Goal: Task Accomplishment & Management: Manage account settings

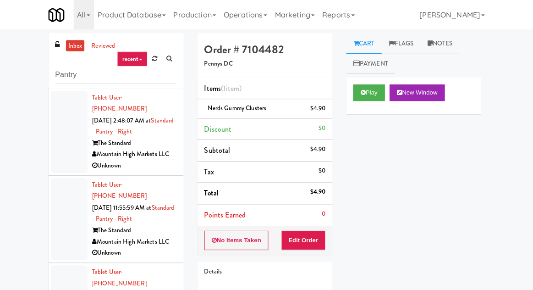
click at [71, 50] on link "inbox" at bounding box center [78, 45] width 19 height 11
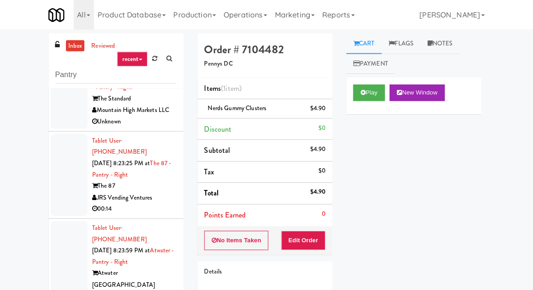
click at [63, 158] on div at bounding box center [72, 174] width 37 height 82
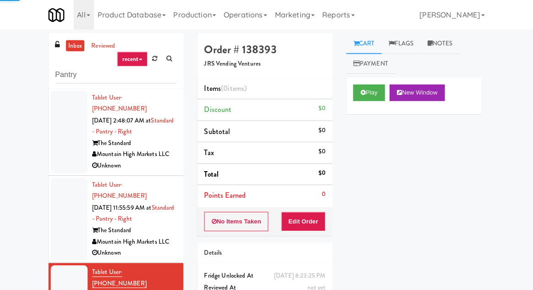
click at [59, 132] on div at bounding box center [72, 131] width 37 height 82
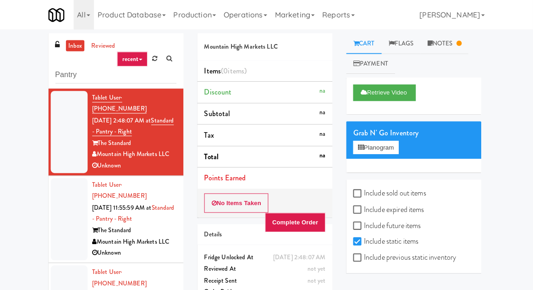
click at [53, 205] on li "Tablet User · (623) 221-2351 [DATE] 11:55:59 AM at Standard - Pantry - Right Th…" at bounding box center [118, 218] width 134 height 87
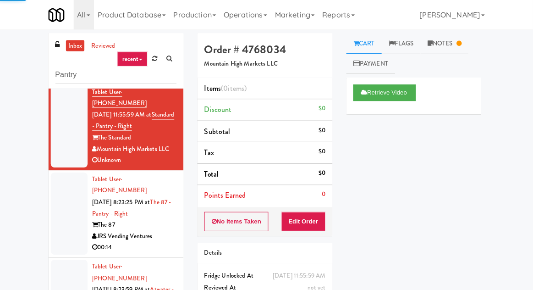
scroll to position [103, 0]
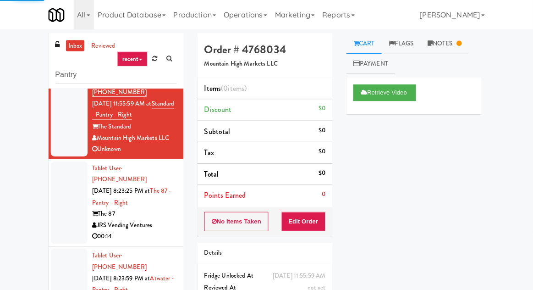
click at [71, 176] on div at bounding box center [72, 201] width 37 height 82
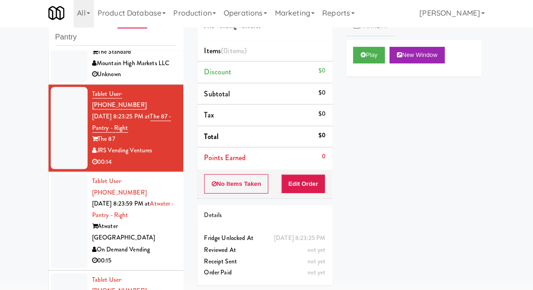
scroll to position [150, 0]
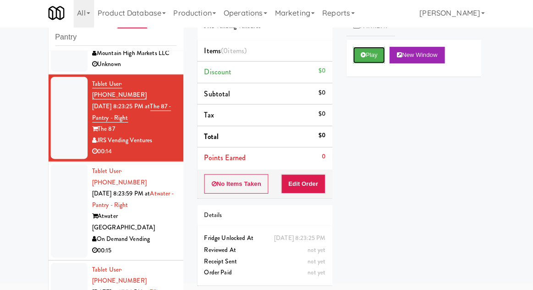
click at [385, 53] on button "Play" at bounding box center [370, 57] width 32 height 16
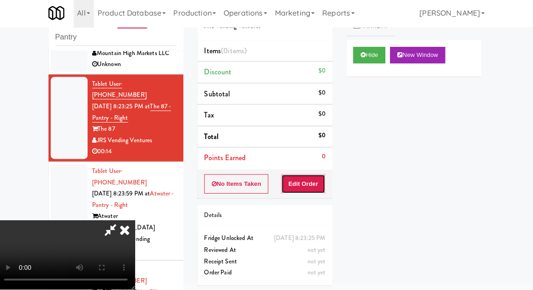
click at [312, 192] on button "Edit Order" at bounding box center [305, 184] width 44 height 19
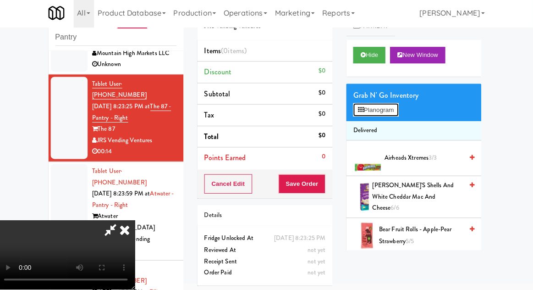
click at [385, 110] on button "Planogram" at bounding box center [376, 111] width 45 height 14
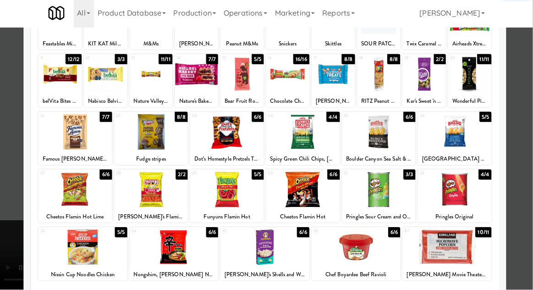
scroll to position [35, 0]
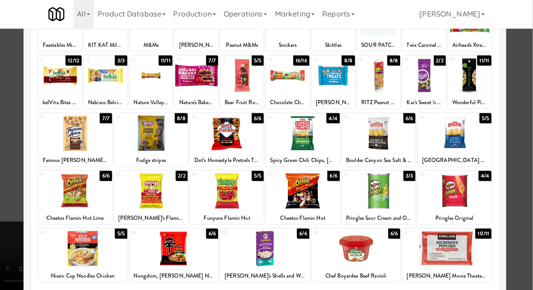
click at [83, 264] on div at bounding box center [85, 247] width 88 height 35
click at [9, 255] on div at bounding box center [266, 145] width 533 height 290
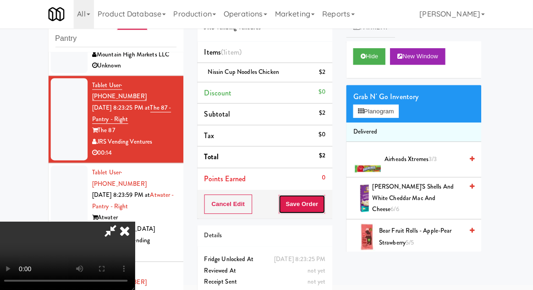
click at [325, 201] on button "Save Order" at bounding box center [303, 203] width 47 height 19
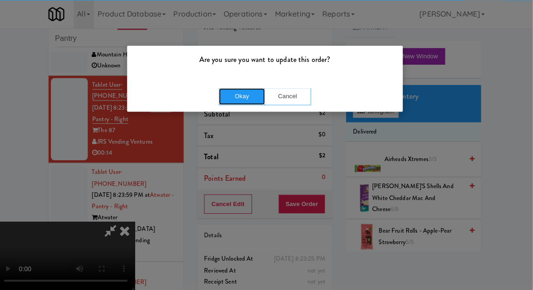
click at [253, 98] on button "Okay" at bounding box center [244, 96] width 46 height 16
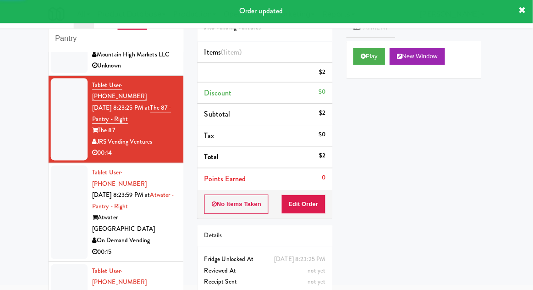
click at [62, 165] on div at bounding box center [72, 211] width 37 height 93
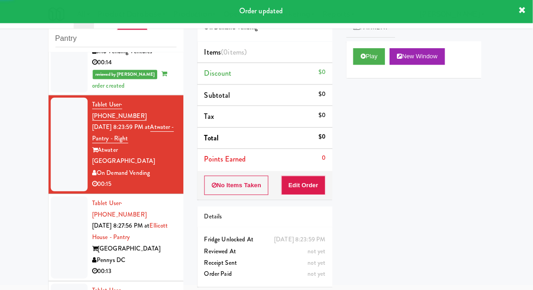
scroll to position [246, 0]
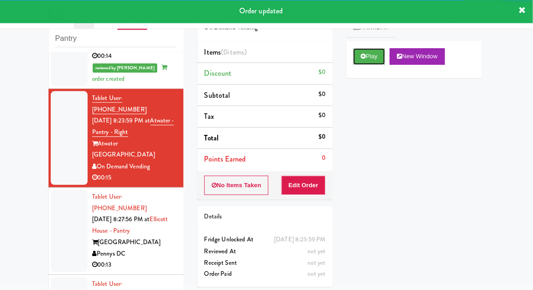
click at [363, 61] on button "Play" at bounding box center [370, 57] width 32 height 16
click at [309, 189] on button "Edit Order" at bounding box center [305, 184] width 44 height 19
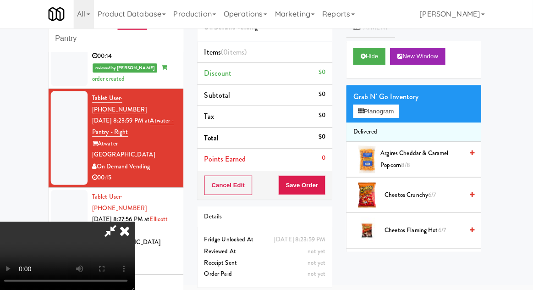
scroll to position [35, 0]
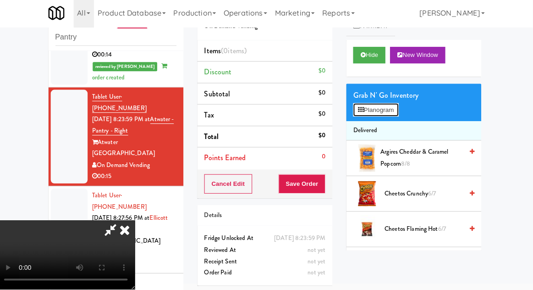
click at [395, 114] on button "Planogram" at bounding box center [376, 111] width 45 height 14
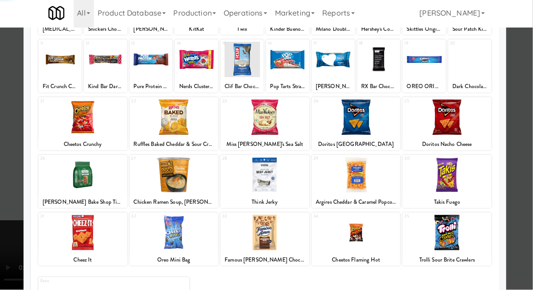
scroll to position [35, 0]
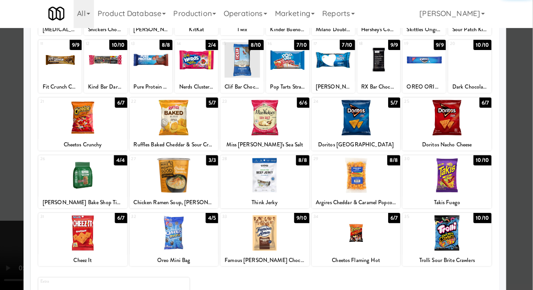
click at [170, 236] on div at bounding box center [176, 232] width 88 height 35
click at [4, 277] on div at bounding box center [266, 145] width 533 height 290
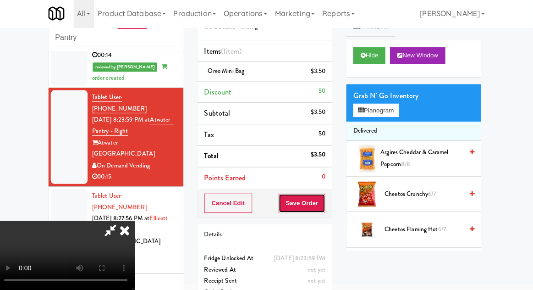
click at [326, 209] on button "Save Order" at bounding box center [303, 203] width 47 height 19
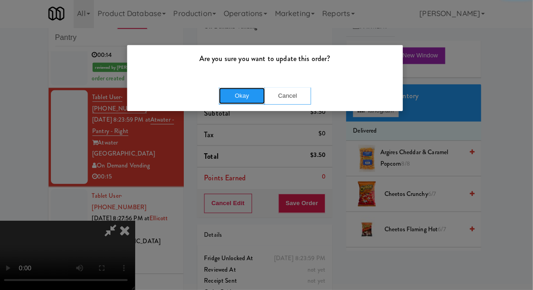
click at [239, 98] on button "Okay" at bounding box center [244, 96] width 46 height 16
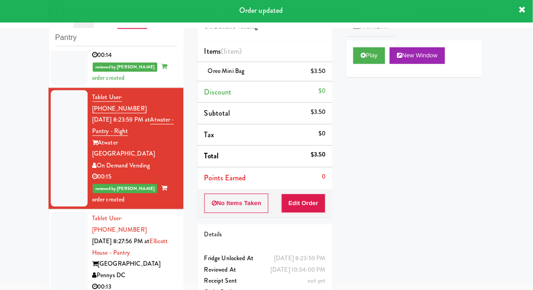
click at [60, 212] on div at bounding box center [72, 253] width 37 height 82
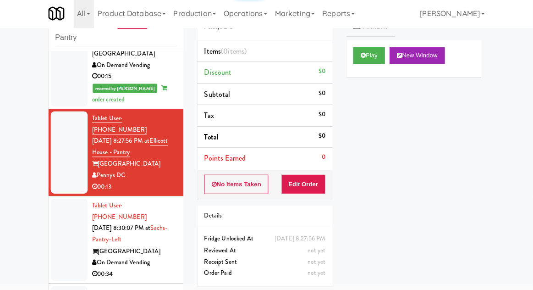
scroll to position [349, 0]
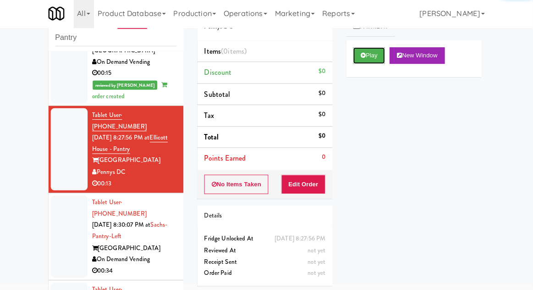
click at [359, 55] on button "Play" at bounding box center [370, 57] width 32 height 16
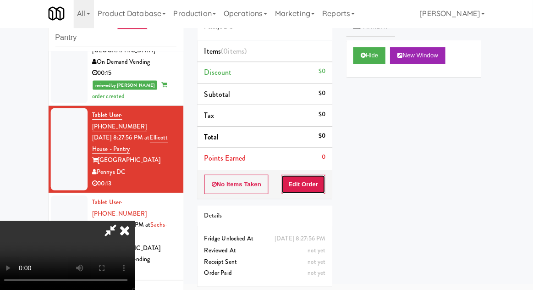
click at [315, 188] on button "Edit Order" at bounding box center [305, 184] width 44 height 19
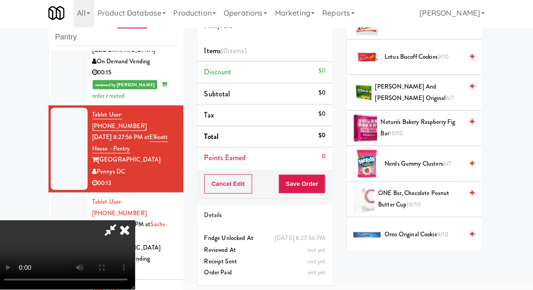
scroll to position [660, 0]
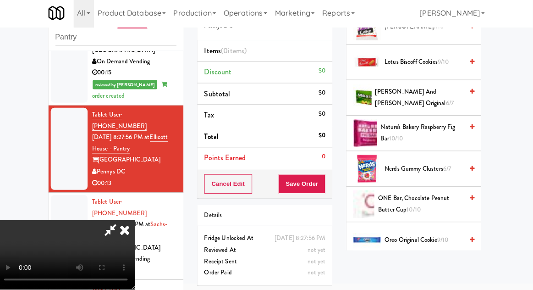
click at [429, 131] on span "Nature's Bakery Raspberry Fig Bar 10/10" at bounding box center [423, 134] width 82 height 22
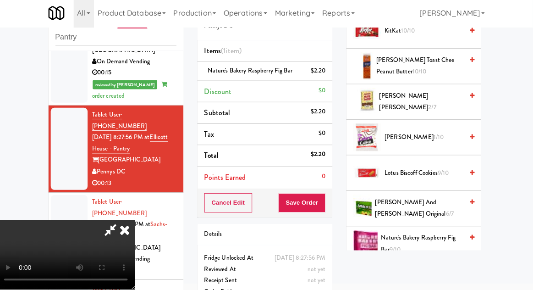
scroll to position [523, 0]
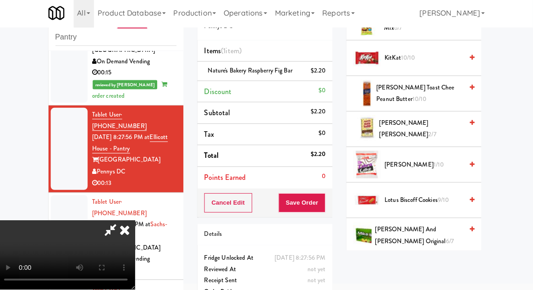
click at [422, 85] on span "[PERSON_NAME] Toast Chee Peanut Butter 10/10" at bounding box center [420, 94] width 86 height 22
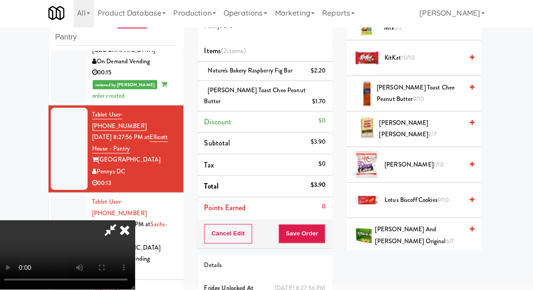
scroll to position [33, 0]
click at [325, 225] on button "Save Order" at bounding box center [303, 234] width 47 height 19
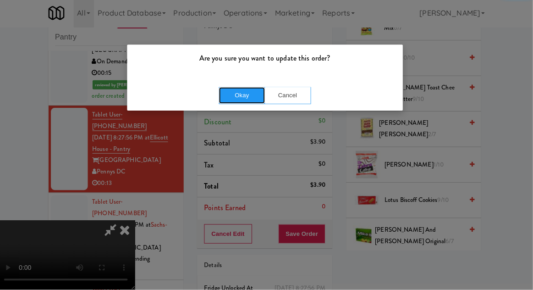
click at [244, 102] on button "Okay" at bounding box center [244, 96] width 46 height 16
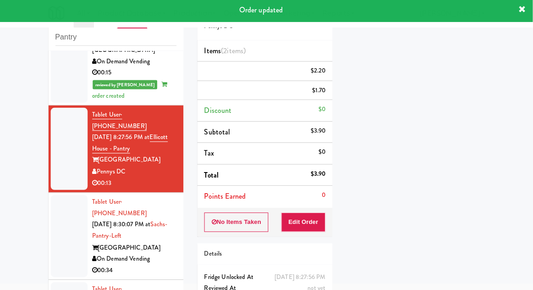
scroll to position [0, 0]
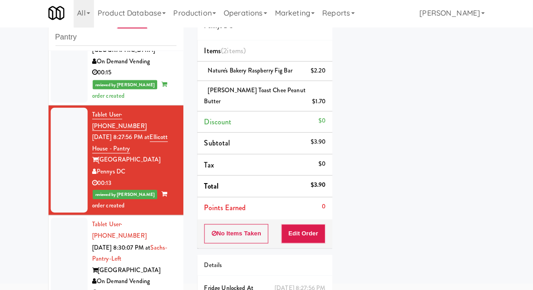
click at [56, 218] on div at bounding box center [72, 259] width 37 height 82
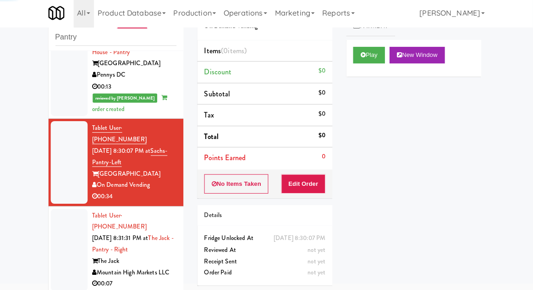
scroll to position [446, 0]
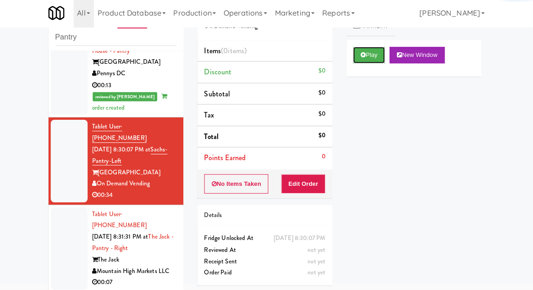
click at [362, 57] on icon at bounding box center [364, 57] width 5 height 6
click at [314, 185] on button "Edit Order" at bounding box center [305, 184] width 44 height 19
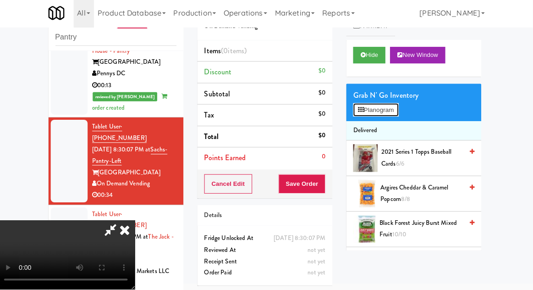
click at [399, 108] on button "Planogram" at bounding box center [376, 111] width 45 height 14
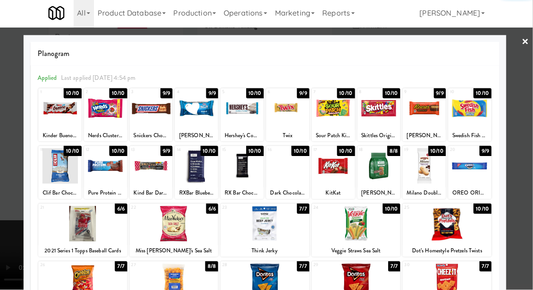
click at [473, 116] on div at bounding box center [470, 109] width 43 height 35
click at [5, 247] on div at bounding box center [266, 145] width 533 height 290
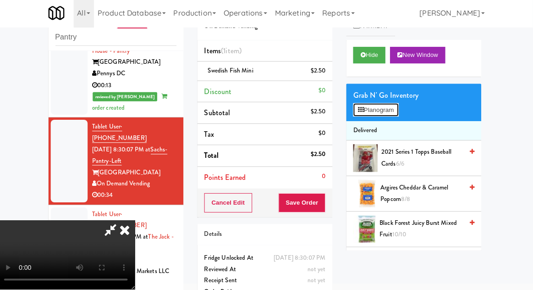
click at [392, 111] on button "Planogram" at bounding box center [376, 111] width 45 height 14
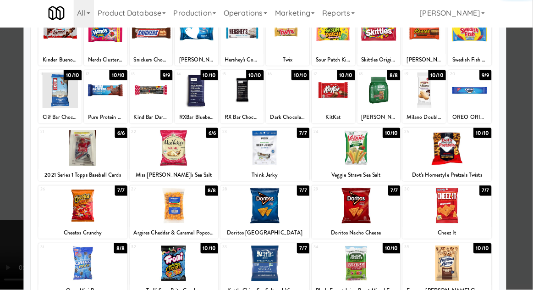
scroll to position [92, 0]
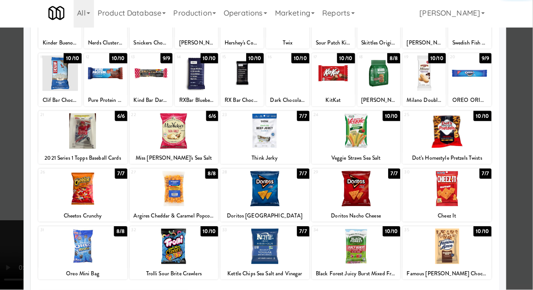
click at [450, 180] on div at bounding box center [447, 189] width 88 height 35
click at [12, 268] on div at bounding box center [266, 145] width 533 height 290
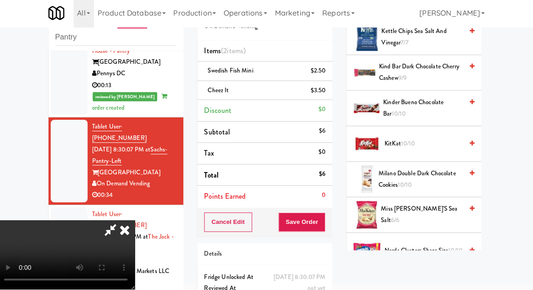
scroll to position [592, 0]
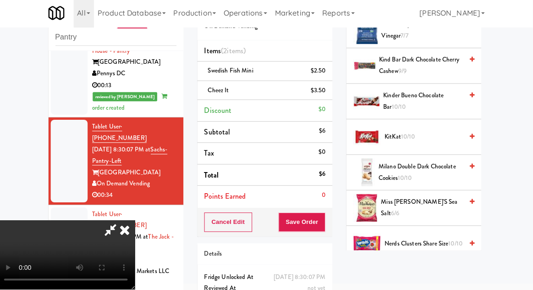
click at [437, 132] on span "KitKat 10/10" at bounding box center [424, 137] width 78 height 11
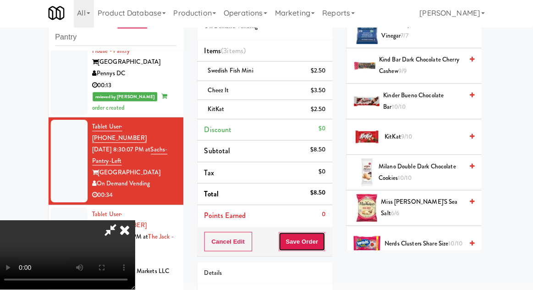
click at [324, 244] on button "Save Order" at bounding box center [303, 241] width 47 height 19
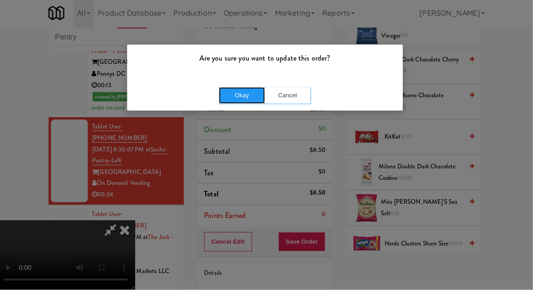
click at [252, 103] on button "Okay" at bounding box center [244, 96] width 46 height 16
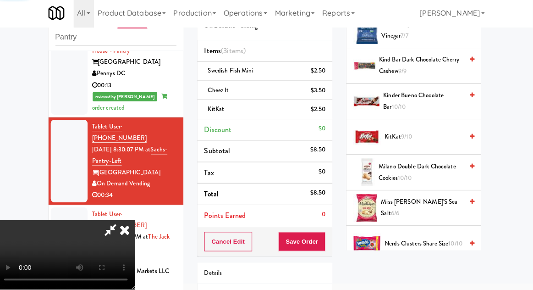
scroll to position [90, 0]
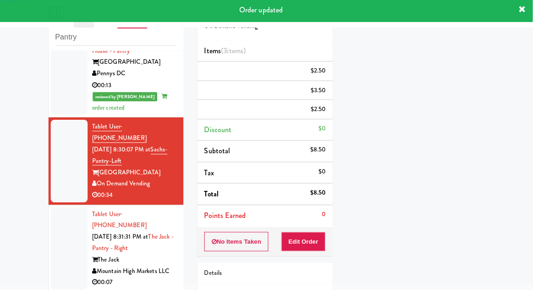
click at [57, 208] on div at bounding box center [72, 249] width 37 height 82
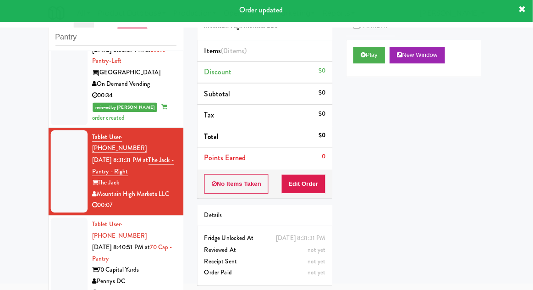
scroll to position [543, 0]
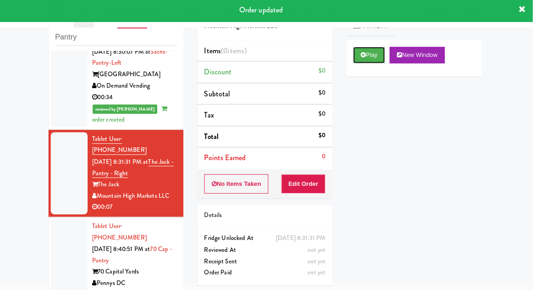
click at [368, 57] on button "Play" at bounding box center [370, 57] width 32 height 16
click at [320, 188] on button "Edit Order" at bounding box center [305, 184] width 44 height 19
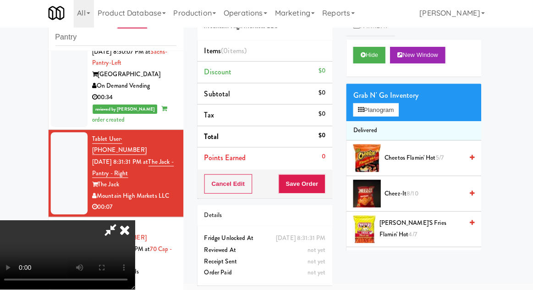
scroll to position [33, 0]
click at [390, 99] on div "Grab N' Go Inventory" at bounding box center [414, 97] width 121 height 14
click at [384, 107] on button "Planogram" at bounding box center [376, 111] width 45 height 14
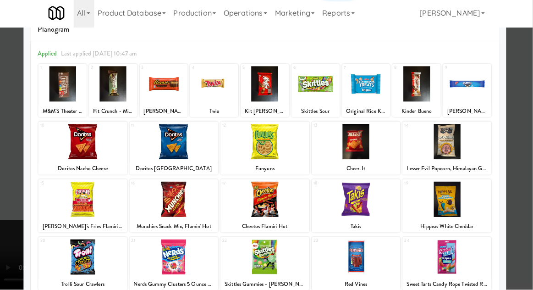
scroll to position [42, 0]
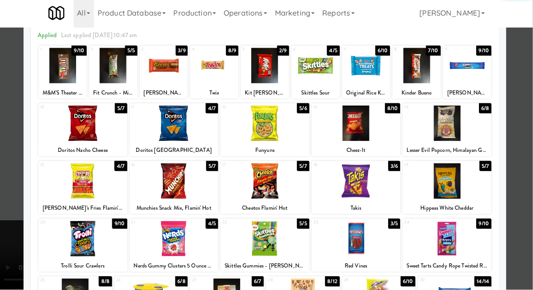
click at [274, 180] on div at bounding box center [266, 181] width 88 height 35
click at [520, 137] on div at bounding box center [266, 145] width 533 height 290
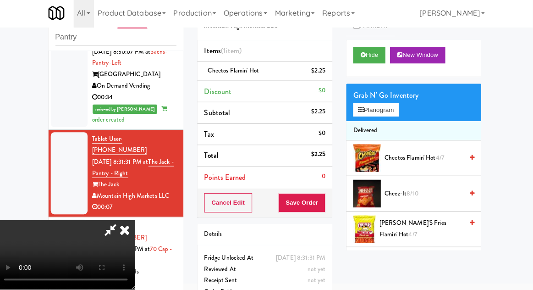
click at [332, 203] on div "Cancel Edit Save Order" at bounding box center [266, 203] width 134 height 28
click at [320, 197] on button "Save Order" at bounding box center [303, 203] width 47 height 19
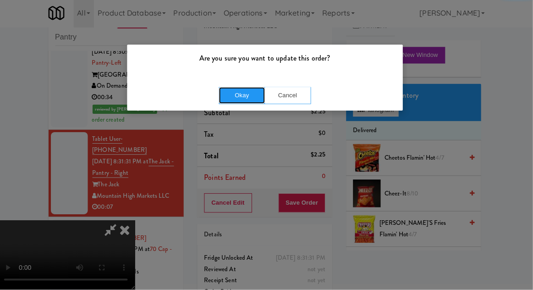
click at [247, 97] on button "Okay" at bounding box center [244, 96] width 46 height 16
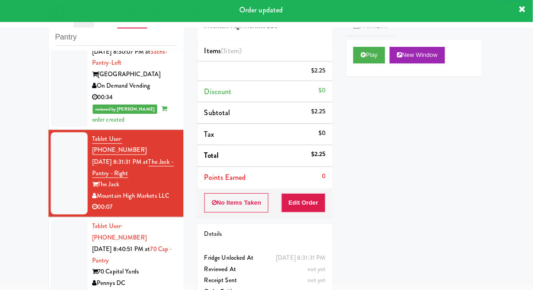
click at [64, 220] on div at bounding box center [72, 261] width 37 height 82
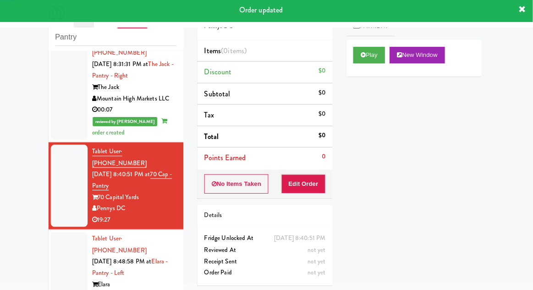
scroll to position [640, 0]
click at [360, 50] on button "Play" at bounding box center [370, 57] width 32 height 16
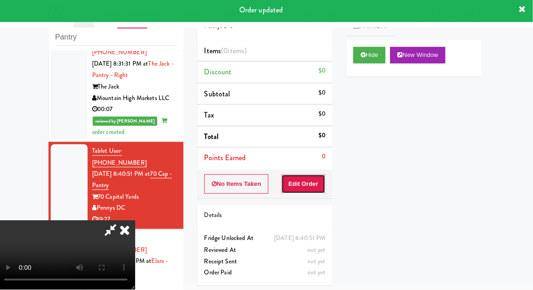
click at [313, 186] on button "Edit Order" at bounding box center [305, 184] width 44 height 19
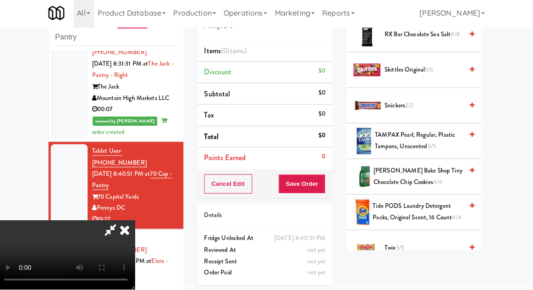
scroll to position [862, 0]
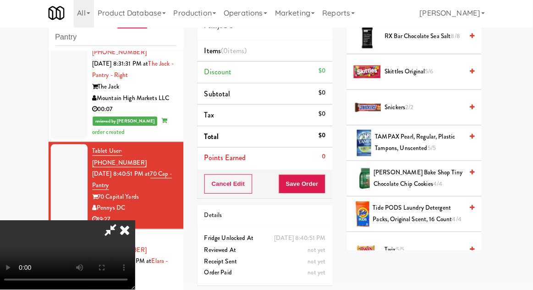
click at [440, 107] on span "Snickers 2/2" at bounding box center [424, 108] width 78 height 11
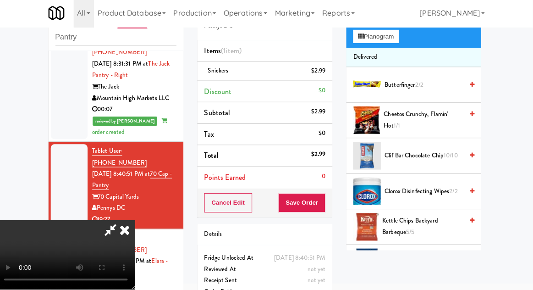
scroll to position [77, 0]
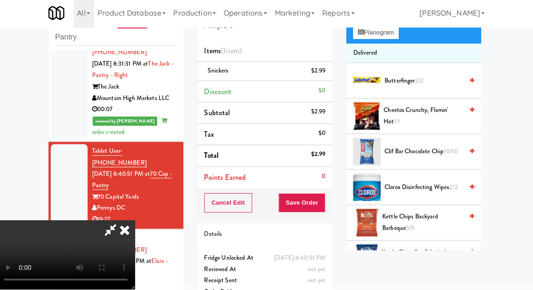
click at [438, 157] on span "Clif Bar Chocolate Chip 10/10" at bounding box center [424, 152] width 78 height 11
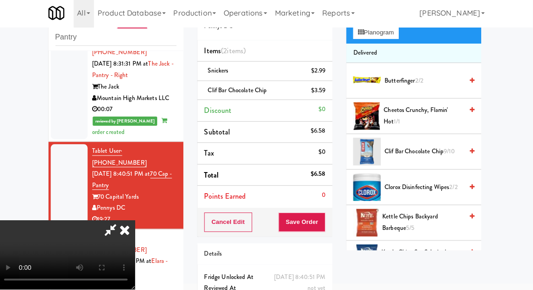
scroll to position [33, 0]
click at [321, 219] on button "Save Order" at bounding box center [303, 222] width 47 height 19
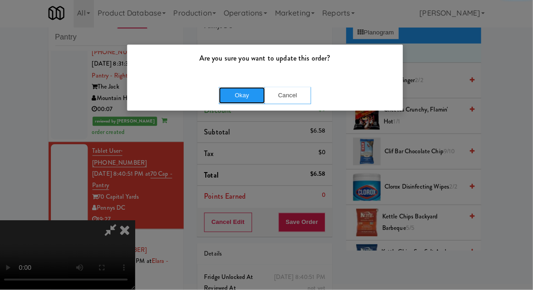
click at [257, 90] on button "Okay" at bounding box center [244, 96] width 46 height 16
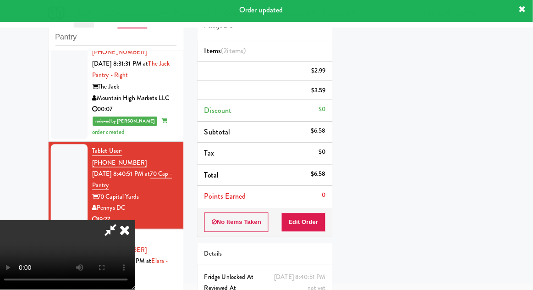
scroll to position [0, 0]
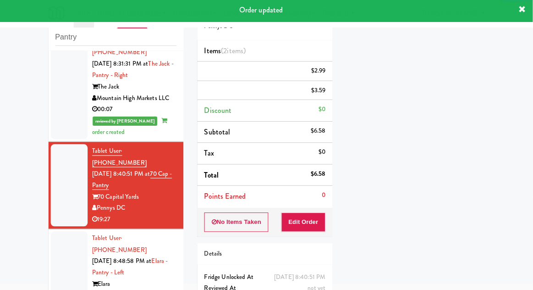
click at [57, 232] on div at bounding box center [72, 273] width 37 height 82
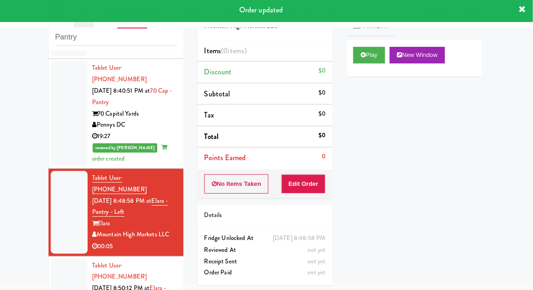
scroll to position [723, 0]
click at [368, 60] on button "Play" at bounding box center [370, 57] width 32 height 16
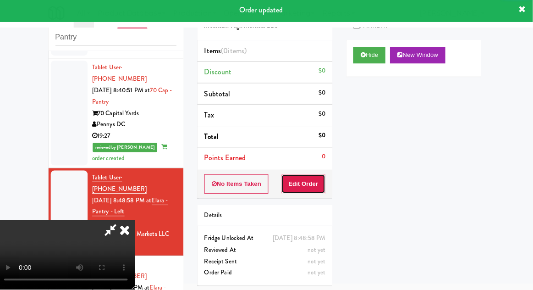
click at [299, 184] on button "Edit Order" at bounding box center [305, 184] width 44 height 19
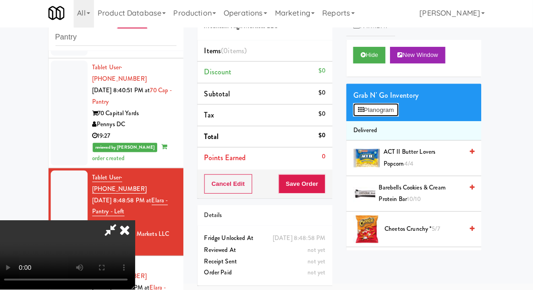
click at [396, 116] on button "Planogram" at bounding box center [376, 111] width 45 height 14
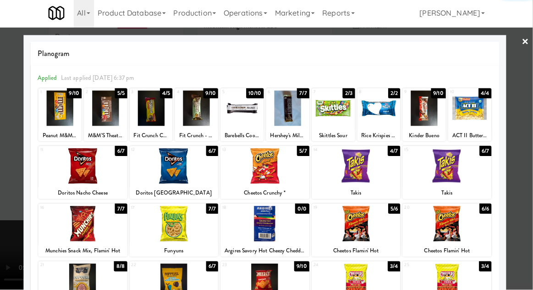
click at [111, 114] on div at bounding box center [108, 109] width 43 height 35
click at [10, 239] on div at bounding box center [266, 145] width 533 height 290
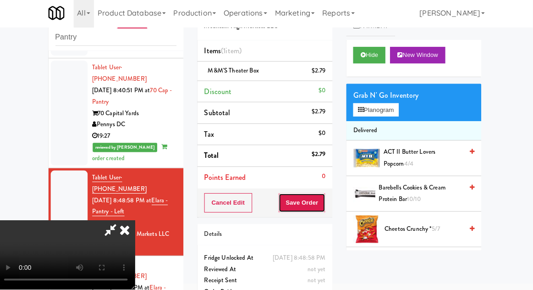
click at [324, 207] on button "Save Order" at bounding box center [303, 203] width 47 height 19
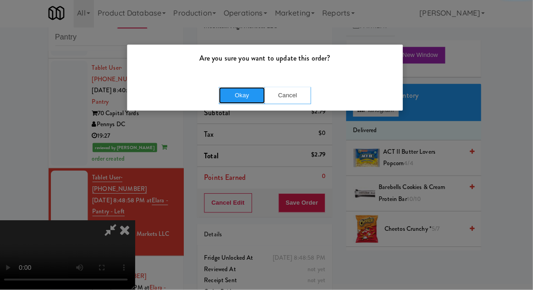
click at [254, 94] on button "Okay" at bounding box center [244, 96] width 46 height 16
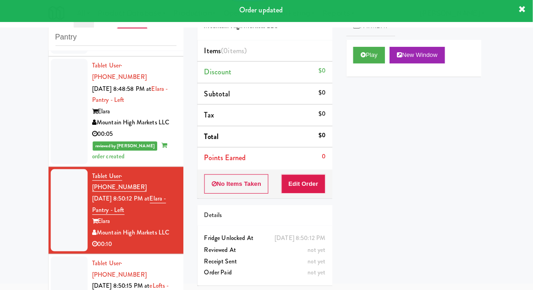
scroll to position [835, 0]
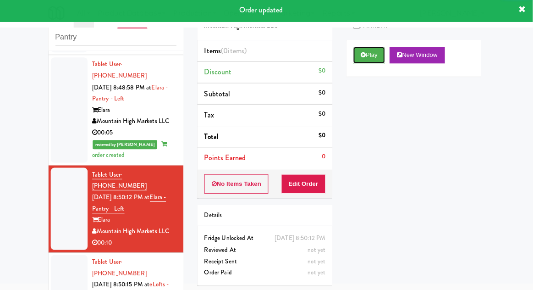
click at [371, 63] on button "Play" at bounding box center [370, 57] width 32 height 16
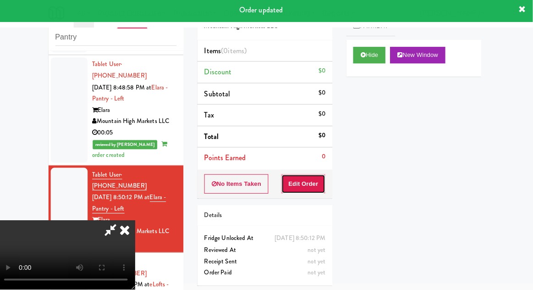
click at [316, 192] on button "Edit Order" at bounding box center [305, 184] width 44 height 19
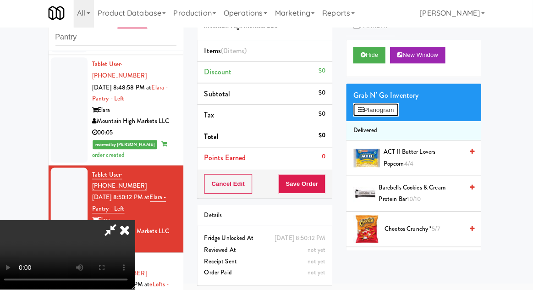
click at [391, 116] on button "Planogram" at bounding box center [376, 111] width 45 height 14
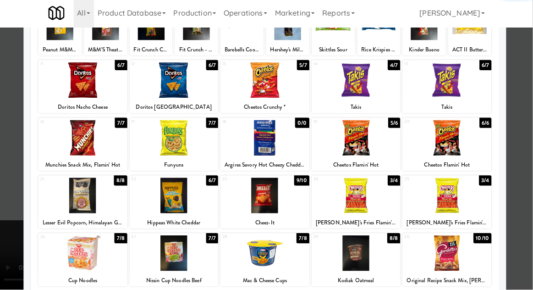
scroll to position [87, 0]
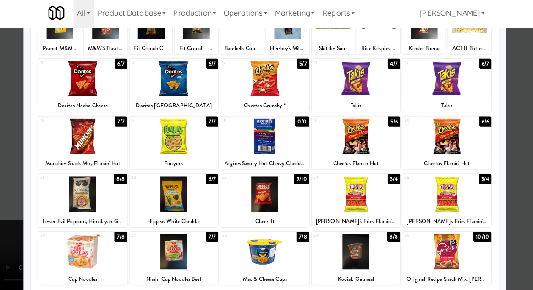
click at [95, 250] on div at bounding box center [85, 251] width 88 height 35
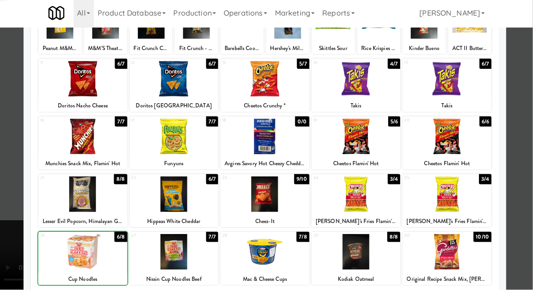
click at [11, 280] on div at bounding box center [266, 145] width 533 height 290
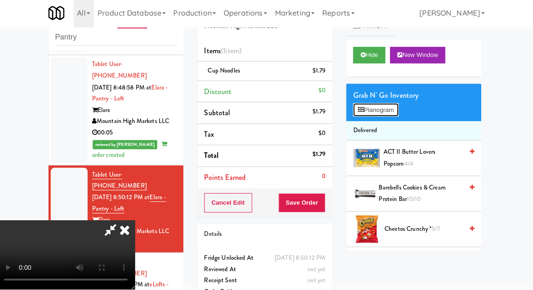
click at [398, 109] on button "Planogram" at bounding box center [376, 111] width 45 height 14
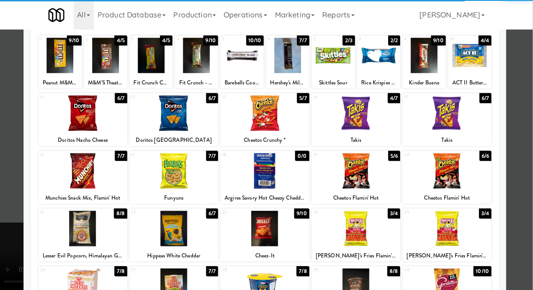
scroll to position [53, 0]
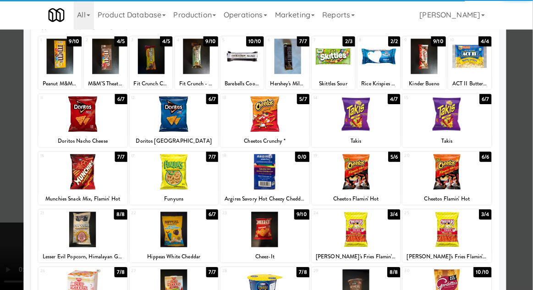
click at [182, 229] on div at bounding box center [176, 227] width 88 height 35
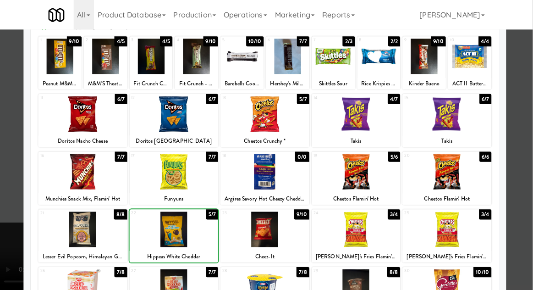
click at [21, 258] on div at bounding box center [266, 145] width 533 height 290
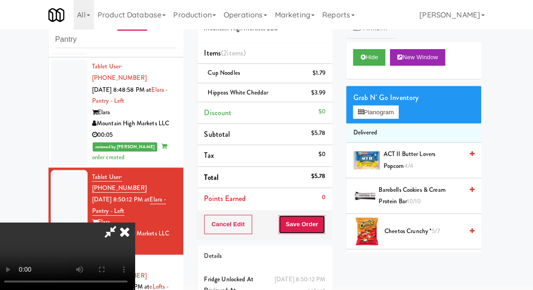
click at [326, 225] on button "Save Order" at bounding box center [303, 222] width 47 height 19
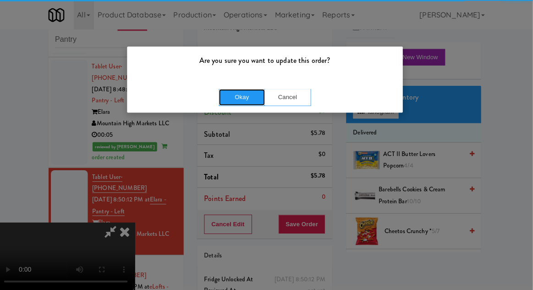
click at [244, 88] on button "Okay" at bounding box center [244, 96] width 46 height 16
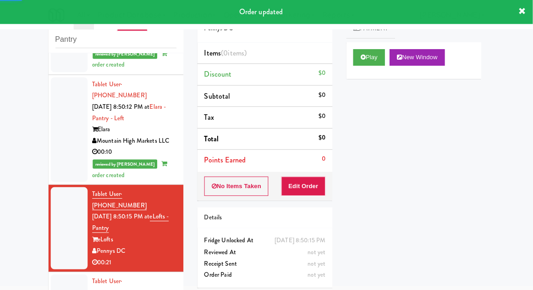
scroll to position [932, 0]
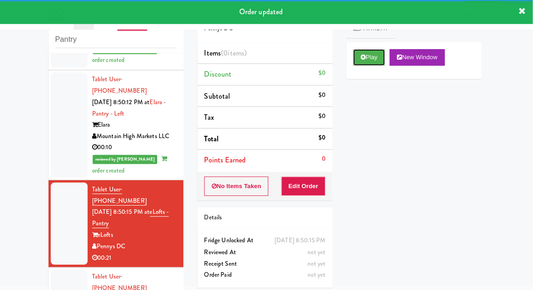
click at [360, 53] on button "Play" at bounding box center [370, 57] width 32 height 16
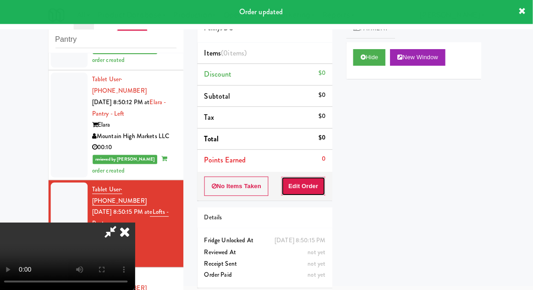
click at [307, 186] on button "Edit Order" at bounding box center [305, 184] width 44 height 19
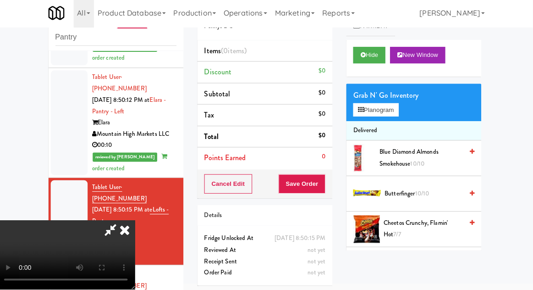
scroll to position [0, 0]
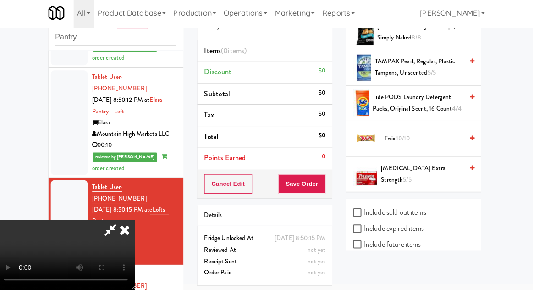
click at [424, 207] on label "Include sold out items" at bounding box center [390, 213] width 72 height 14
click at [365, 210] on input "Include sold out items" at bounding box center [359, 213] width 11 height 7
checkbox input "true"
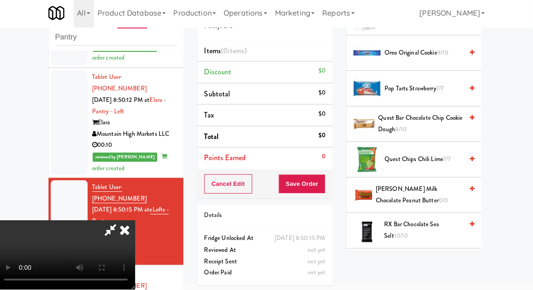
scroll to position [810, 0]
click at [434, 195] on span "[PERSON_NAME] Milk Chocolate Peanut Butter 0/0" at bounding box center [420, 195] width 87 height 22
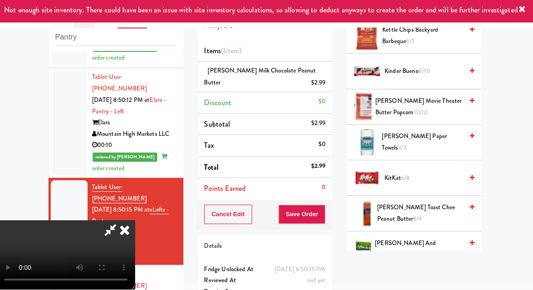
scroll to position [359, 0]
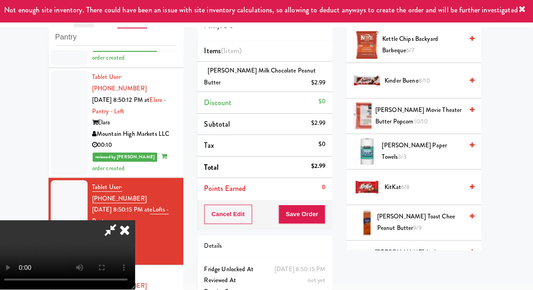
click at [439, 78] on span "Kinder Bueno 8/10" at bounding box center [424, 82] width 78 height 11
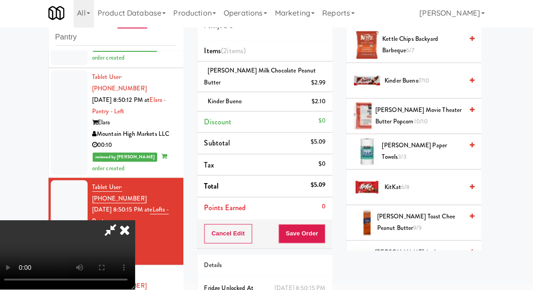
scroll to position [53, 0]
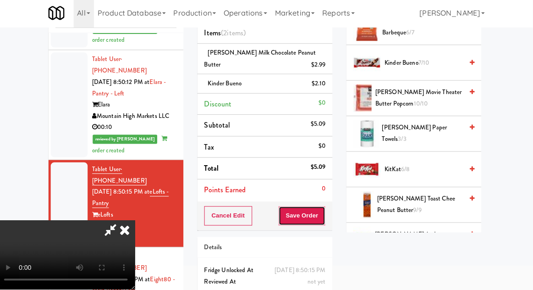
click at [325, 215] on button "Save Order" at bounding box center [303, 216] width 47 height 19
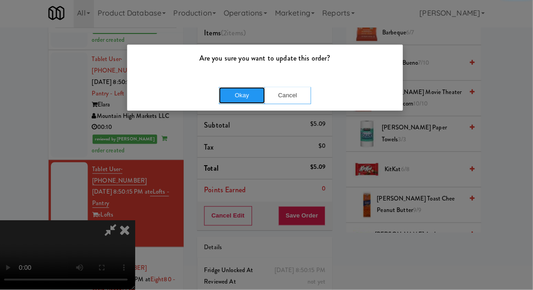
click at [239, 97] on button "Okay" at bounding box center [244, 96] width 46 height 16
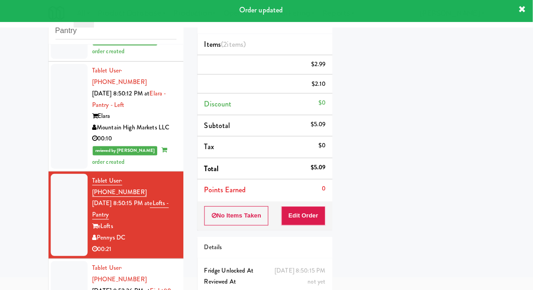
scroll to position [0, 0]
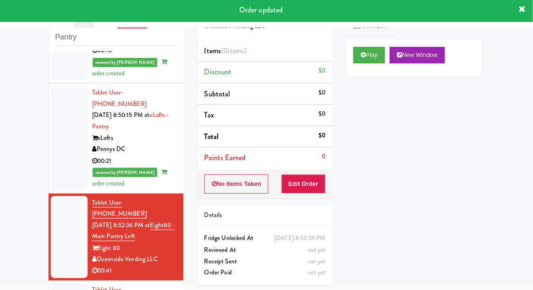
scroll to position [1033, 0]
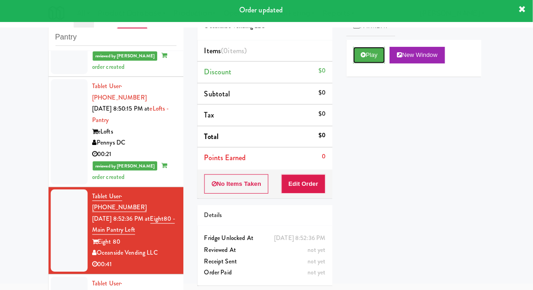
click at [358, 53] on button "Play" at bounding box center [370, 57] width 32 height 16
click at [305, 186] on button "Edit Order" at bounding box center [305, 184] width 44 height 19
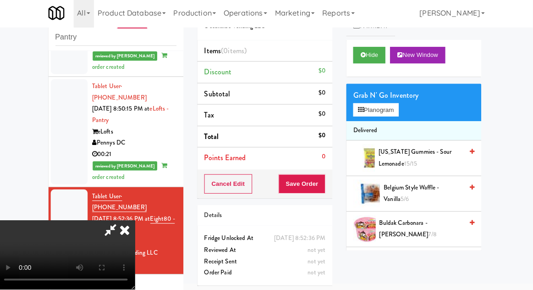
scroll to position [33, 0]
click at [388, 104] on button "Planogram" at bounding box center [376, 111] width 45 height 14
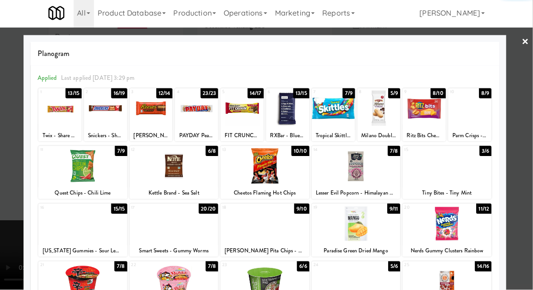
click at [164, 286] on div at bounding box center [176, 281] width 88 height 35
click at [11, 242] on div at bounding box center [266, 145] width 533 height 290
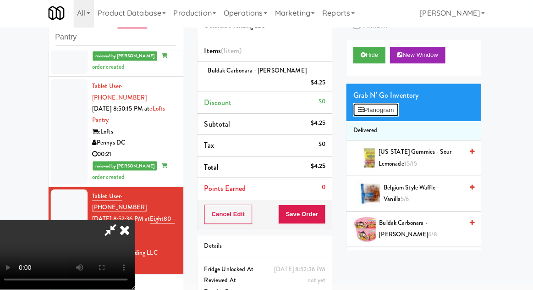
click at [394, 105] on button "Planogram" at bounding box center [376, 111] width 45 height 14
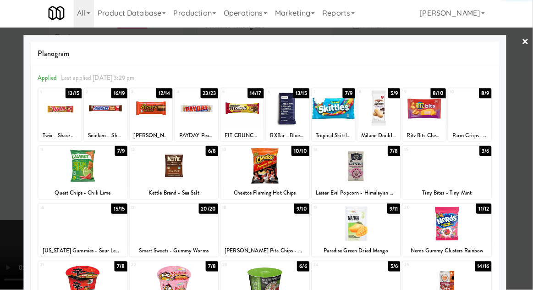
click at [341, 107] on div at bounding box center [334, 109] width 43 height 35
click at [8, 217] on div at bounding box center [266, 145] width 533 height 290
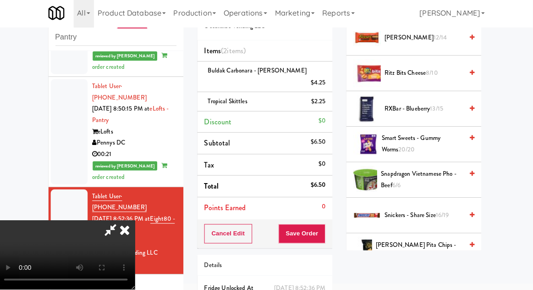
scroll to position [845, 0]
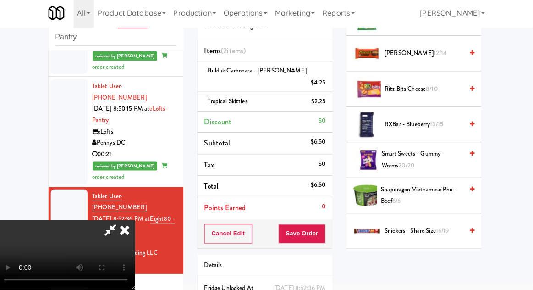
click at [426, 55] on span "[PERSON_NAME] 12/14" at bounding box center [424, 54] width 78 height 11
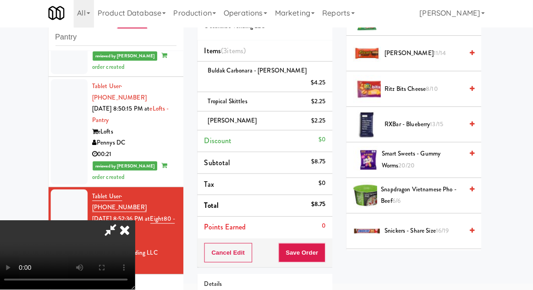
scroll to position [33, 0]
click at [325, 243] on button "Save Order" at bounding box center [303, 252] width 47 height 19
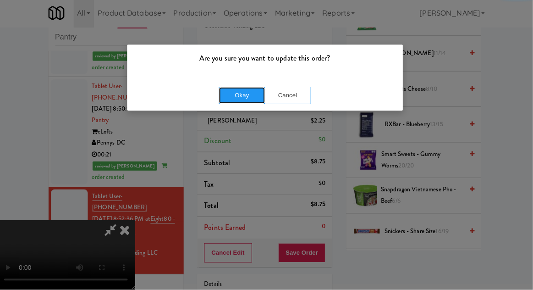
click at [244, 99] on button "Okay" at bounding box center [244, 96] width 46 height 16
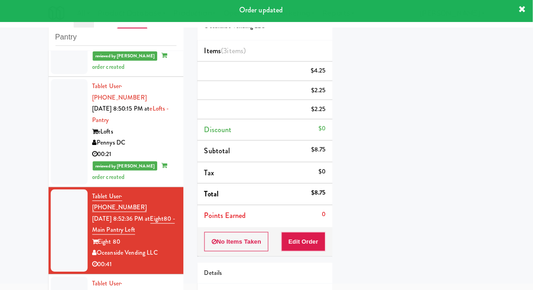
scroll to position [0, 0]
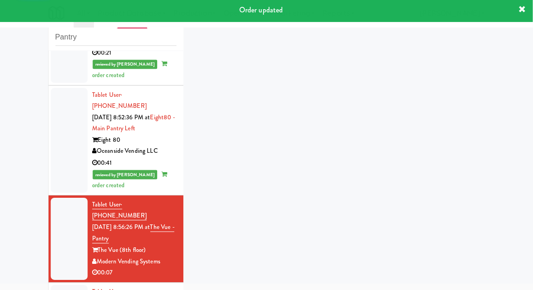
scroll to position [1134, 0]
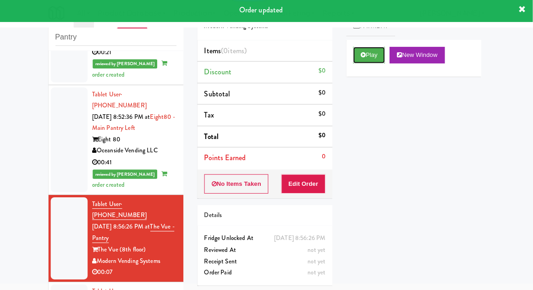
click at [356, 60] on button "Play" at bounding box center [370, 57] width 32 height 16
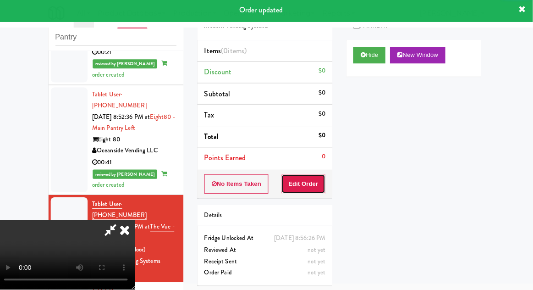
click at [299, 184] on button "Edit Order" at bounding box center [305, 184] width 44 height 19
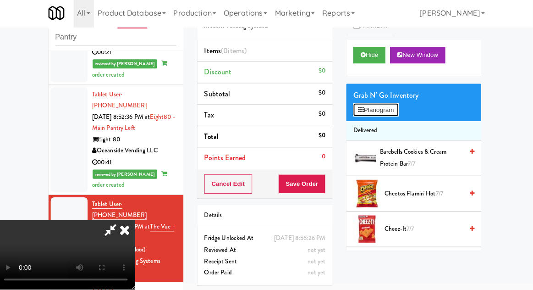
click at [395, 110] on button "Planogram" at bounding box center [376, 111] width 45 height 14
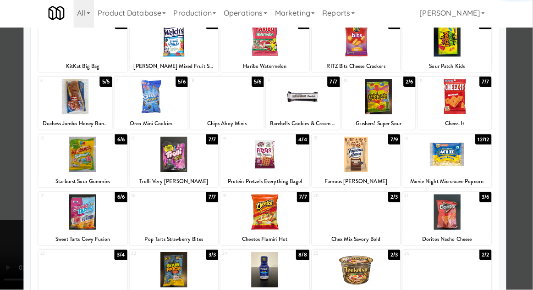
scroll to position [69, 0]
click at [77, 267] on div at bounding box center [85, 269] width 88 height 35
click at [7, 251] on div at bounding box center [266, 145] width 533 height 290
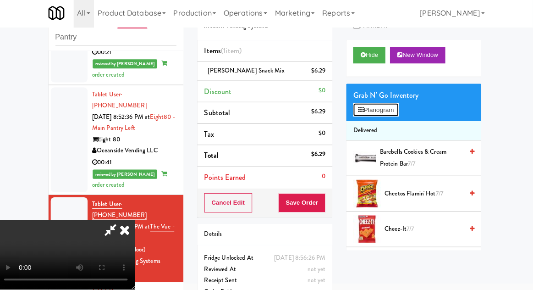
click at [385, 105] on button "Planogram" at bounding box center [376, 111] width 45 height 14
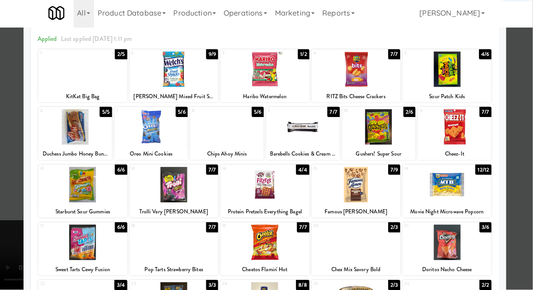
scroll to position [94, 0]
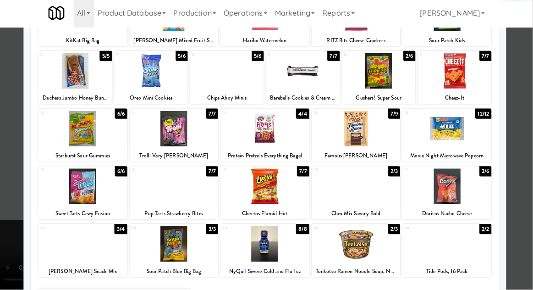
click at [79, 257] on div at bounding box center [85, 244] width 88 height 35
click at [10, 246] on div at bounding box center [266, 145] width 533 height 290
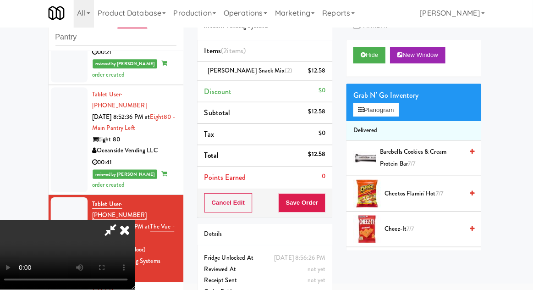
click at [310, 70] on div "$12.58" at bounding box center [318, 72] width 17 height 11
click at [329, 73] on icon at bounding box center [327, 76] width 5 height 6
click at [324, 202] on button "Save Order" at bounding box center [303, 203] width 47 height 19
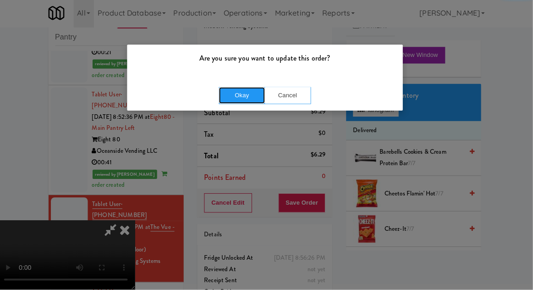
click at [253, 90] on button "Okay" at bounding box center [244, 96] width 46 height 16
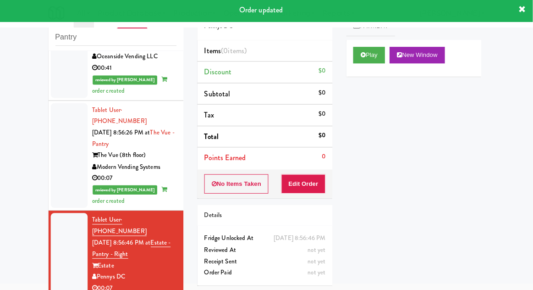
scroll to position [1228, 0]
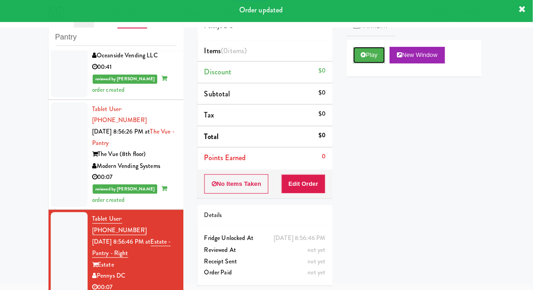
click at [362, 55] on button "Play" at bounding box center [370, 57] width 32 height 16
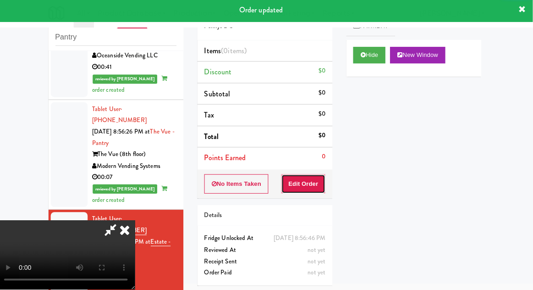
click at [314, 187] on button "Edit Order" at bounding box center [305, 184] width 44 height 19
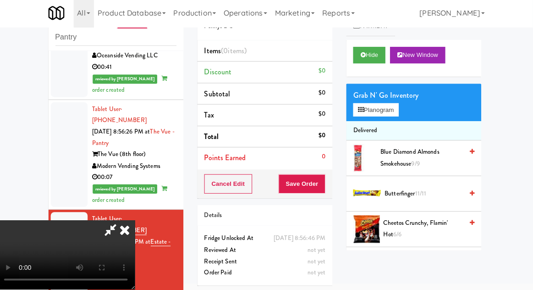
scroll to position [33, 0]
click at [385, 105] on button "Planogram" at bounding box center [376, 111] width 45 height 14
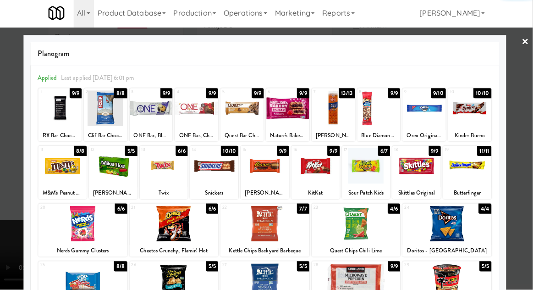
click at [166, 168] on div at bounding box center [166, 166] width 48 height 35
click at [10, 237] on div at bounding box center [266, 145] width 533 height 290
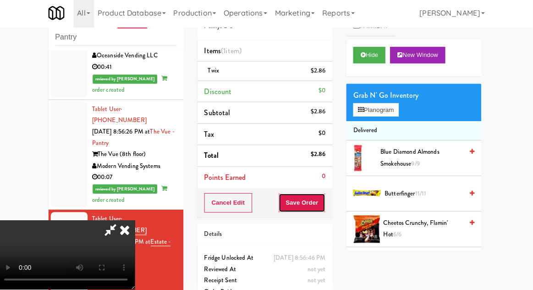
click at [320, 207] on button "Save Order" at bounding box center [303, 203] width 47 height 19
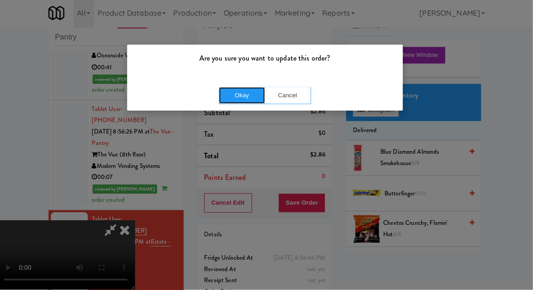
click at [239, 93] on button "Okay" at bounding box center [244, 96] width 46 height 16
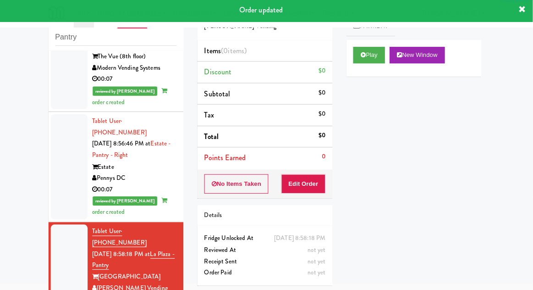
scroll to position [1326, 0]
click at [350, 57] on div "Play New Window" at bounding box center [414, 60] width 134 height 37
click at [362, 54] on icon at bounding box center [364, 57] width 5 height 6
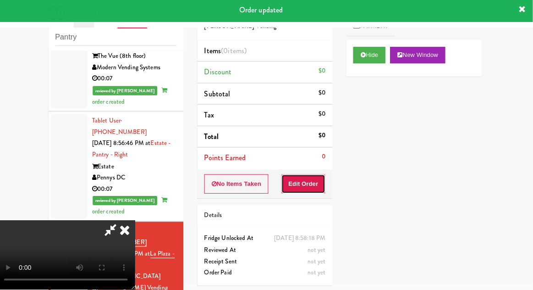
click at [300, 177] on button "Edit Order" at bounding box center [305, 184] width 44 height 19
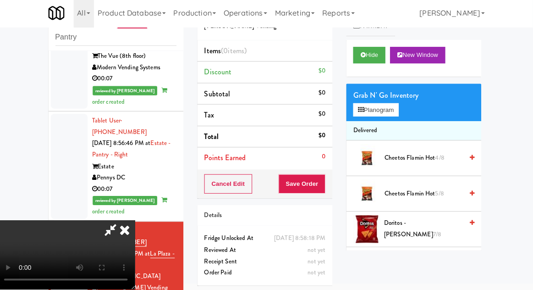
scroll to position [33, 0]
click at [393, 104] on button "Planogram" at bounding box center [376, 111] width 45 height 14
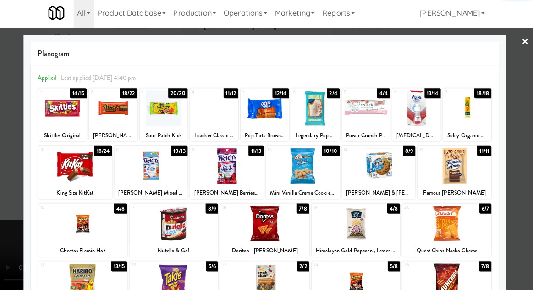
click at [352, 226] on div at bounding box center [357, 223] width 88 height 35
click at [10, 236] on div at bounding box center [266, 145] width 533 height 290
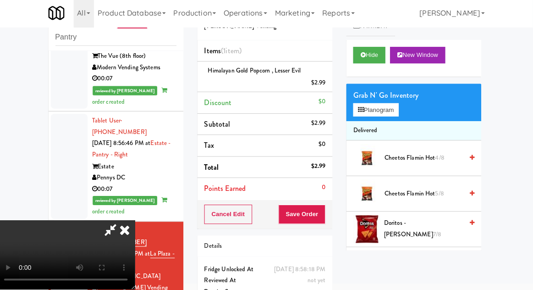
click at [387, 99] on div "Grab N' Go Inventory" at bounding box center [414, 97] width 121 height 14
click at [383, 108] on button "Planogram" at bounding box center [376, 111] width 45 height 14
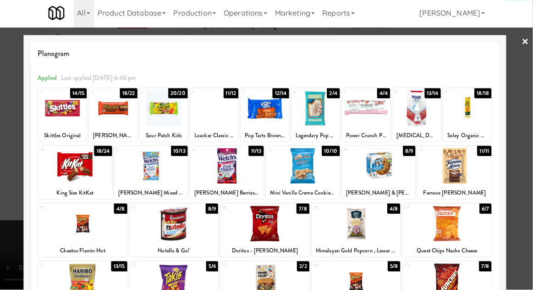
click at [303, 167] on div at bounding box center [304, 166] width 73 height 35
click at [19, 256] on div at bounding box center [266, 145] width 533 height 290
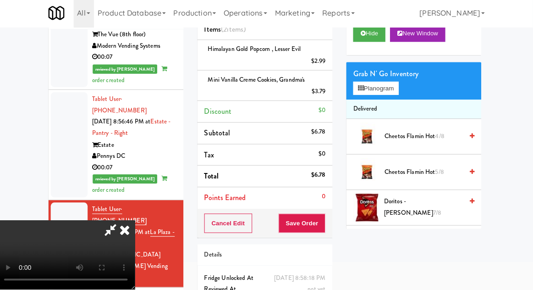
scroll to position [65, 0]
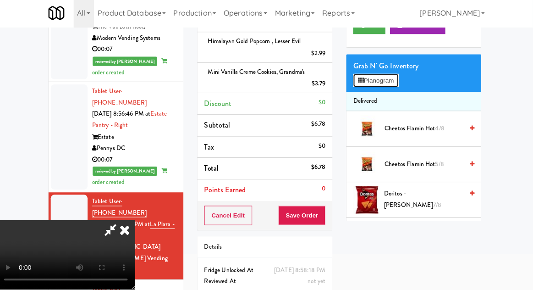
click at [385, 75] on button "Planogram" at bounding box center [376, 82] width 45 height 14
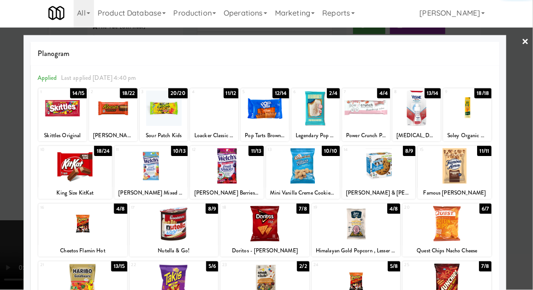
click at [162, 228] on div at bounding box center [176, 223] width 88 height 35
click at [4, 240] on div at bounding box center [266, 145] width 533 height 290
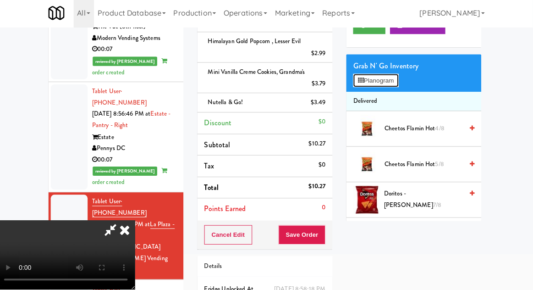
click at [380, 81] on button "Planogram" at bounding box center [376, 82] width 45 height 14
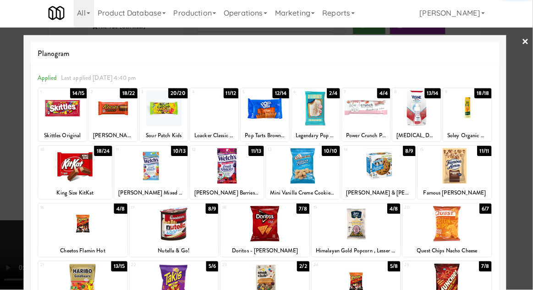
click at [389, 159] on div at bounding box center [379, 166] width 73 height 35
click at [20, 242] on div at bounding box center [266, 145] width 533 height 290
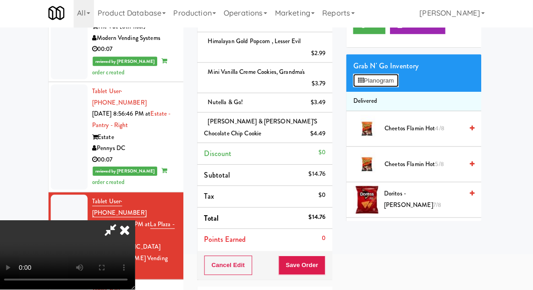
click at [380, 87] on button "Planogram" at bounding box center [376, 82] width 45 height 14
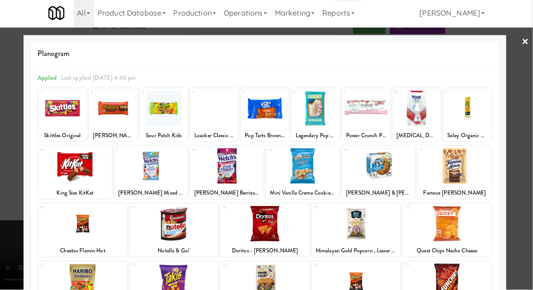
click at [81, 176] on div at bounding box center [77, 166] width 73 height 35
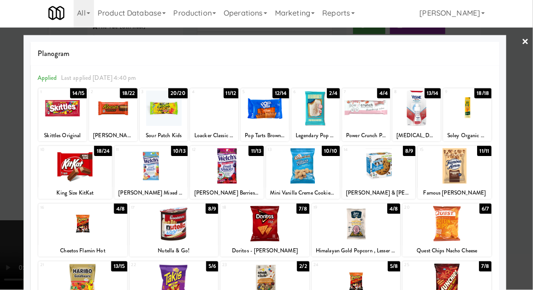
click at [56, 170] on div at bounding box center [77, 166] width 73 height 35
click at [20, 179] on div at bounding box center [266, 145] width 533 height 290
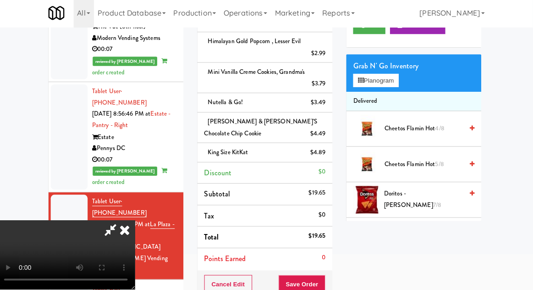
click at [124, 221] on icon at bounding box center [113, 230] width 21 height 18
click at [325, 284] on button "Save Order" at bounding box center [303, 284] width 47 height 19
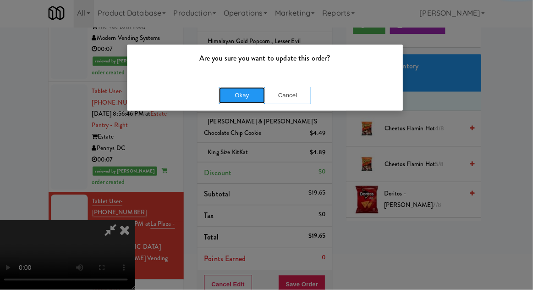
click at [231, 97] on button "Okay" at bounding box center [244, 96] width 46 height 16
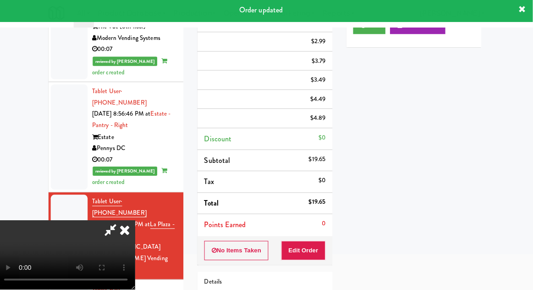
scroll to position [0, 0]
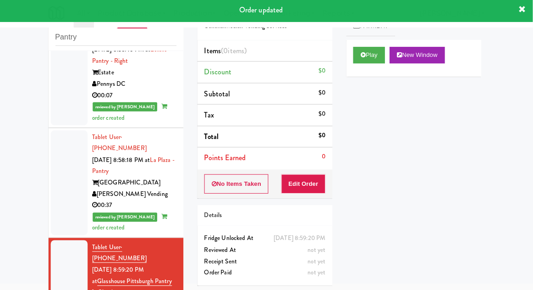
scroll to position [1423, 0]
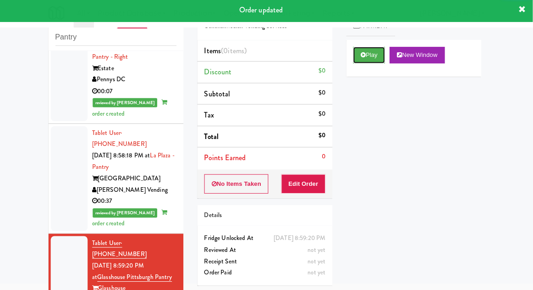
click at [370, 58] on button "Play" at bounding box center [370, 57] width 32 height 16
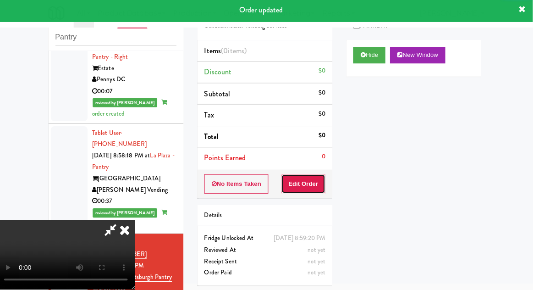
click at [311, 187] on button "Edit Order" at bounding box center [305, 184] width 44 height 19
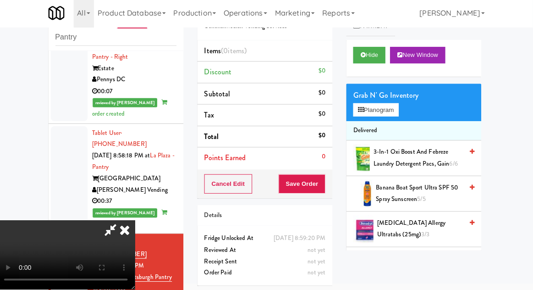
scroll to position [0, 0]
click at [395, 112] on button "Planogram" at bounding box center [376, 111] width 45 height 14
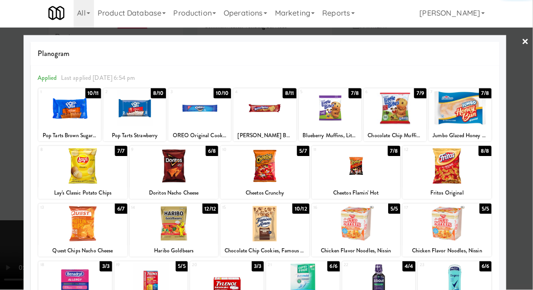
click at [142, 112] on div at bounding box center [137, 109] width 62 height 35
click at [7, 194] on div at bounding box center [266, 145] width 533 height 290
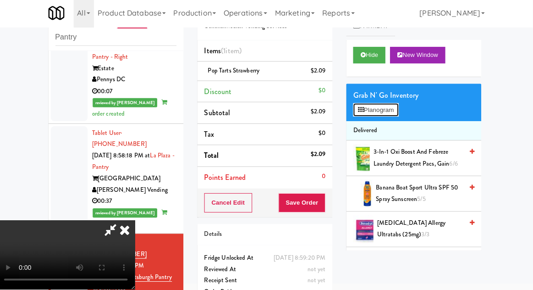
click at [391, 106] on button "Planogram" at bounding box center [376, 111] width 45 height 14
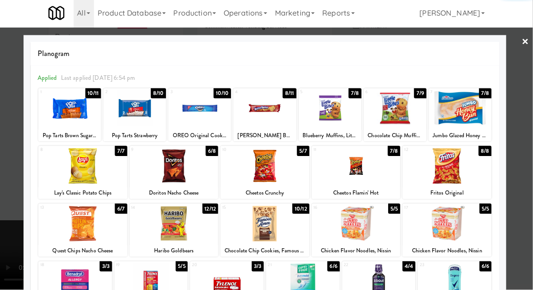
click at [200, 115] on div at bounding box center [201, 109] width 62 height 35
click at [11, 213] on div at bounding box center [266, 145] width 533 height 290
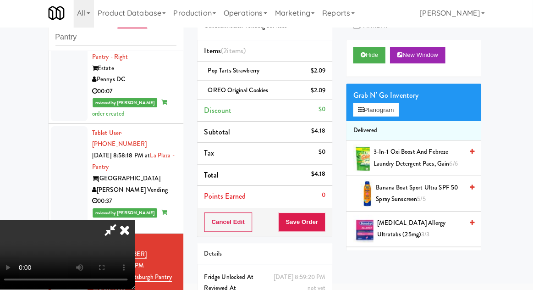
scroll to position [33, 0]
click at [325, 225] on button "Save Order" at bounding box center [303, 222] width 47 height 19
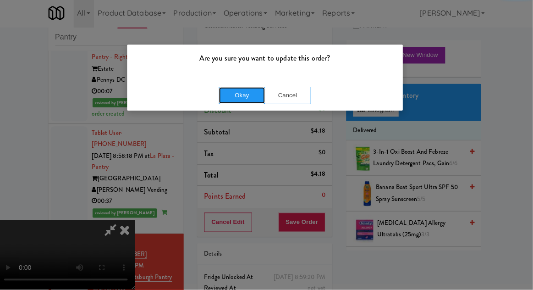
click at [241, 96] on button "Okay" at bounding box center [244, 96] width 46 height 16
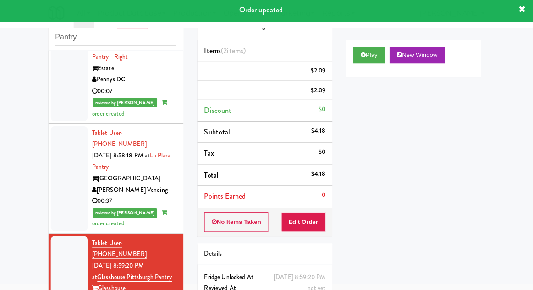
scroll to position [0, 0]
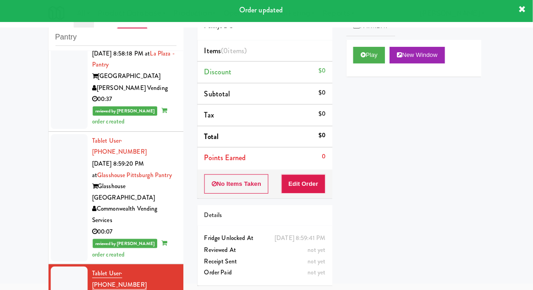
scroll to position [1531, 0]
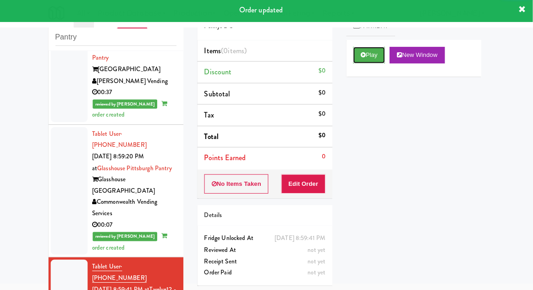
click at [372, 60] on button "Play" at bounding box center [370, 57] width 32 height 16
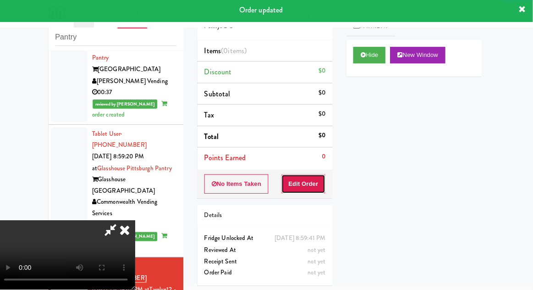
click at [308, 182] on button "Edit Order" at bounding box center [305, 184] width 44 height 19
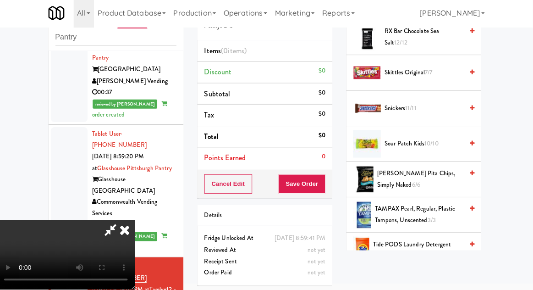
scroll to position [898, 0]
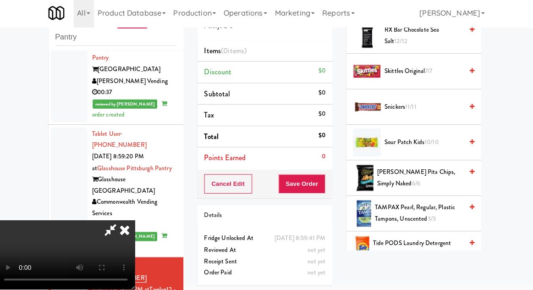
click at [405, 80] on li "Skittles Original 7/7" at bounding box center [414, 72] width 134 height 35
click at [409, 72] on span "Skittles Original 7/7" at bounding box center [424, 72] width 78 height 11
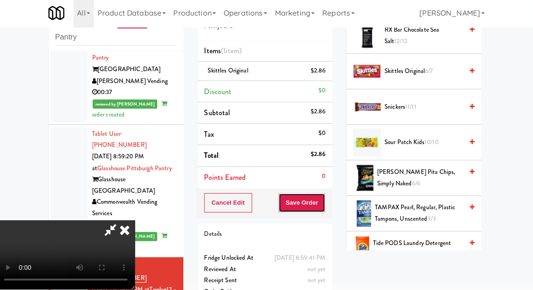
click at [325, 205] on button "Save Order" at bounding box center [303, 203] width 47 height 19
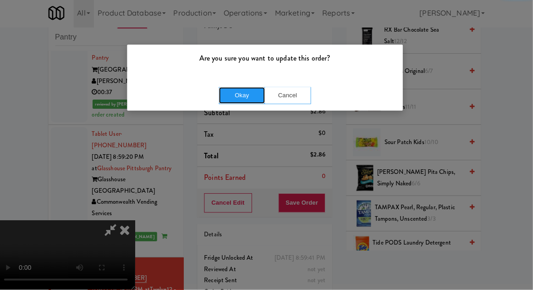
click at [229, 92] on button "Okay" at bounding box center [244, 96] width 46 height 16
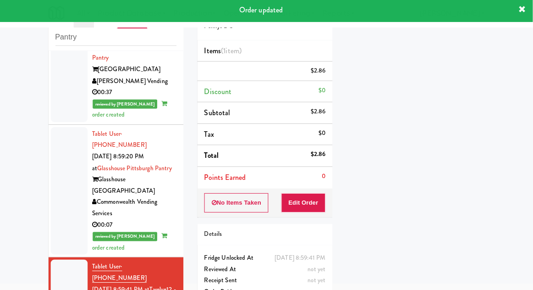
scroll to position [0, 0]
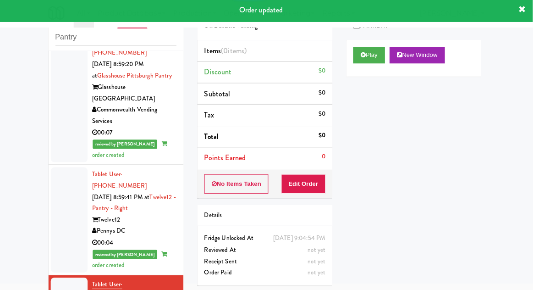
scroll to position [1623, 0]
click at [359, 51] on button "Play" at bounding box center [370, 57] width 32 height 16
click at [313, 186] on button "Edit Order" at bounding box center [305, 184] width 44 height 19
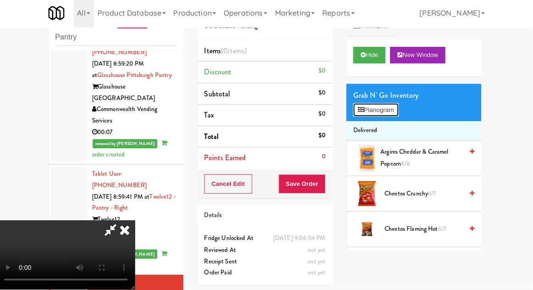
click at [399, 108] on button "Planogram" at bounding box center [376, 111] width 45 height 14
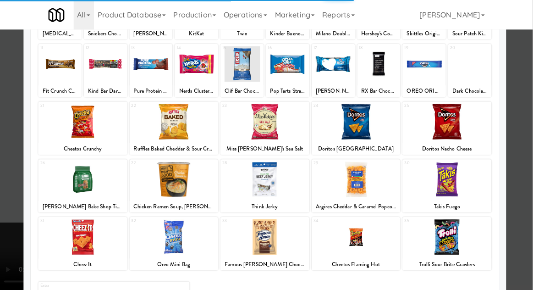
scroll to position [103, 0]
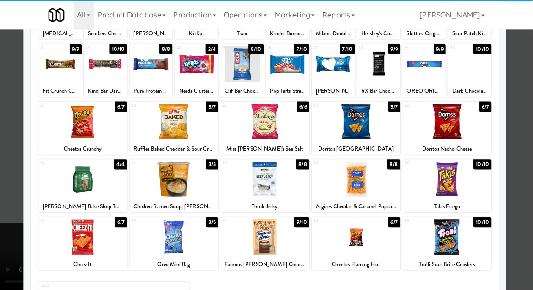
click at [439, 237] on div at bounding box center [447, 235] width 88 height 35
click at [4, 235] on div at bounding box center [266, 145] width 533 height 290
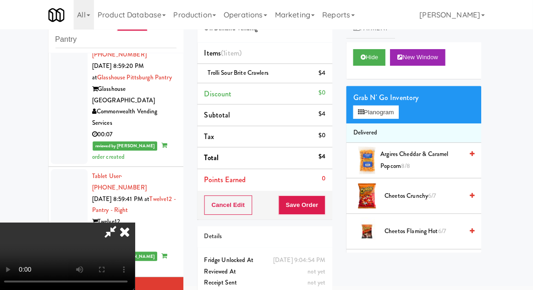
click at [332, 211] on div "Cancel Edit Save Order" at bounding box center [266, 203] width 134 height 28
click at [325, 204] on button "Save Order" at bounding box center [303, 203] width 47 height 19
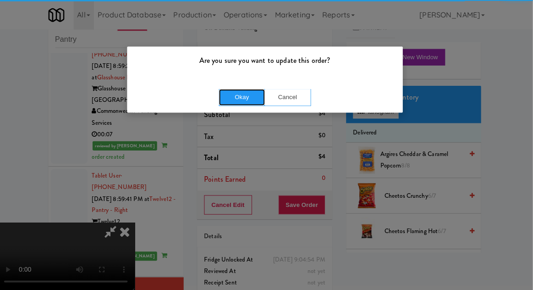
click at [246, 91] on button "Okay" at bounding box center [244, 96] width 46 height 16
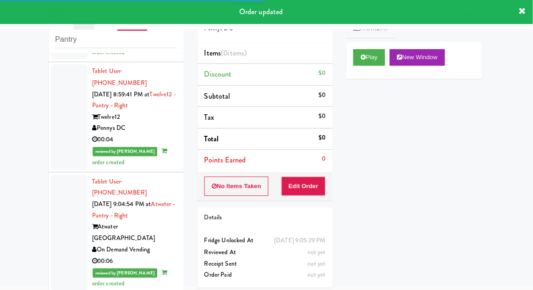
scroll to position [1728, 0]
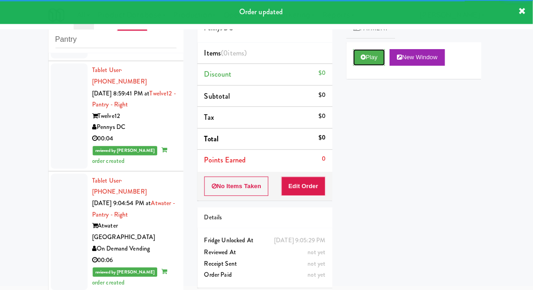
click at [359, 60] on button "Play" at bounding box center [370, 57] width 32 height 16
click at [303, 184] on button "Edit Order" at bounding box center [305, 184] width 44 height 19
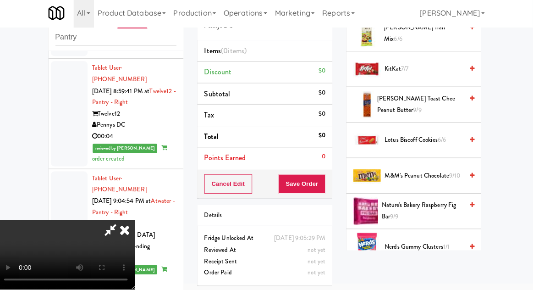
scroll to position [406, 0]
click at [429, 136] on span "Lotus Biscoff Cookies 6/6" at bounding box center [424, 141] width 78 height 11
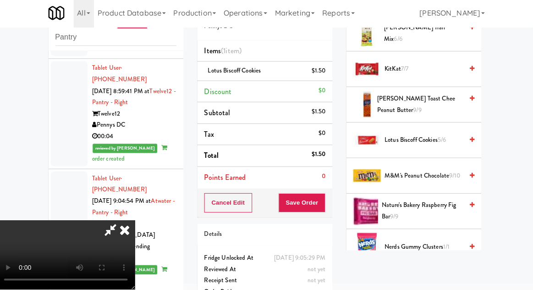
click at [332, 68] on li "Lotus Biscoff Cookies $1.50" at bounding box center [266, 72] width 134 height 19
click at [329, 74] on icon at bounding box center [327, 76] width 5 height 6
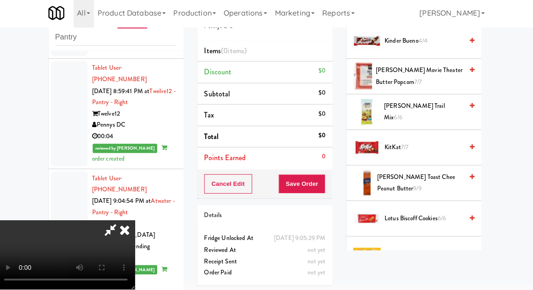
scroll to position [325, 0]
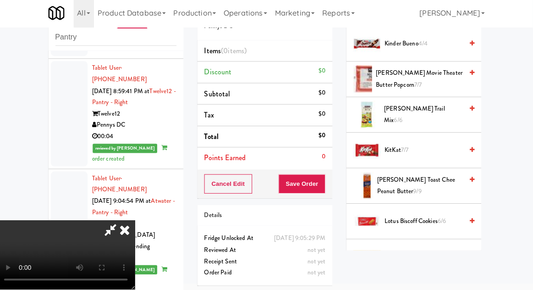
click at [412, 48] on span "Kinder Bueno 4/4" at bounding box center [424, 45] width 78 height 11
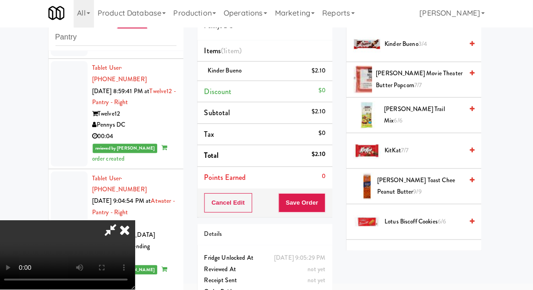
scroll to position [321, 0]
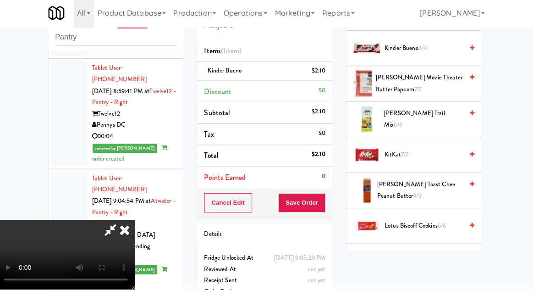
click at [414, 74] on span "[PERSON_NAME] Movie Theater Butter Popcorn 7/7" at bounding box center [420, 85] width 87 height 22
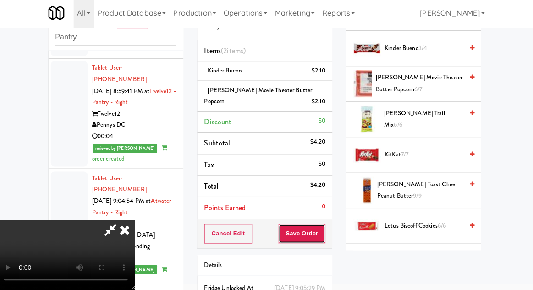
click at [326, 230] on button "Save Order" at bounding box center [303, 234] width 47 height 19
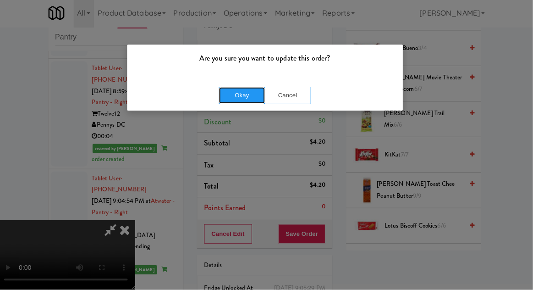
click at [246, 100] on button "Okay" at bounding box center [244, 96] width 46 height 16
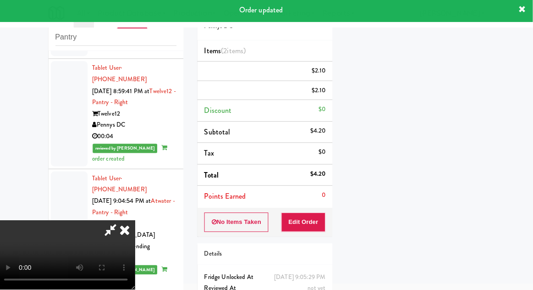
scroll to position [0, 0]
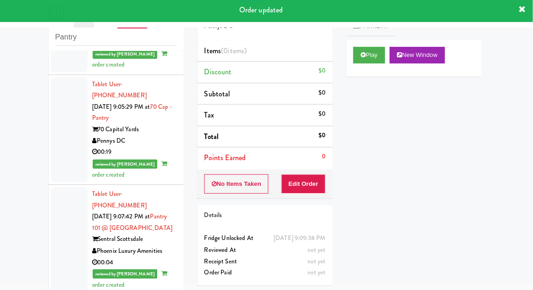
scroll to position [1945, 0]
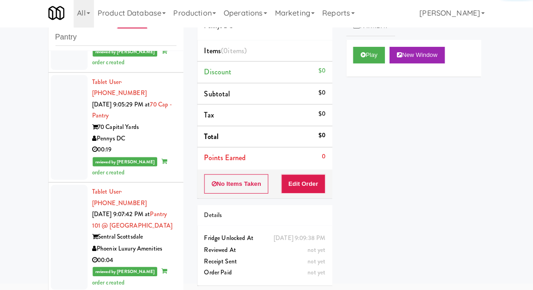
click at [358, 59] on button "Play" at bounding box center [370, 57] width 32 height 16
click at [302, 184] on button "Edit Order" at bounding box center [305, 184] width 44 height 19
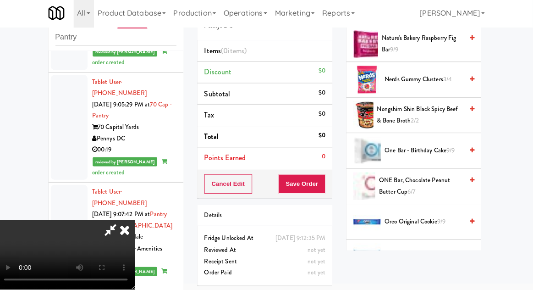
scroll to position [644, 0]
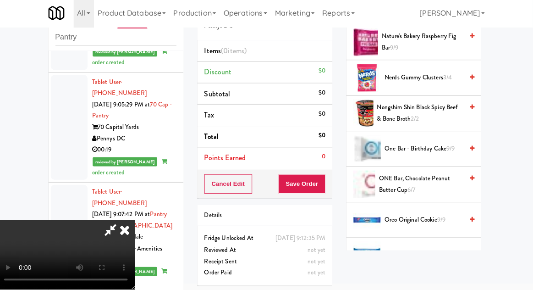
click at [411, 180] on span "ONE Bar, Chocolate Peanut Butter Cup 6/7" at bounding box center [421, 185] width 83 height 22
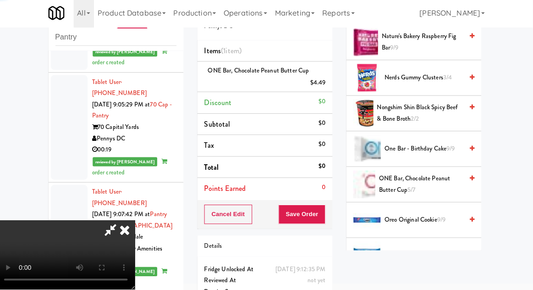
click at [399, 182] on span "ONE Bar, Chocolate Peanut Butter Cup 5/7" at bounding box center [421, 185] width 83 height 22
click at [398, 184] on span "ONE Bar, Chocolate Peanut Butter Cup 4/7" at bounding box center [421, 185] width 83 height 22
click at [321, 218] on button "Save Order" at bounding box center [303, 214] width 47 height 19
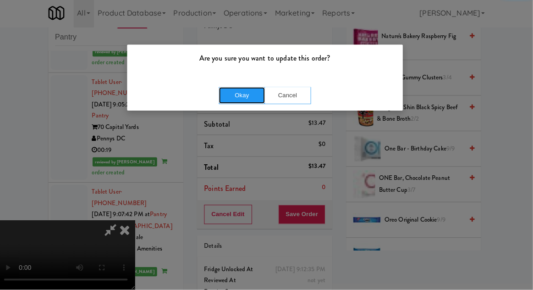
click at [225, 94] on button "Okay" at bounding box center [244, 96] width 46 height 16
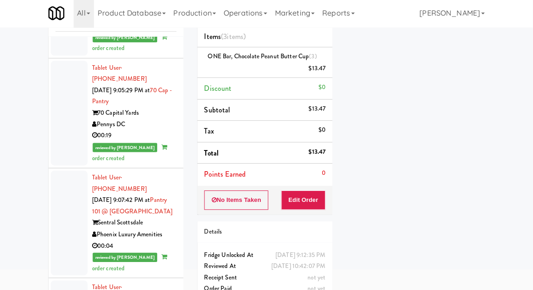
scroll to position [71, 0]
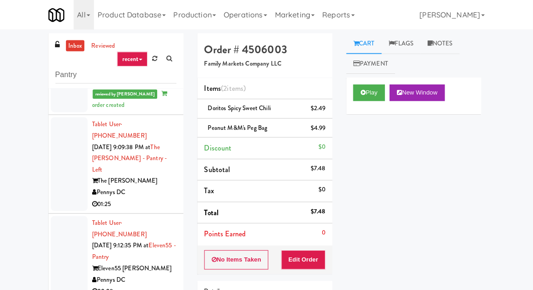
scroll to position [2155, 0]
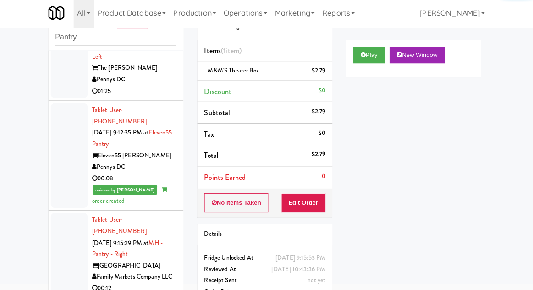
scroll to position [2242, 0]
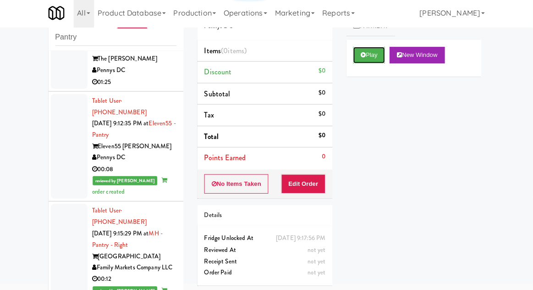
click at [361, 55] on button "Play" at bounding box center [370, 57] width 32 height 16
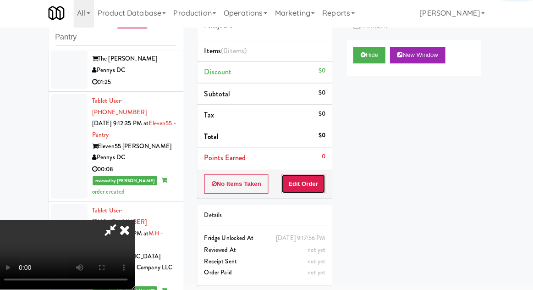
click at [313, 187] on button "Edit Order" at bounding box center [305, 184] width 44 height 19
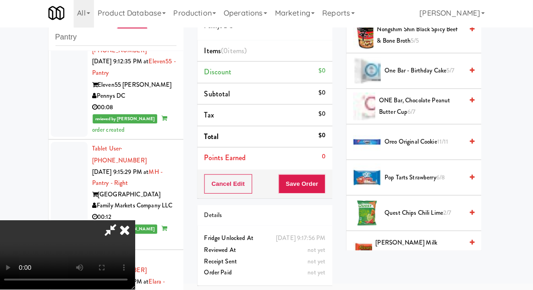
scroll to position [758, 0]
click at [431, 137] on span "Oreo Original Cookie 11/11" at bounding box center [424, 142] width 78 height 11
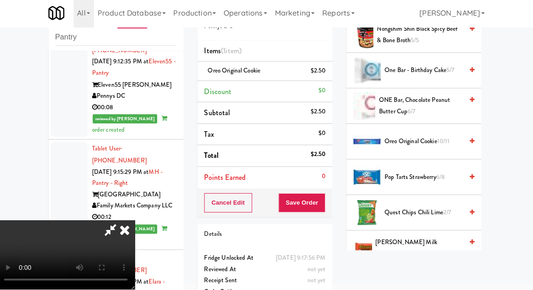
scroll to position [33, 0]
click at [322, 200] on button "Save Order" at bounding box center [303, 203] width 47 height 19
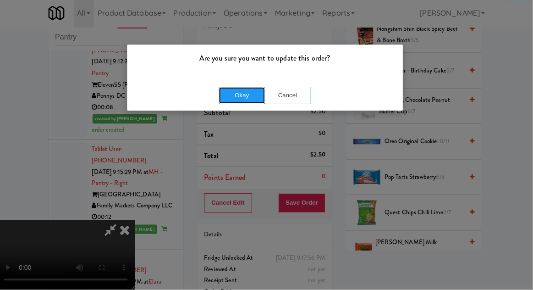
click at [242, 102] on button "Okay" at bounding box center [244, 96] width 46 height 16
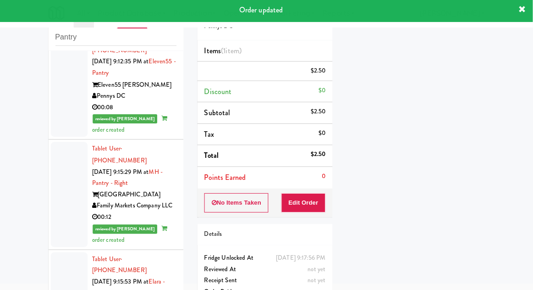
scroll to position [0, 0]
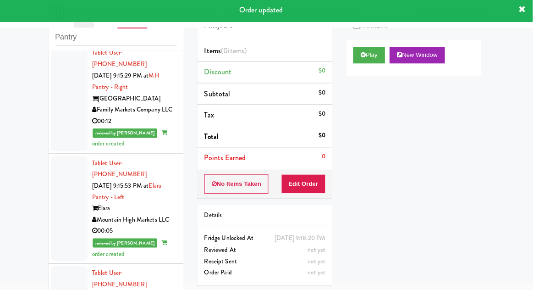
scroll to position [2399, 0]
click at [369, 51] on button "Play" at bounding box center [370, 57] width 32 height 16
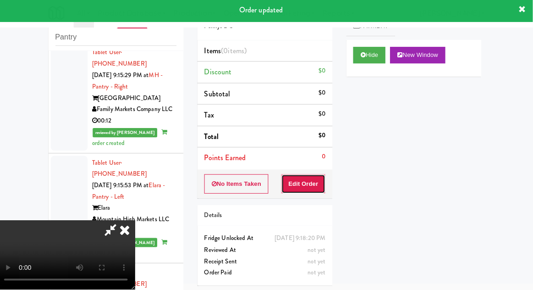
click at [309, 181] on button "Edit Order" at bounding box center [305, 184] width 44 height 19
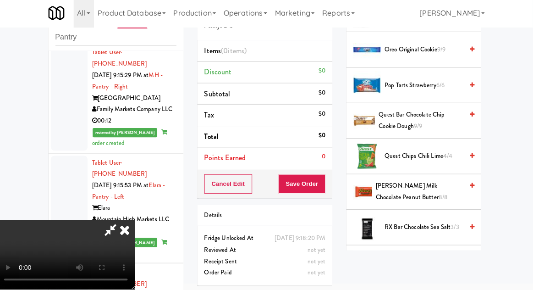
scroll to position [855, 0]
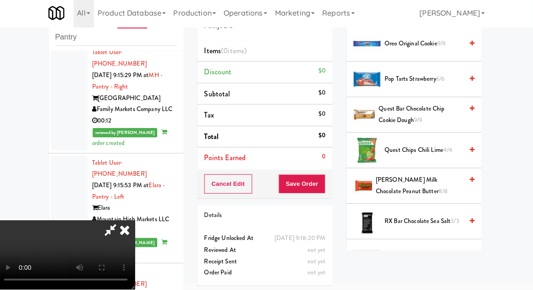
click at [399, 183] on span "[PERSON_NAME] Milk Chocolate Peanut Butter 8/8" at bounding box center [420, 186] width 87 height 22
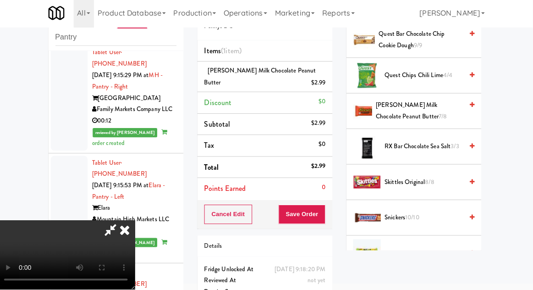
scroll to position [929, 0]
click at [407, 218] on span "Snickers 10/10" at bounding box center [424, 217] width 78 height 11
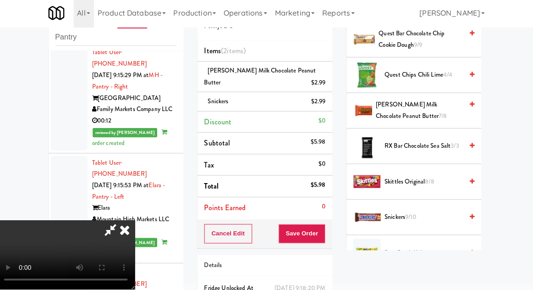
click at [332, 228] on div "Cancel Edit Save Order" at bounding box center [266, 234] width 134 height 28
click at [326, 237] on button "Save Order" at bounding box center [303, 234] width 47 height 19
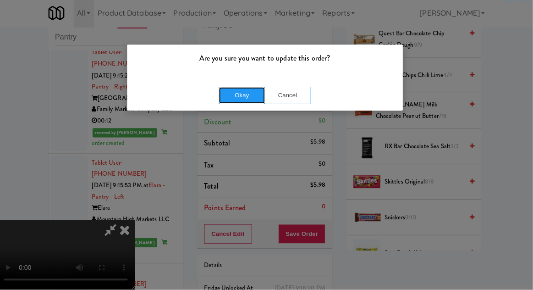
click at [253, 101] on button "Okay" at bounding box center [244, 96] width 46 height 16
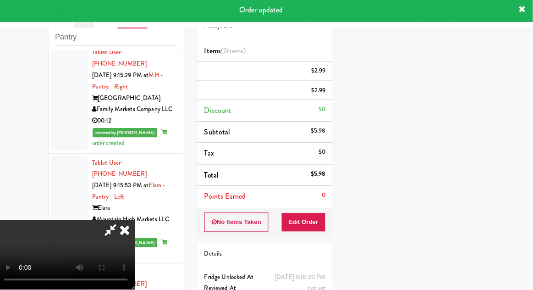
scroll to position [0, 0]
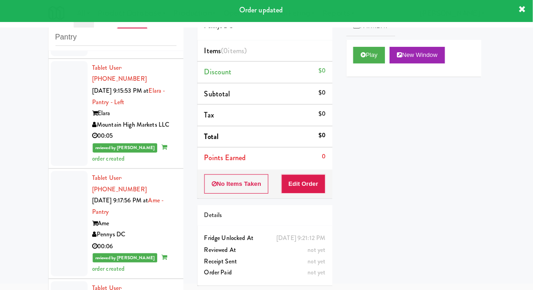
scroll to position [2501, 0]
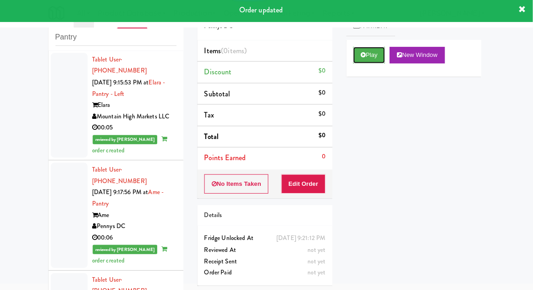
click at [363, 56] on icon at bounding box center [364, 57] width 5 height 6
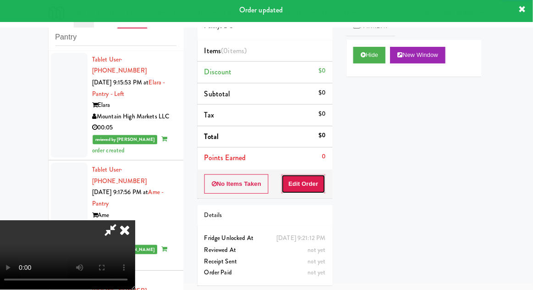
click at [305, 188] on button "Edit Order" at bounding box center [305, 184] width 44 height 19
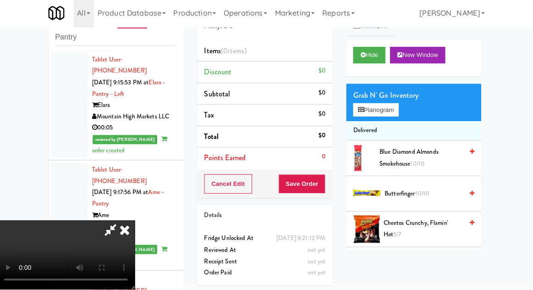
scroll to position [0, 0]
click at [399, 113] on button "Planogram" at bounding box center [376, 111] width 45 height 14
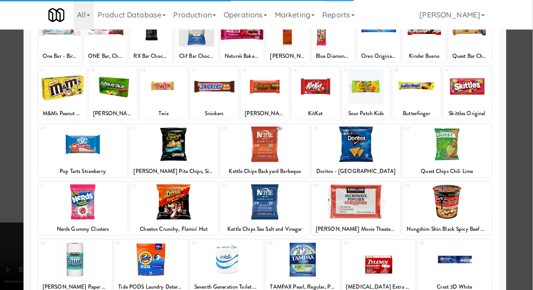
scroll to position [76, 0]
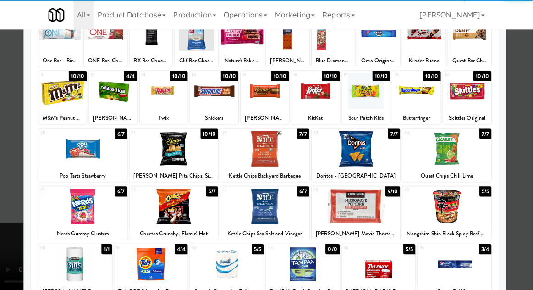
click at [181, 204] on div at bounding box center [176, 204] width 88 height 35
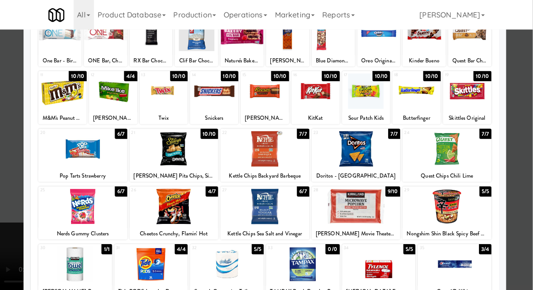
click at [16, 242] on div at bounding box center [266, 145] width 533 height 290
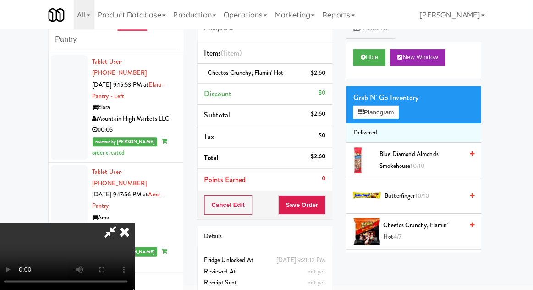
scroll to position [33, 0]
click at [325, 202] on button "Save Order" at bounding box center [303, 203] width 47 height 19
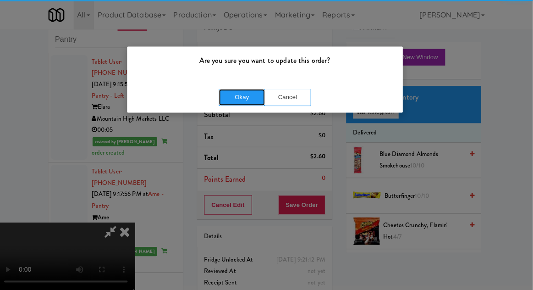
click at [235, 101] on button "Okay" at bounding box center [244, 96] width 46 height 16
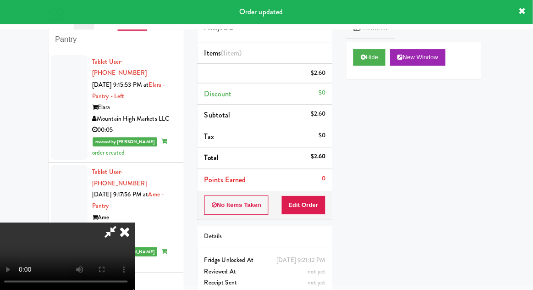
scroll to position [0, 0]
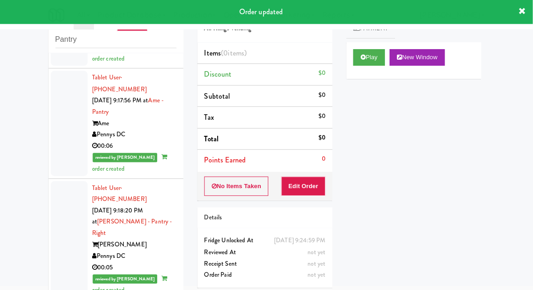
scroll to position [2600, 0]
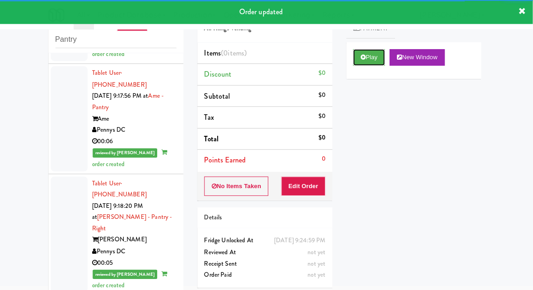
click at [368, 55] on button "Play" at bounding box center [370, 57] width 32 height 16
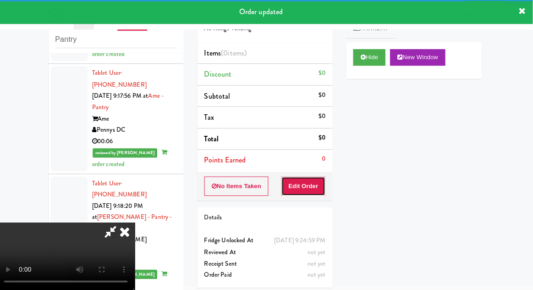
click at [307, 181] on button "Edit Order" at bounding box center [305, 184] width 44 height 19
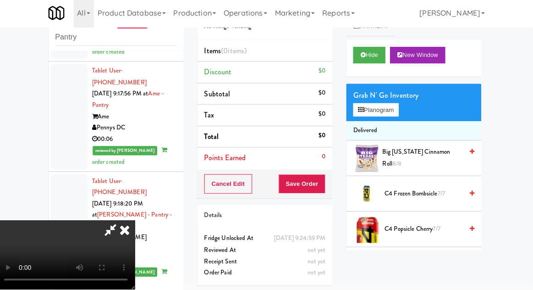
scroll to position [33, 0]
click at [383, 104] on button "Planogram" at bounding box center [376, 111] width 45 height 14
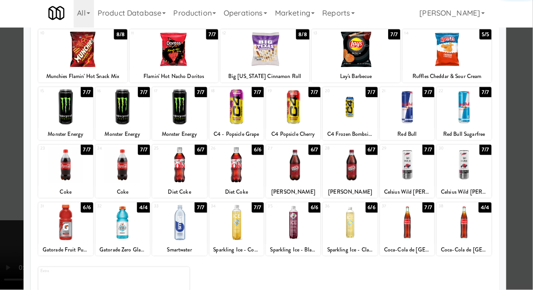
scroll to position [116, 0]
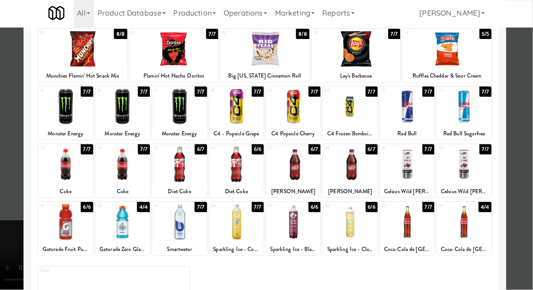
click at [465, 226] on div at bounding box center [464, 222] width 54 height 35
click at [7, 231] on div at bounding box center [266, 145] width 533 height 290
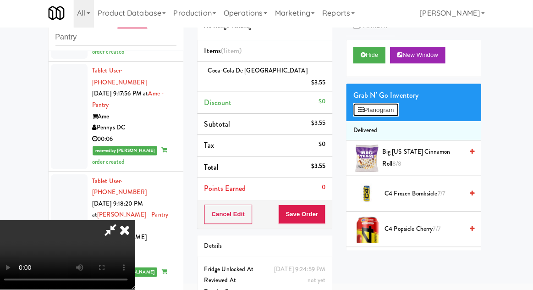
click at [372, 111] on button "Planogram" at bounding box center [376, 111] width 45 height 14
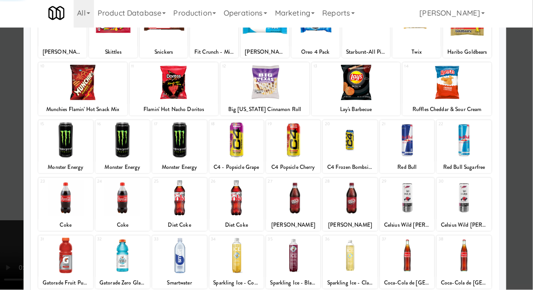
scroll to position [83, 0]
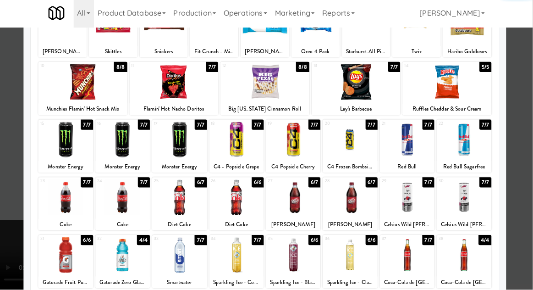
click at [469, 258] on div at bounding box center [464, 254] width 54 height 35
click at [11, 227] on div at bounding box center [266, 145] width 533 height 290
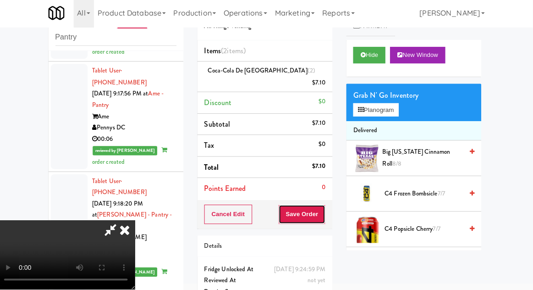
click at [326, 207] on button "Save Order" at bounding box center [303, 214] width 47 height 19
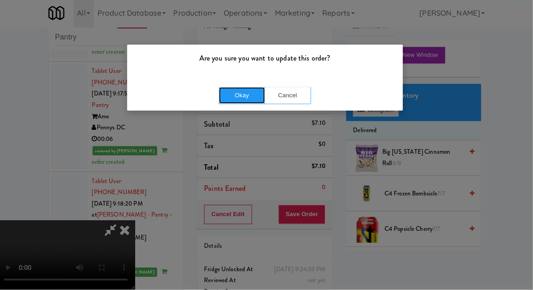
click at [253, 93] on button "Okay" at bounding box center [244, 96] width 46 height 16
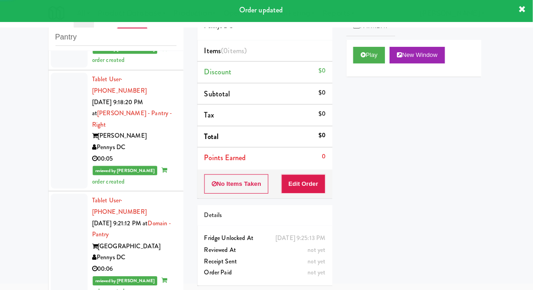
scroll to position [2702, 0]
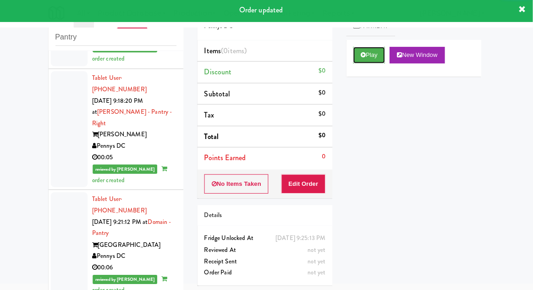
click at [371, 64] on button "Play" at bounding box center [370, 57] width 32 height 16
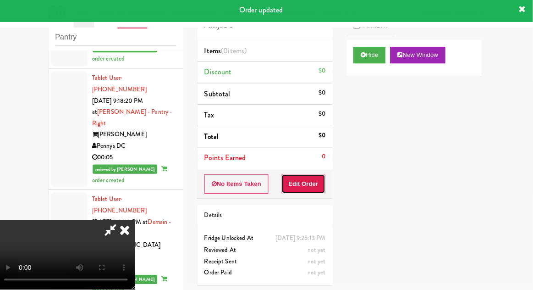
click at [301, 190] on button "Edit Order" at bounding box center [305, 184] width 44 height 19
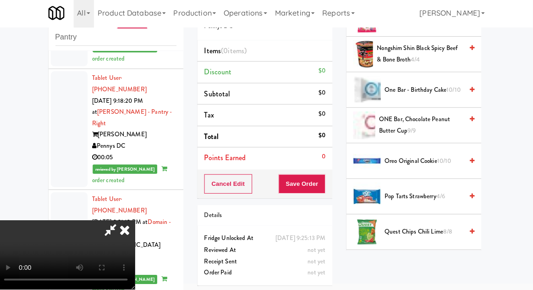
scroll to position [746, 0]
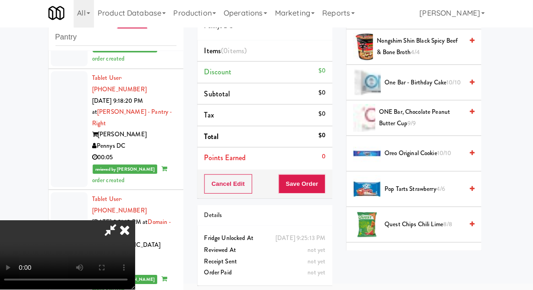
click at [422, 151] on span "Oreo Original Cookie 10/10" at bounding box center [424, 154] width 78 height 11
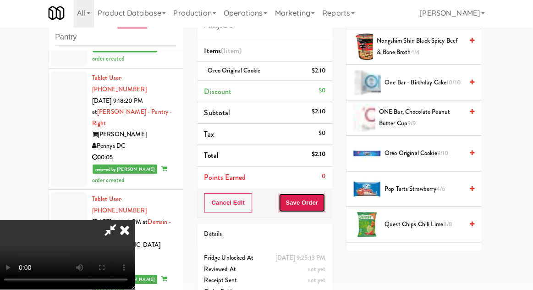
click at [324, 206] on button "Save Order" at bounding box center [303, 203] width 47 height 19
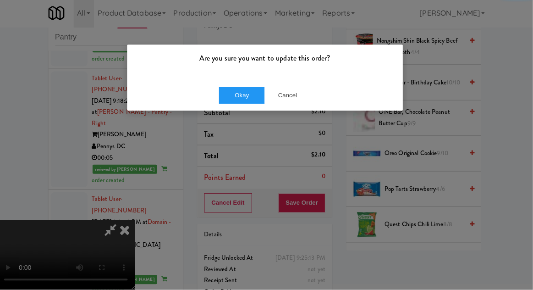
click at [239, 81] on div "Are you sure you want to update this order?" at bounding box center [267, 63] width 274 height 35
click at [230, 98] on button "Okay" at bounding box center [244, 96] width 46 height 16
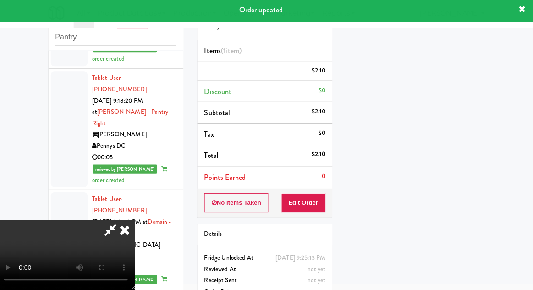
scroll to position [90, 0]
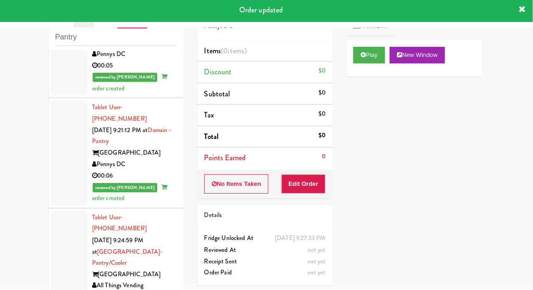
scroll to position [2793, 0]
click at [361, 55] on button "Play" at bounding box center [370, 57] width 32 height 16
click at [299, 188] on button "Edit Order" at bounding box center [305, 184] width 44 height 19
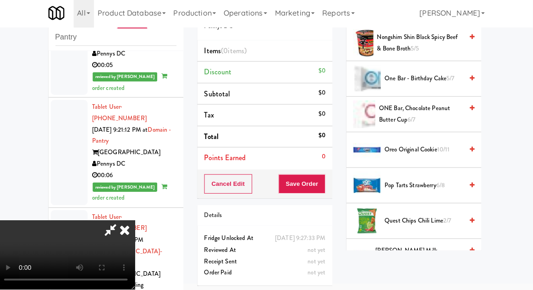
scroll to position [748, 0]
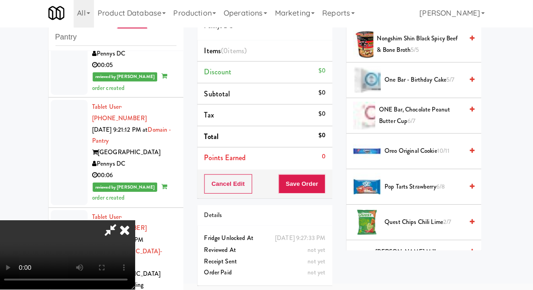
click at [427, 116] on span "ONE Bar, Chocolate Peanut Butter Cup 6/7" at bounding box center [421, 116] width 83 height 22
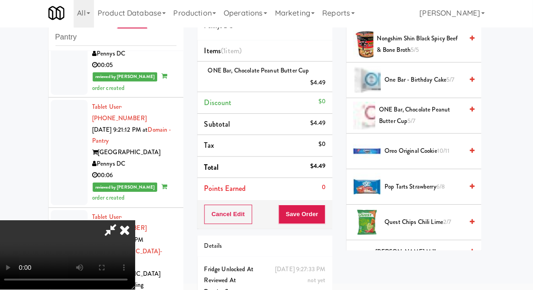
scroll to position [33, 0]
click at [325, 210] on button "Save Order" at bounding box center [303, 214] width 47 height 19
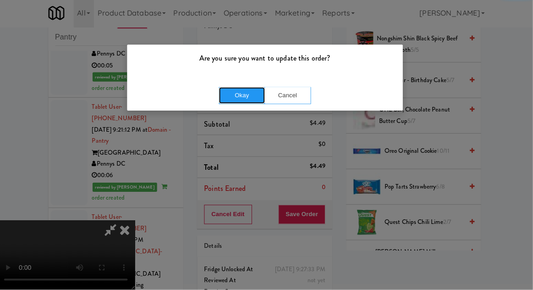
click at [247, 88] on button "Okay" at bounding box center [244, 96] width 46 height 16
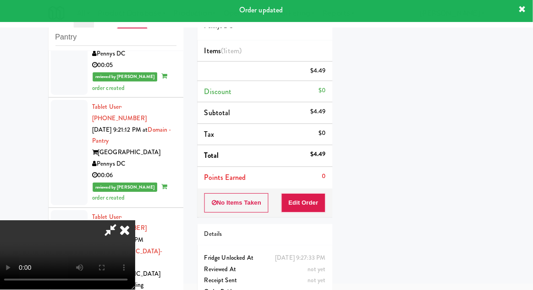
scroll to position [0, 0]
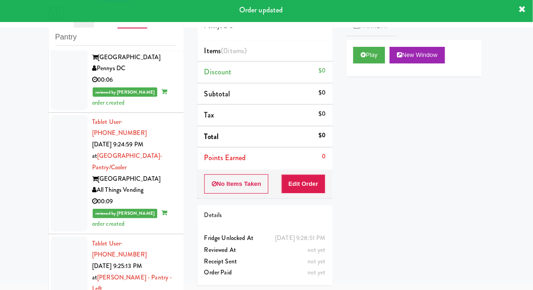
scroll to position [2890, 0]
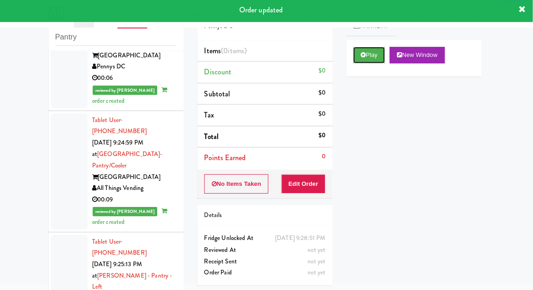
click at [356, 63] on button "Play" at bounding box center [370, 57] width 32 height 16
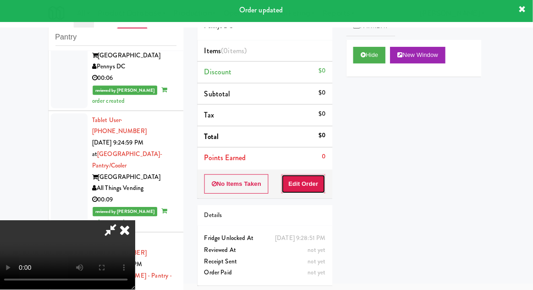
click at [304, 192] on button "Edit Order" at bounding box center [305, 184] width 44 height 19
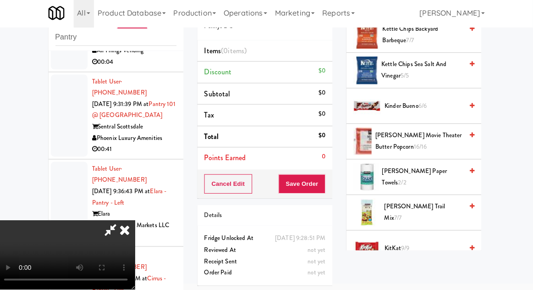
scroll to position [335, 0]
click at [399, 245] on span "KitKat 9/9" at bounding box center [424, 247] width 78 height 11
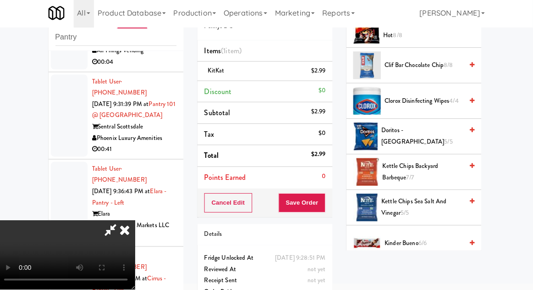
scroll to position [198, 0]
click at [422, 132] on span "Doritos - Cool Ranch 5/5" at bounding box center [422, 137] width 81 height 22
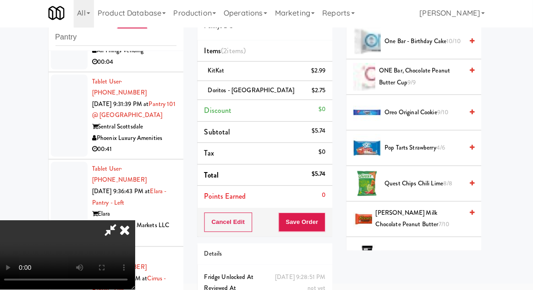
scroll to position [789, 0]
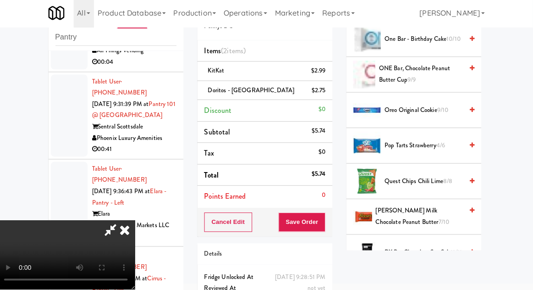
click at [416, 108] on span "Oreo Original Cookie 9/10" at bounding box center [424, 111] width 78 height 11
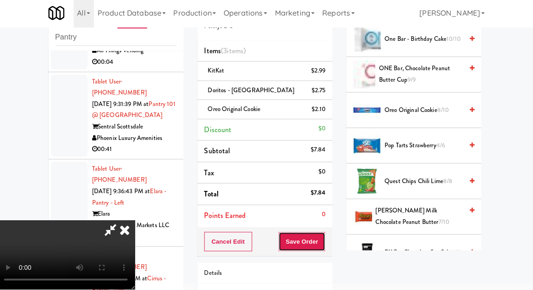
click at [325, 236] on button "Save Order" at bounding box center [303, 241] width 47 height 19
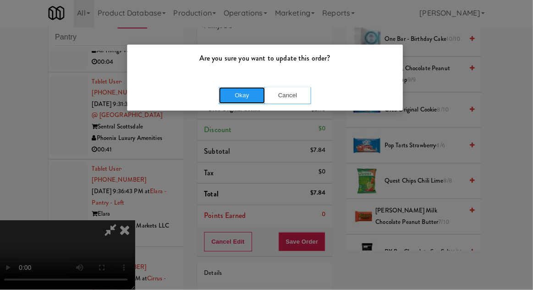
click at [249, 103] on button "Okay" at bounding box center [244, 96] width 46 height 16
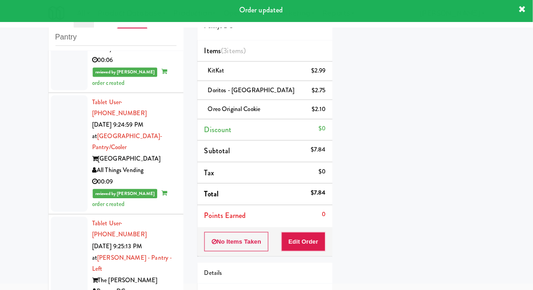
scroll to position [2917, 0]
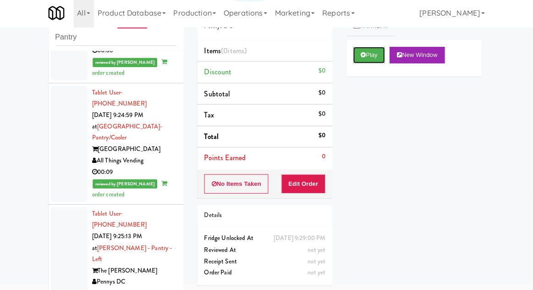
click at [363, 64] on button "Play" at bounding box center [370, 57] width 32 height 16
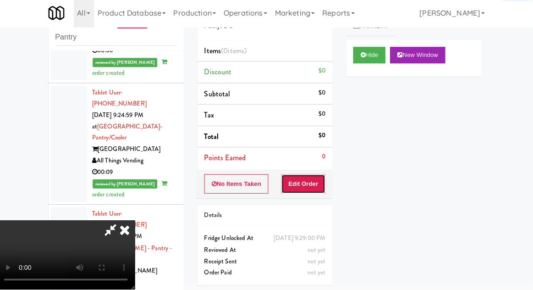
click at [305, 185] on button "Edit Order" at bounding box center [305, 184] width 44 height 19
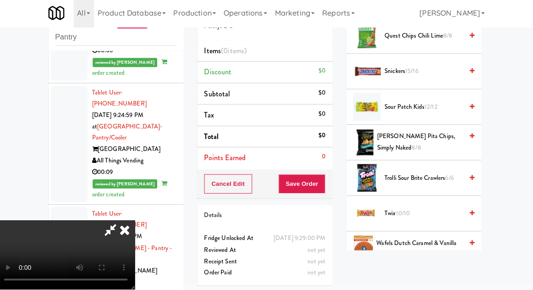
scroll to position [868, 0]
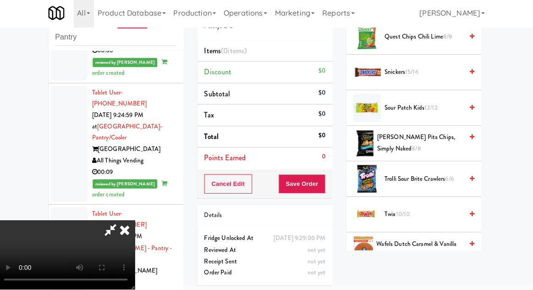
click at [413, 104] on span "Sour Patch Kids 12/12" at bounding box center [424, 109] width 78 height 11
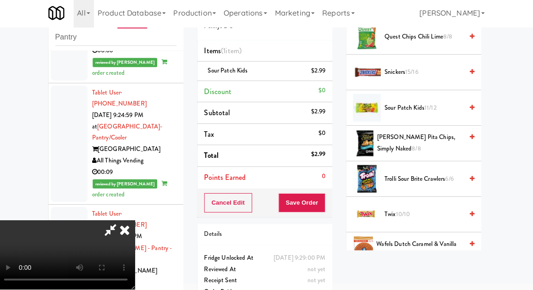
click at [414, 104] on span "Sour Patch Kids 11/12" at bounding box center [424, 109] width 78 height 11
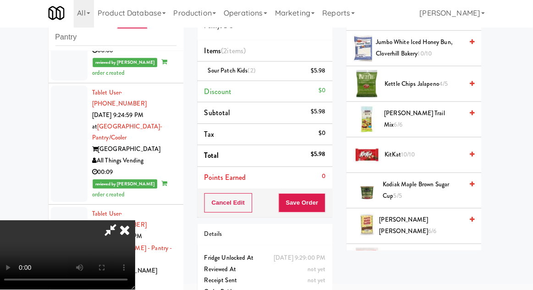
scroll to position [397, 0]
click at [422, 81] on span "Kettle Chips Jalapeno 4/5" at bounding box center [424, 86] width 78 height 11
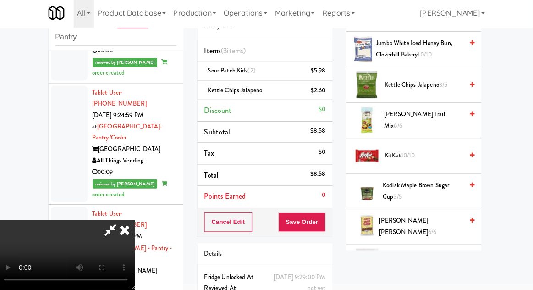
click at [324, 72] on div "$5.98" at bounding box center [319, 72] width 15 height 11
click at [328, 77] on icon at bounding box center [327, 76] width 5 height 6
click at [328, 76] on icon at bounding box center [327, 76] width 5 height 6
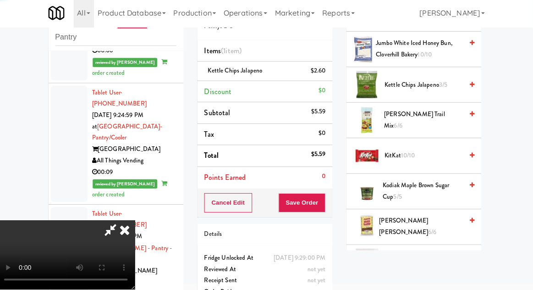
click at [330, 74] on li "Kettle Chips Jalapeno $2.60" at bounding box center [266, 72] width 134 height 19
click at [124, 221] on icon at bounding box center [113, 230] width 21 height 18
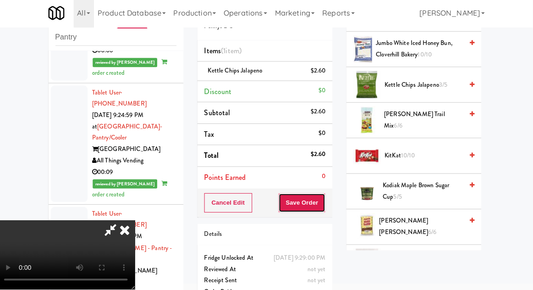
click at [322, 198] on button "Save Order" at bounding box center [303, 203] width 47 height 19
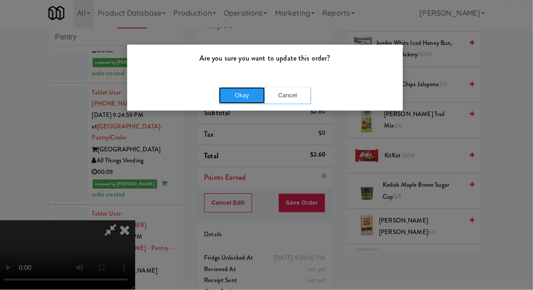
click at [255, 90] on button "Okay" at bounding box center [244, 96] width 46 height 16
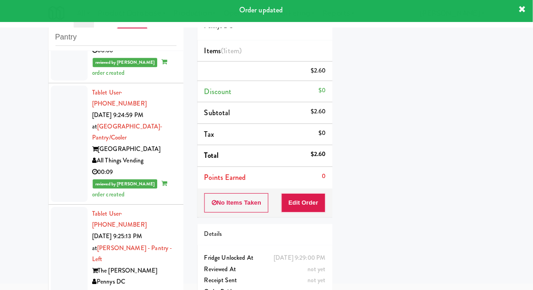
scroll to position [0, 0]
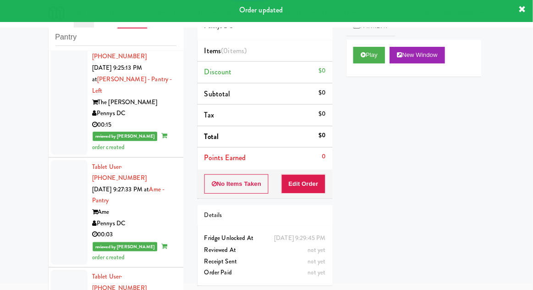
scroll to position [3085, 0]
click at [367, 57] on button "Play" at bounding box center [370, 57] width 32 height 16
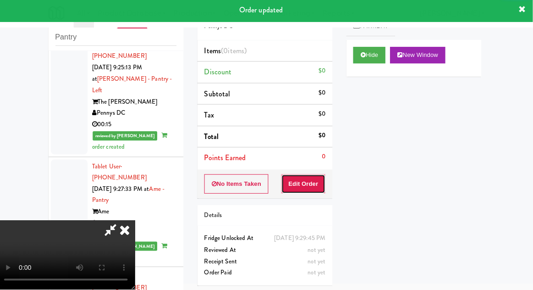
click at [311, 185] on button "Edit Order" at bounding box center [305, 184] width 44 height 19
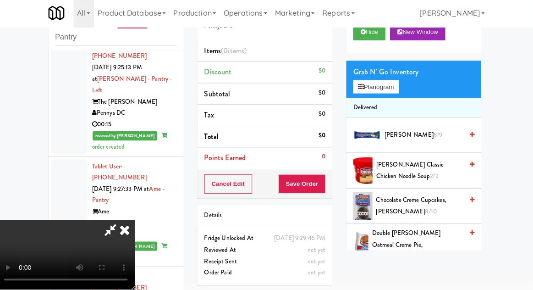
scroll to position [23, 0]
click at [394, 82] on button "Planogram" at bounding box center [376, 89] width 45 height 14
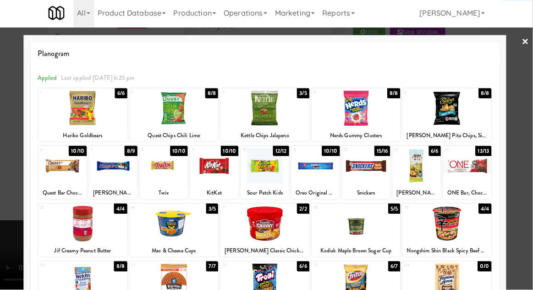
click at [85, 115] on div at bounding box center [85, 109] width 88 height 35
click at [15, 233] on div at bounding box center [266, 145] width 533 height 290
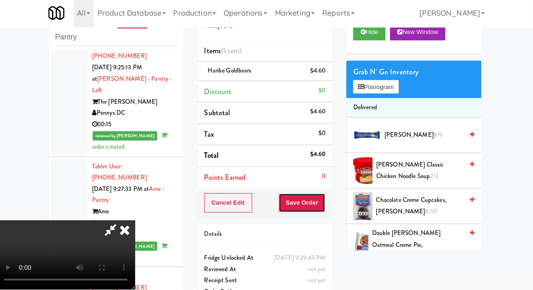
click at [324, 204] on button "Save Order" at bounding box center [303, 203] width 47 height 19
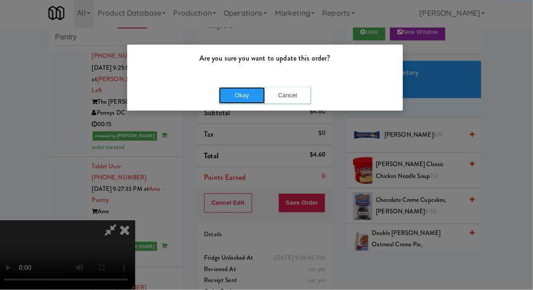
click at [233, 95] on button "Okay" at bounding box center [244, 96] width 46 height 16
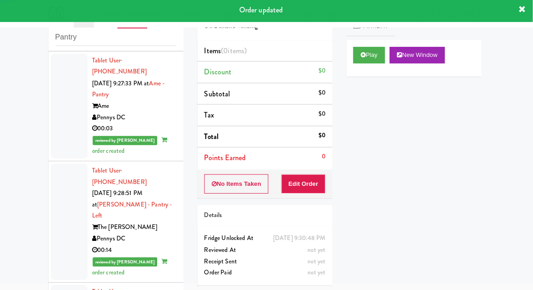
scroll to position [3190, 0]
click at [369, 50] on button "Play" at bounding box center [370, 57] width 32 height 16
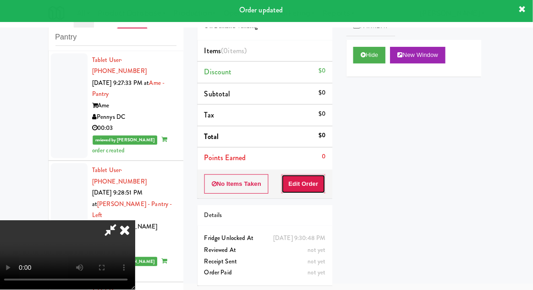
click at [310, 180] on button "Edit Order" at bounding box center [305, 184] width 44 height 19
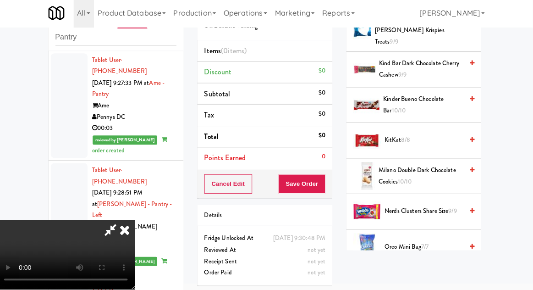
scroll to position [526, 0]
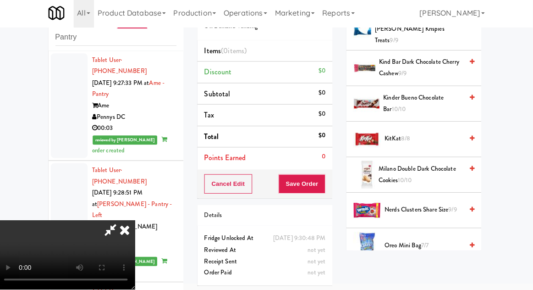
click at [421, 93] on span "Kinder Bueno Chocolate Bar 10/10" at bounding box center [423, 104] width 79 height 22
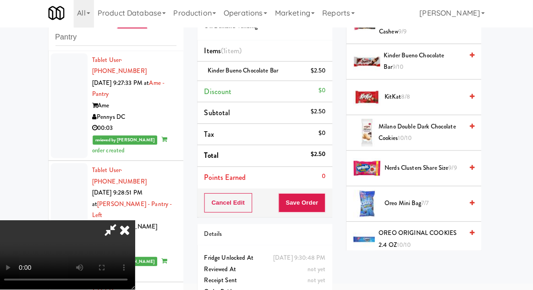
scroll to position [561, 0]
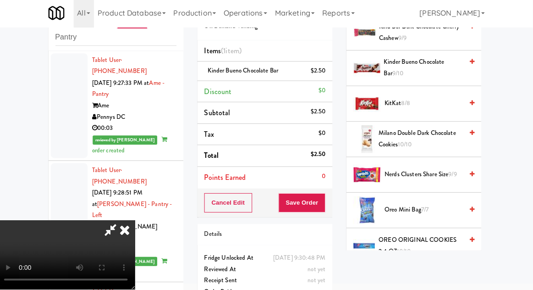
click at [424, 129] on span "Milano Double Dark Chocolate Cookies 10/10" at bounding box center [421, 140] width 84 height 22
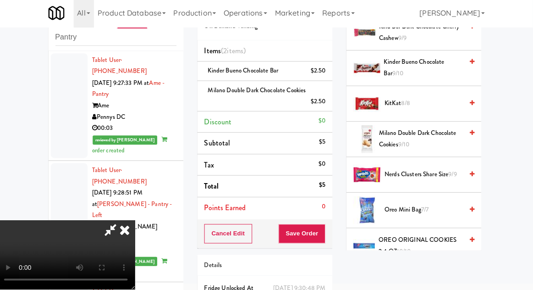
scroll to position [0, 0]
click at [411, 100] on span "8/8" at bounding box center [406, 104] width 9 height 9
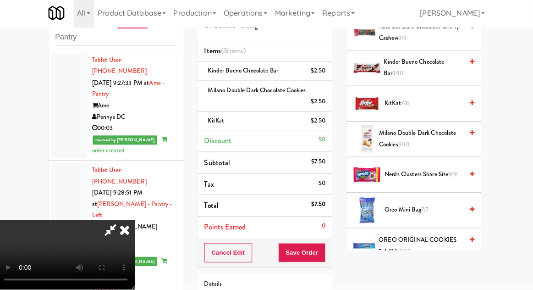
scroll to position [33, 0]
click at [322, 252] on button "Save Order" at bounding box center [303, 252] width 47 height 19
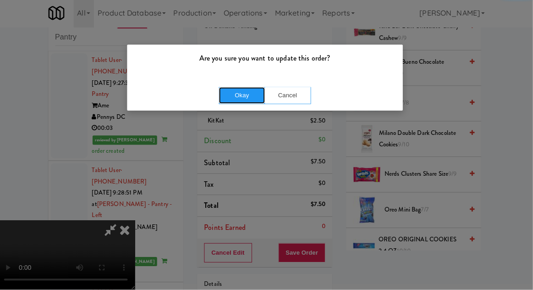
click at [240, 96] on button "Okay" at bounding box center [244, 96] width 46 height 16
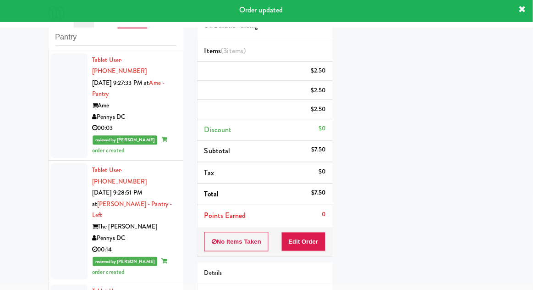
scroll to position [0, 0]
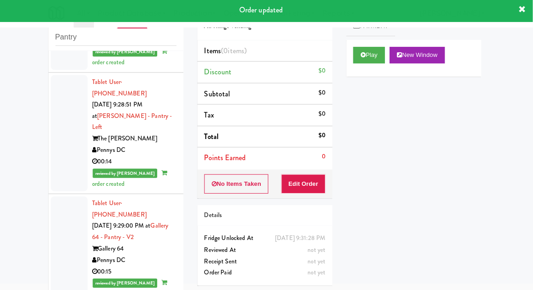
scroll to position [3284, 0]
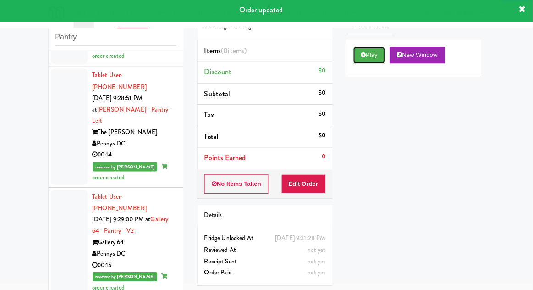
click at [369, 57] on button "Play" at bounding box center [370, 57] width 32 height 16
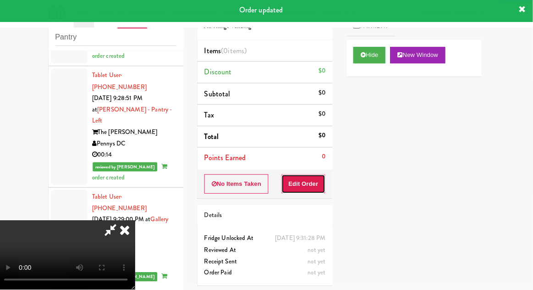
click at [317, 186] on button "Edit Order" at bounding box center [305, 184] width 44 height 19
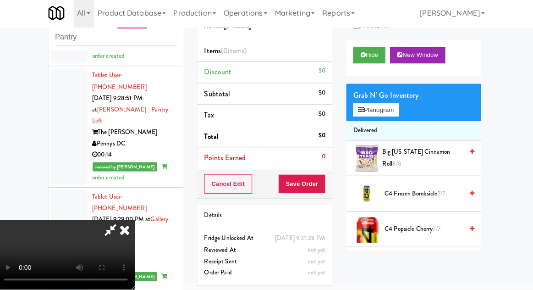
scroll to position [33, 0]
click at [397, 105] on button "Planogram" at bounding box center [376, 111] width 45 height 14
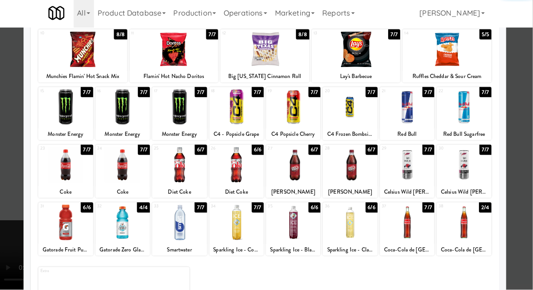
scroll to position [116, 0]
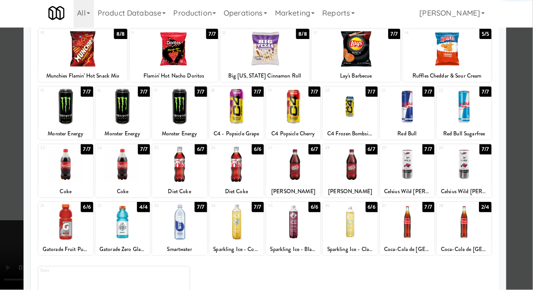
click at [185, 237] on div at bounding box center [181, 222] width 54 height 35
click at [9, 214] on div at bounding box center [266, 145] width 533 height 290
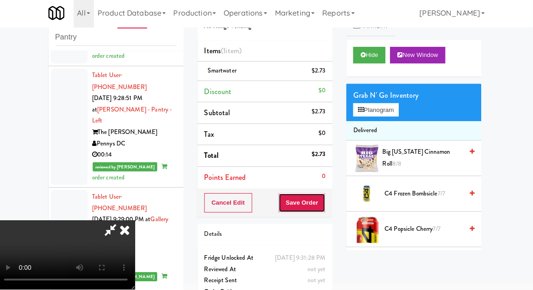
click at [326, 205] on button "Save Order" at bounding box center [303, 203] width 47 height 19
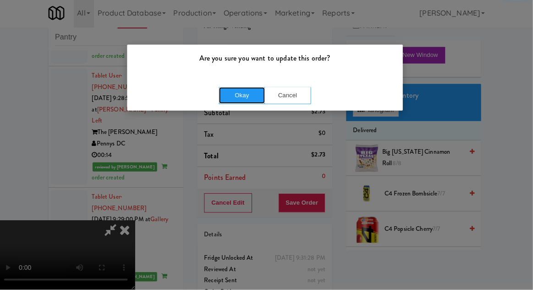
click at [245, 90] on button "Okay" at bounding box center [244, 96] width 46 height 16
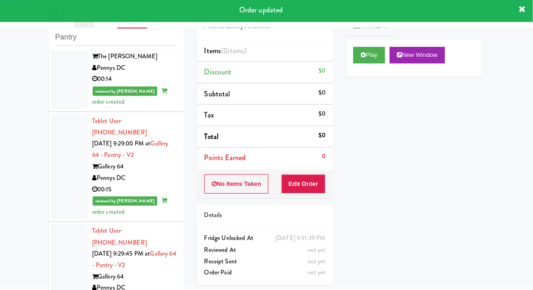
scroll to position [3358, 0]
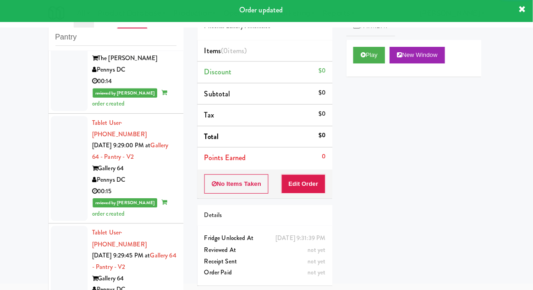
click at [356, 64] on button "Play" at bounding box center [370, 57] width 32 height 16
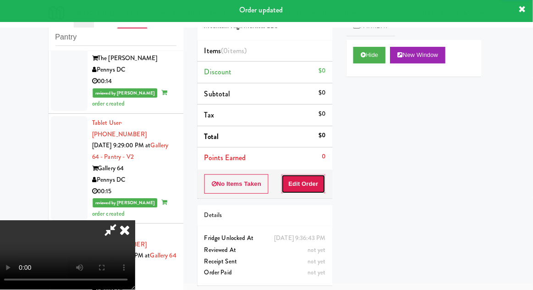
click at [306, 182] on button "Edit Order" at bounding box center [305, 184] width 44 height 19
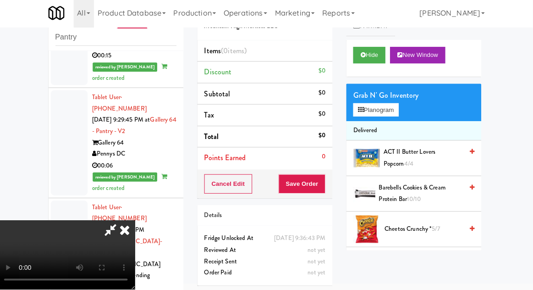
scroll to position [3493, 0]
click at [396, 111] on button "Planogram" at bounding box center [376, 111] width 45 height 14
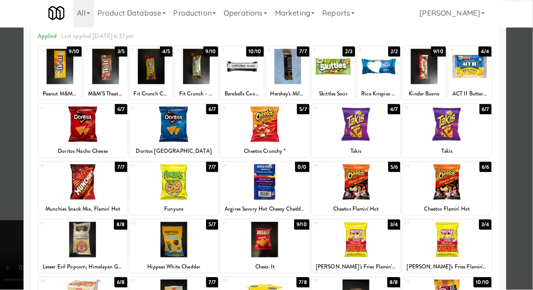
scroll to position [78, 0]
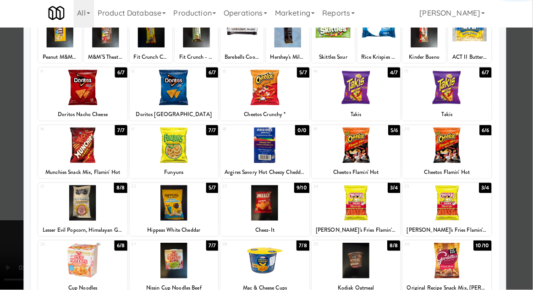
click at [178, 208] on div at bounding box center [176, 203] width 88 height 35
click at [8, 211] on div at bounding box center [266, 145] width 533 height 290
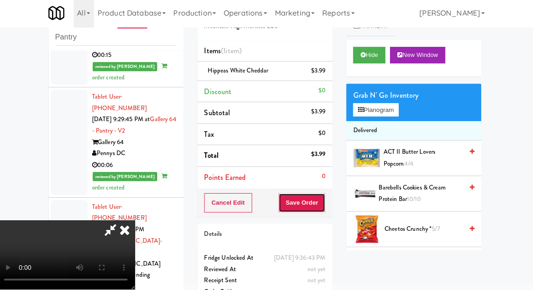
click at [325, 208] on button "Save Order" at bounding box center [303, 203] width 47 height 19
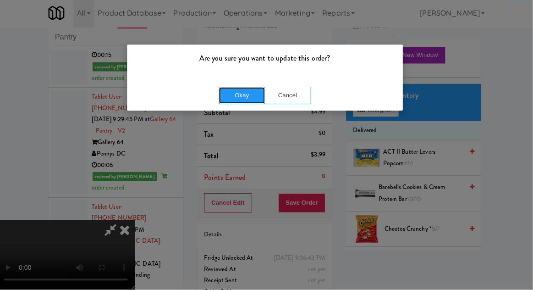
click at [239, 90] on button "Okay" at bounding box center [244, 96] width 46 height 16
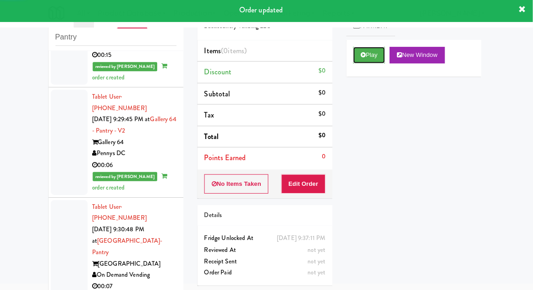
click at [363, 59] on icon at bounding box center [364, 57] width 5 height 6
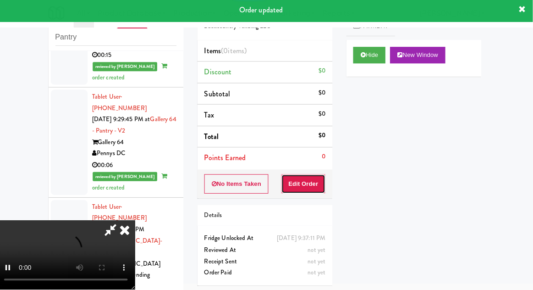
click at [305, 186] on button "Edit Order" at bounding box center [305, 184] width 44 height 19
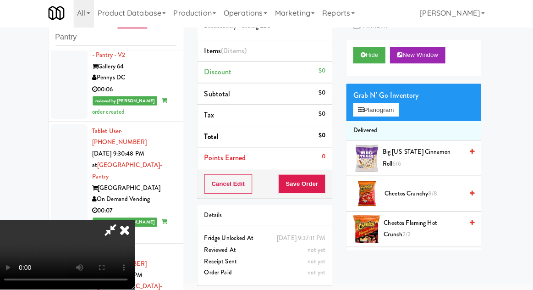
scroll to position [3567, 0]
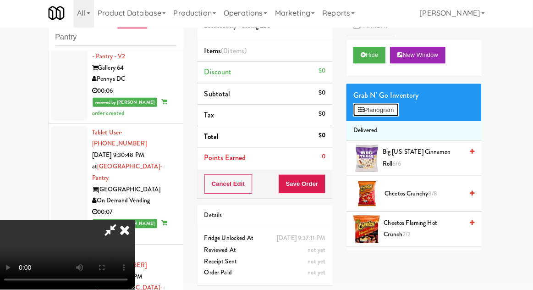
click at [392, 112] on button "Planogram" at bounding box center [376, 111] width 45 height 14
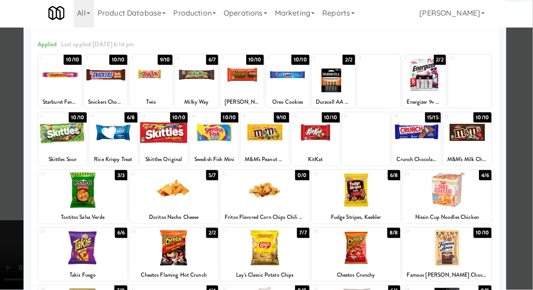
scroll to position [44, 0]
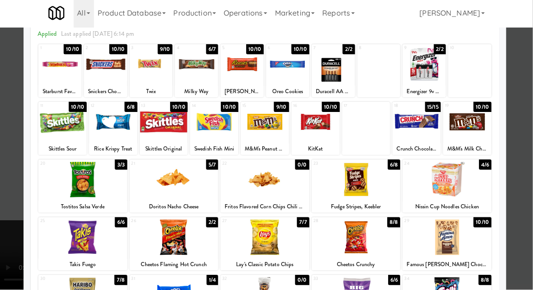
click at [166, 191] on div at bounding box center [176, 180] width 88 height 35
click at [5, 257] on div at bounding box center [266, 145] width 533 height 290
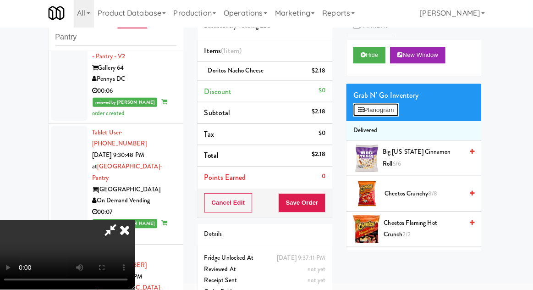
click at [391, 104] on button "Planogram" at bounding box center [376, 111] width 45 height 14
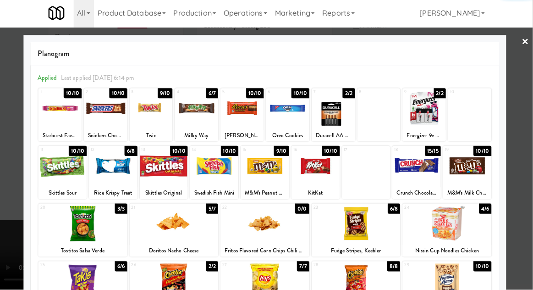
click at [445, 275] on div at bounding box center [447, 281] width 88 height 35
click at [4, 225] on div at bounding box center [266, 145] width 533 height 290
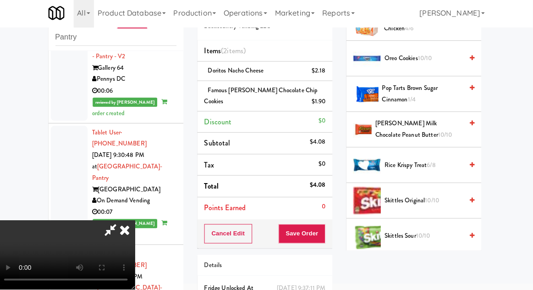
scroll to position [664, 0]
click at [406, 59] on span "Oreo Cookies 10/10" at bounding box center [424, 60] width 78 height 11
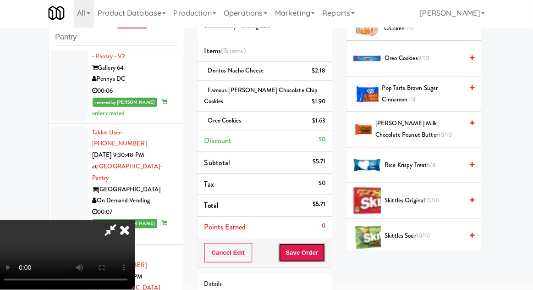
click at [326, 252] on button "Save Order" at bounding box center [303, 252] width 47 height 19
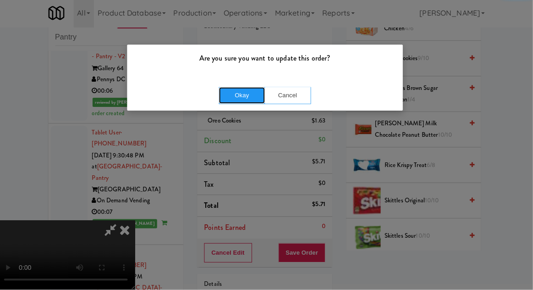
click at [244, 96] on button "Okay" at bounding box center [244, 96] width 46 height 16
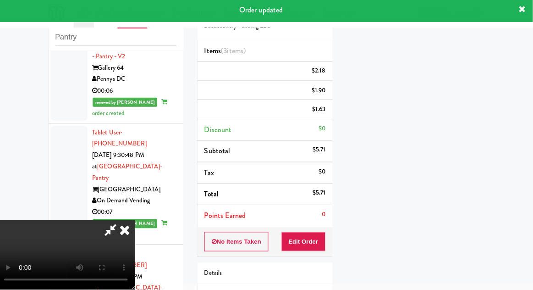
scroll to position [90, 0]
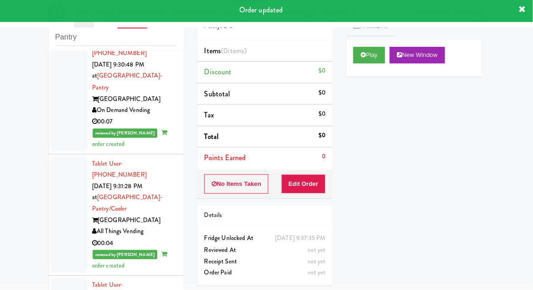
scroll to position [3658, 0]
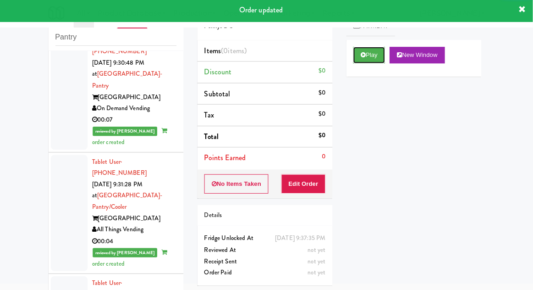
click at [363, 59] on icon at bounding box center [364, 57] width 5 height 6
click at [312, 183] on button "Edit Order" at bounding box center [305, 184] width 44 height 19
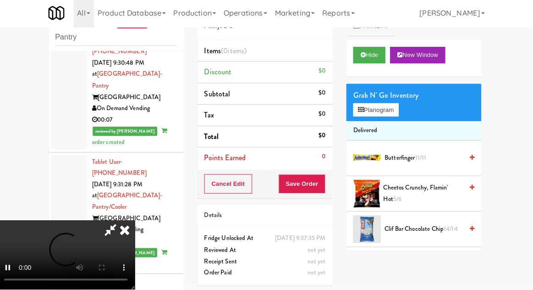
scroll to position [33, 0]
click at [394, 104] on button "Planogram" at bounding box center [376, 111] width 45 height 14
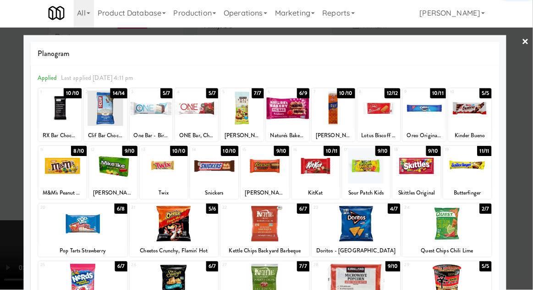
click at [423, 170] on div at bounding box center [417, 166] width 48 height 35
click at [431, 179] on div at bounding box center [417, 166] width 48 height 35
click at [5, 199] on div at bounding box center [266, 145] width 533 height 290
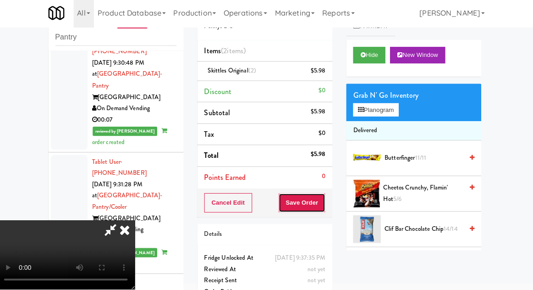
click at [326, 201] on button "Save Order" at bounding box center [303, 203] width 47 height 19
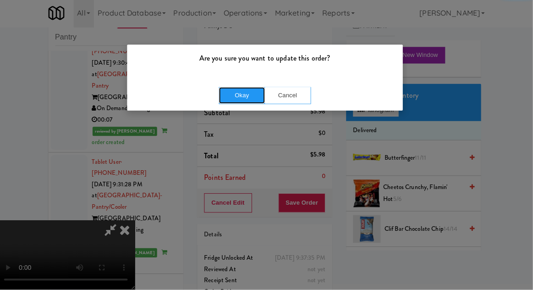
click at [236, 89] on button "Okay" at bounding box center [244, 96] width 46 height 16
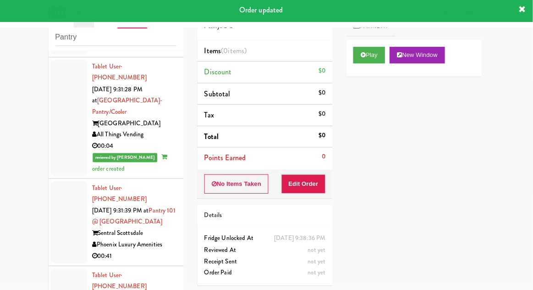
scroll to position [3758, 0]
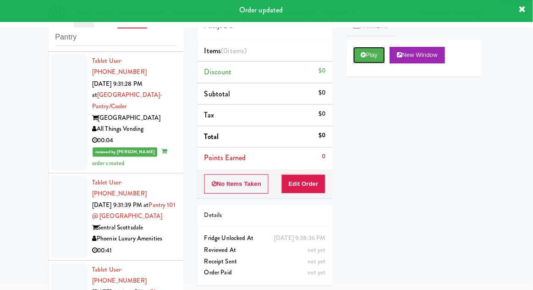
click at [372, 57] on button "Play" at bounding box center [370, 57] width 32 height 16
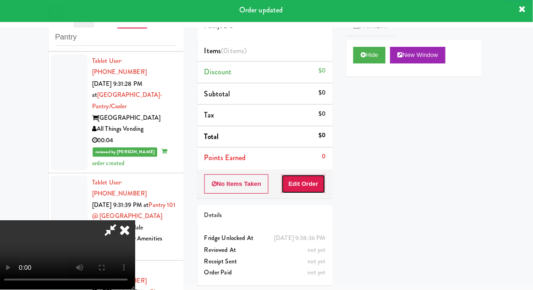
click at [324, 184] on button "Edit Order" at bounding box center [305, 184] width 44 height 19
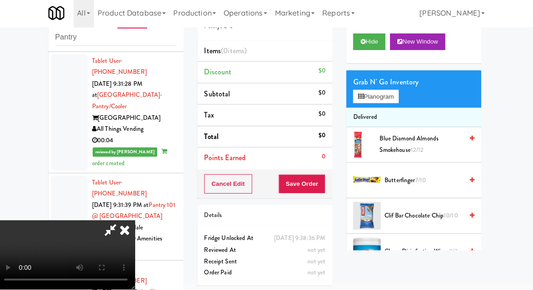
scroll to position [26, 0]
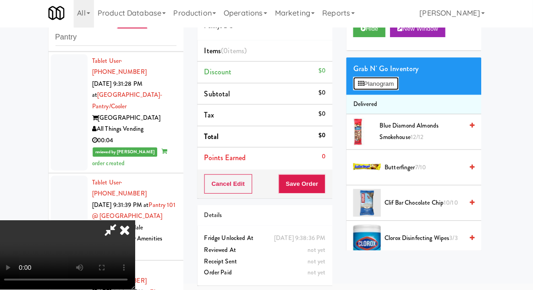
click at [396, 88] on button "Planogram" at bounding box center [376, 85] width 45 height 14
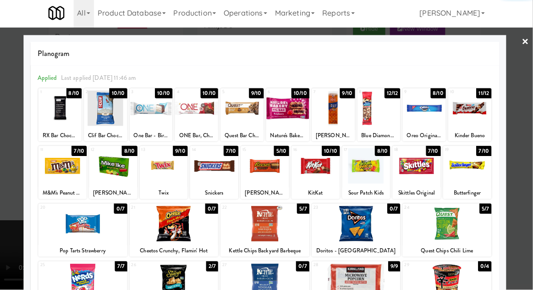
click at [60, 108] on div at bounding box center [62, 109] width 43 height 35
click at [11, 229] on div at bounding box center [266, 145] width 533 height 290
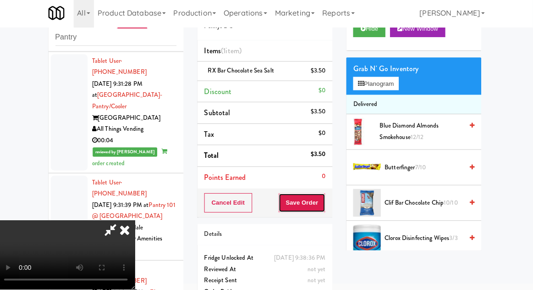
click at [321, 200] on button "Save Order" at bounding box center [303, 203] width 47 height 19
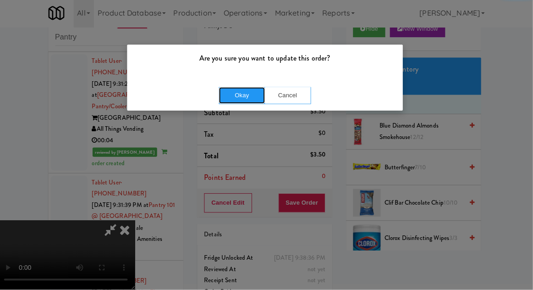
click at [244, 99] on button "Okay" at bounding box center [244, 96] width 46 height 16
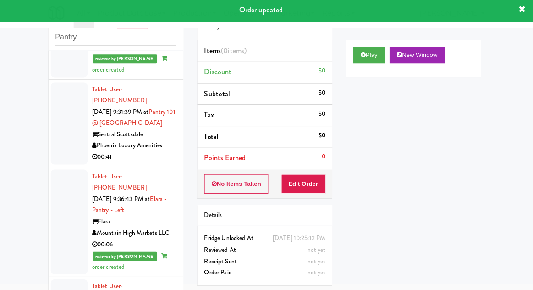
scroll to position [3852, 0]
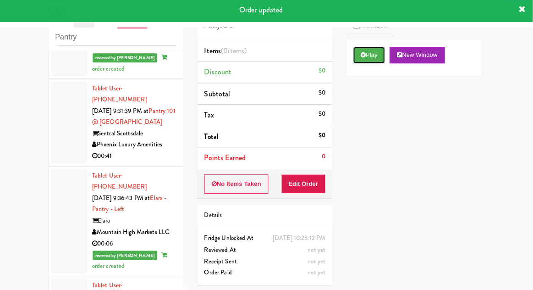
click at [354, 53] on button "Play" at bounding box center [370, 57] width 32 height 16
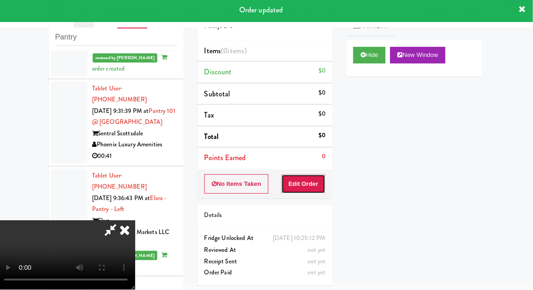
click at [314, 179] on button "Edit Order" at bounding box center [305, 184] width 44 height 19
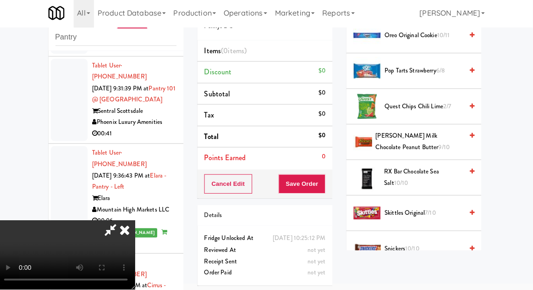
scroll to position [863, 0]
click at [413, 104] on span "Quest Chips Chili Lime 2/7" at bounding box center [424, 108] width 78 height 11
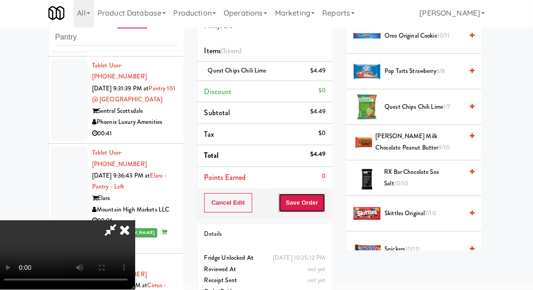
click at [326, 197] on button "Save Order" at bounding box center [303, 203] width 47 height 19
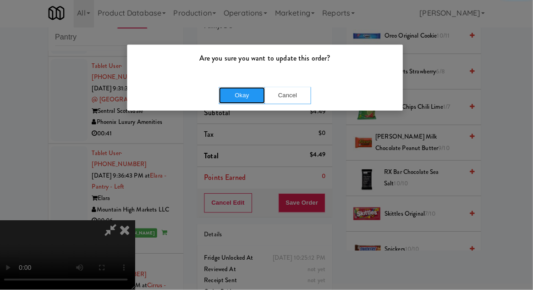
click at [244, 95] on button "Okay" at bounding box center [244, 96] width 46 height 16
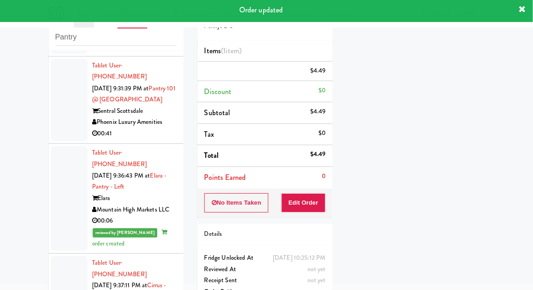
scroll to position [0, 0]
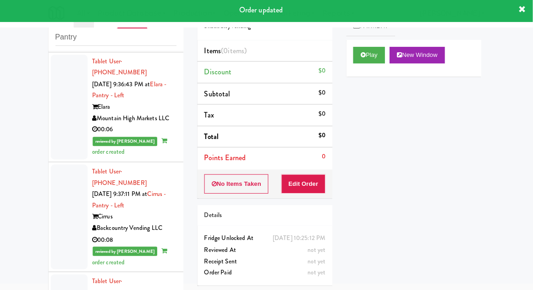
scroll to position [3968, 0]
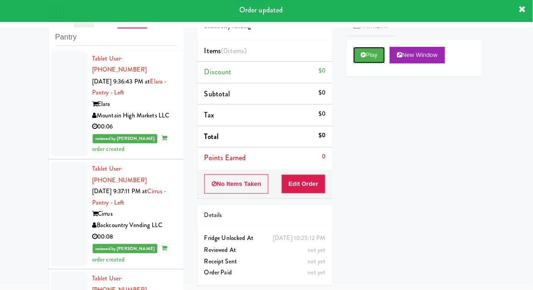
click at [362, 56] on button "Play" at bounding box center [370, 57] width 32 height 16
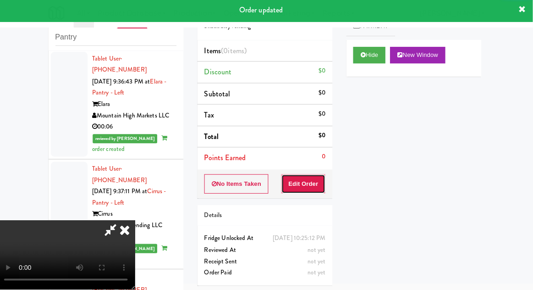
click at [307, 187] on button "Edit Order" at bounding box center [305, 184] width 44 height 19
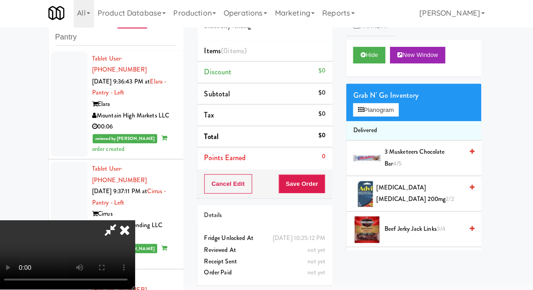
scroll to position [33, 0]
click at [390, 105] on button "Planogram" at bounding box center [376, 111] width 45 height 14
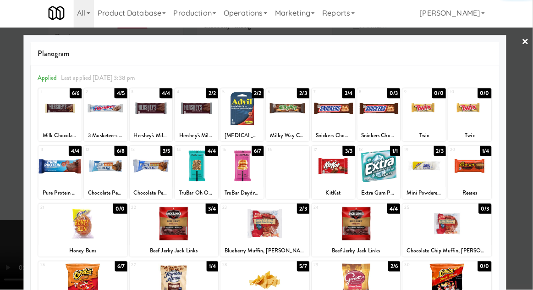
click at [361, 225] on div at bounding box center [357, 223] width 88 height 35
click at [27, 229] on div "Planogram Applied Last applied [DATE] 3:38 pm 1 6/6 Milk Chocolate with Almonds…" at bounding box center [267, 243] width 480 height 413
click at [14, 228] on div at bounding box center [266, 145] width 533 height 290
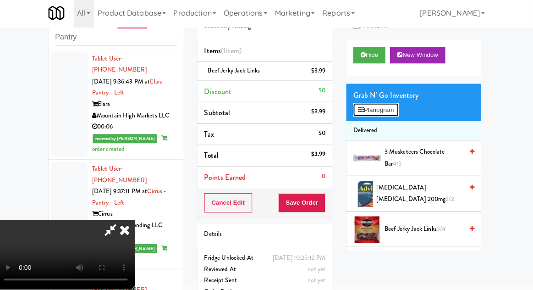
click at [394, 109] on button "Planogram" at bounding box center [376, 111] width 45 height 14
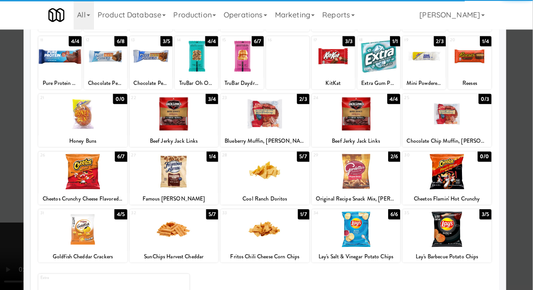
scroll to position [110, 0]
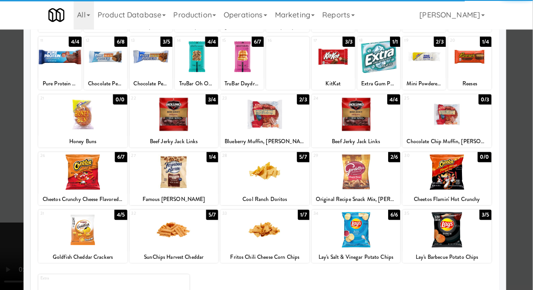
click at [452, 219] on div at bounding box center [447, 227] width 88 height 35
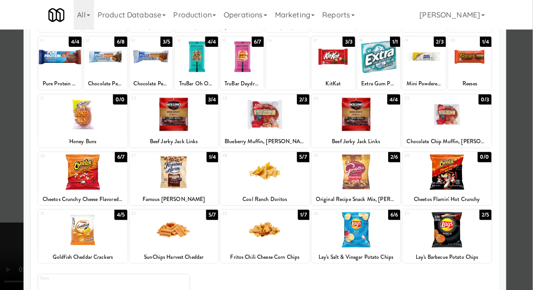
click at [5, 249] on div at bounding box center [266, 145] width 533 height 290
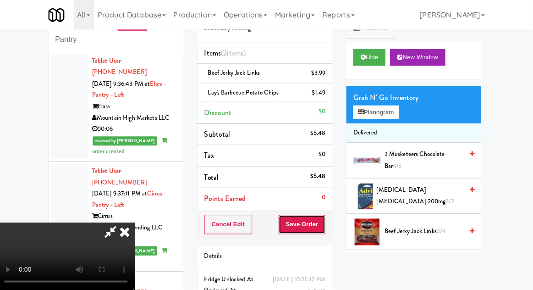
click at [326, 215] on button "Save Order" at bounding box center [303, 222] width 47 height 19
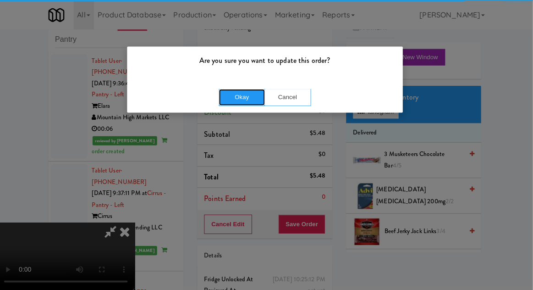
click at [233, 101] on button "Okay" at bounding box center [244, 96] width 46 height 16
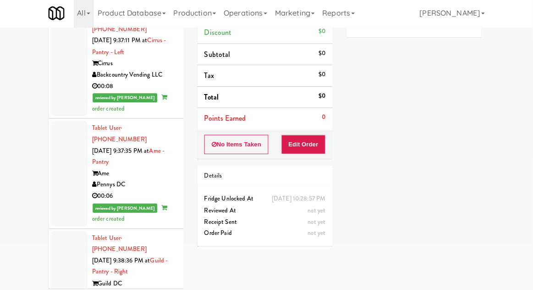
scroll to position [4157, 0]
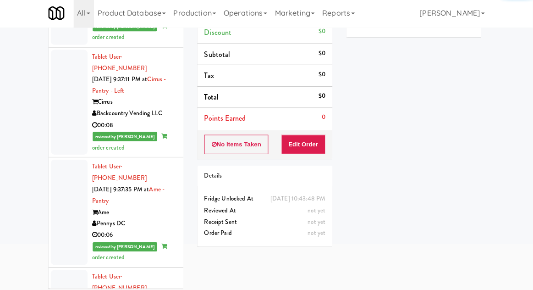
scroll to position [4039, 0]
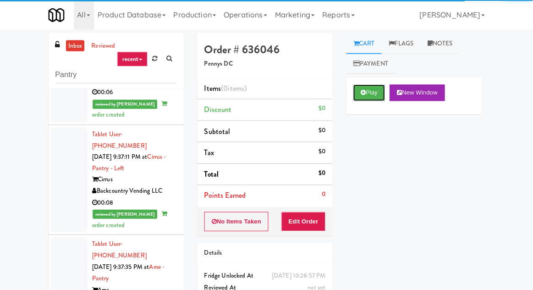
click at [371, 90] on button "Play" at bounding box center [370, 92] width 32 height 16
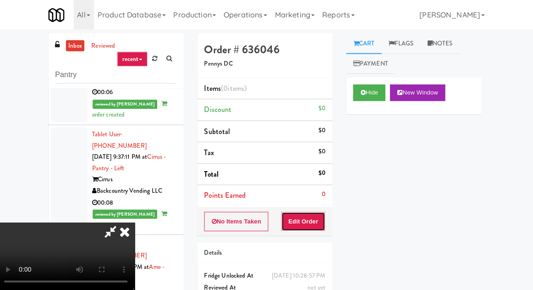
click at [318, 211] on button "Edit Order" at bounding box center [305, 219] width 44 height 19
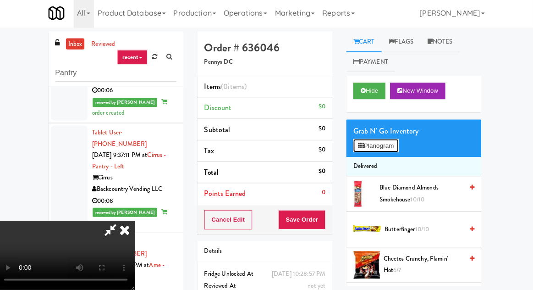
click at [399, 146] on button "Planogram" at bounding box center [376, 147] width 45 height 14
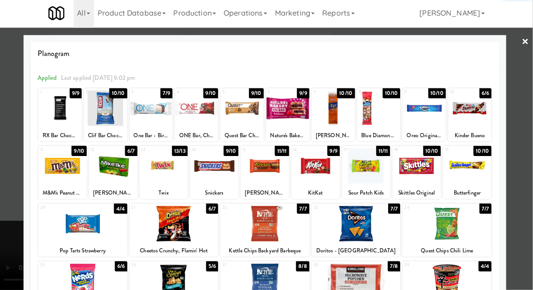
click at [290, 117] on div at bounding box center [289, 109] width 43 height 35
click at [9, 190] on div at bounding box center [266, 145] width 533 height 290
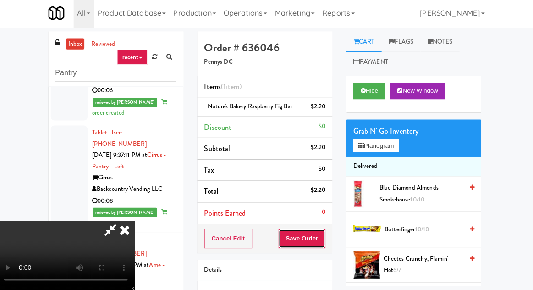
click at [326, 247] on button "Save Order" at bounding box center [303, 238] width 47 height 19
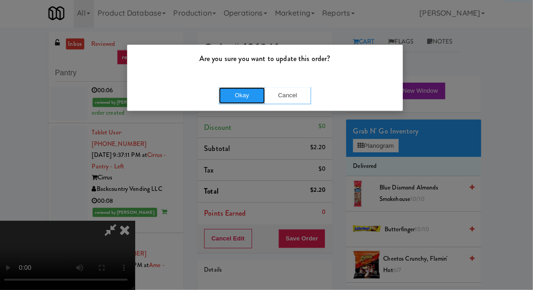
click at [255, 94] on button "Okay" at bounding box center [244, 96] width 46 height 16
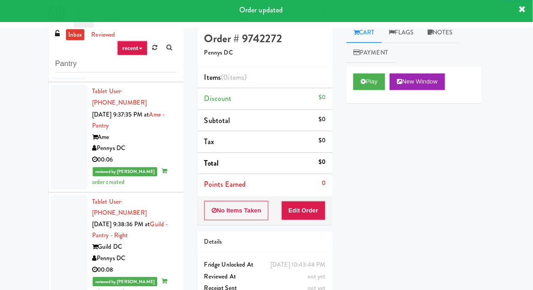
scroll to position [35, 0]
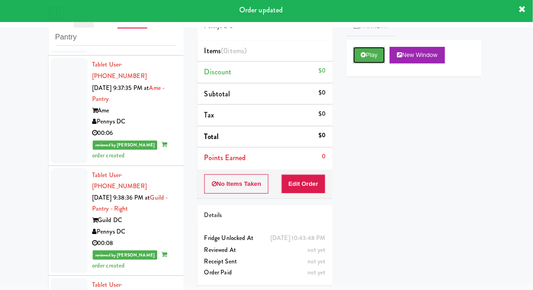
click at [362, 59] on button "Play" at bounding box center [370, 57] width 32 height 16
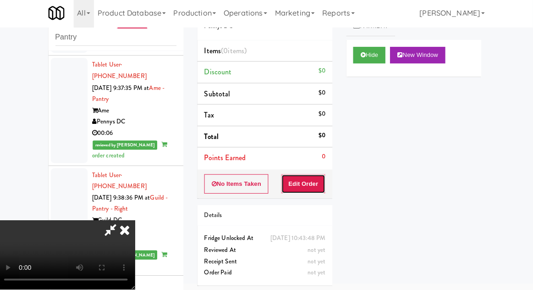
click at [307, 190] on button "Edit Order" at bounding box center [305, 184] width 44 height 19
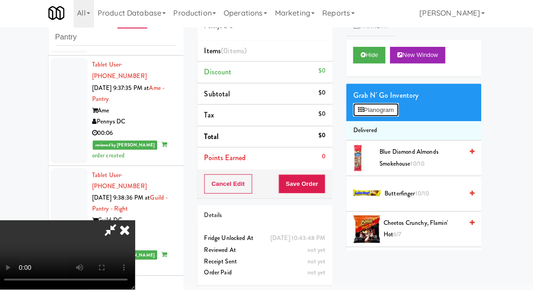
click at [398, 110] on button "Planogram" at bounding box center [376, 111] width 45 height 14
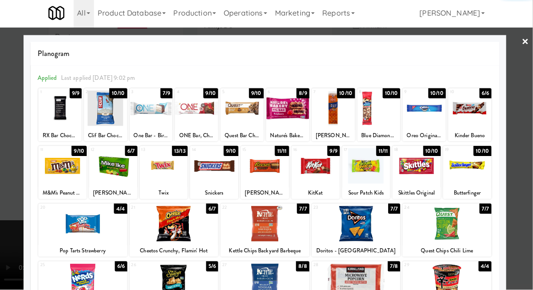
click at [162, 225] on div at bounding box center [176, 223] width 88 height 35
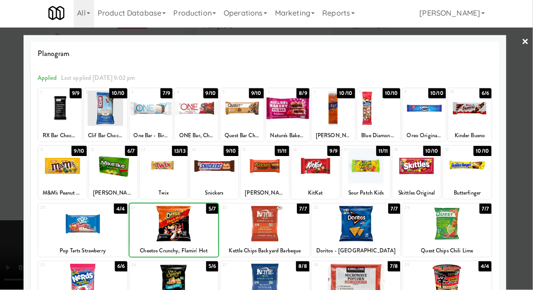
click at [8, 279] on div at bounding box center [266, 145] width 533 height 290
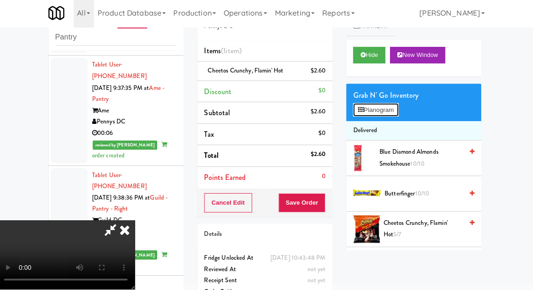
click at [376, 110] on button "Planogram" at bounding box center [376, 111] width 45 height 14
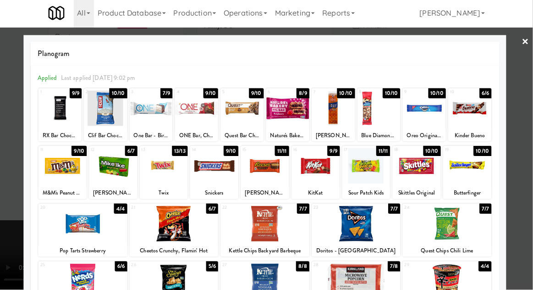
click at [423, 175] on div at bounding box center [417, 166] width 48 height 35
click at [5, 255] on div at bounding box center [266, 145] width 533 height 290
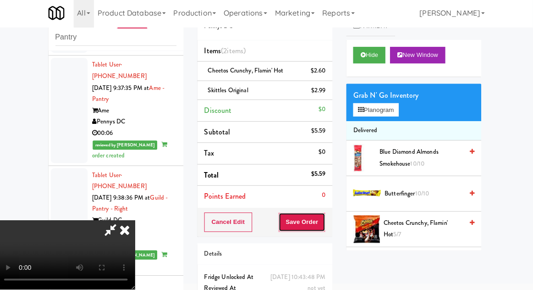
click at [325, 223] on button "Save Order" at bounding box center [303, 222] width 47 height 19
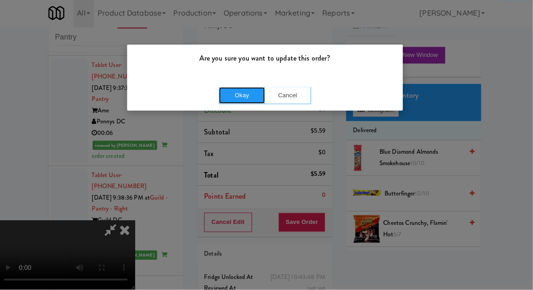
click at [258, 97] on button "Okay" at bounding box center [244, 96] width 46 height 16
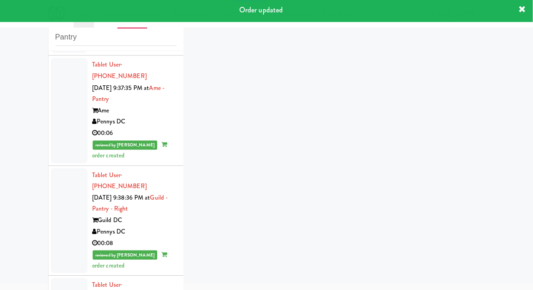
scroll to position [4202, 0]
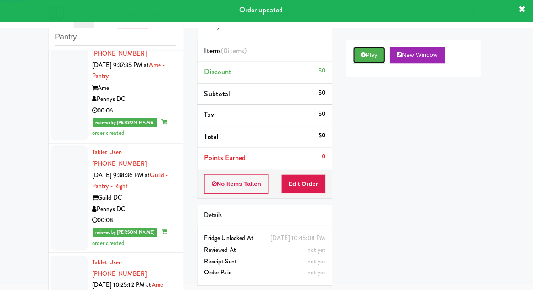
click at [364, 57] on icon at bounding box center [364, 57] width 5 height 6
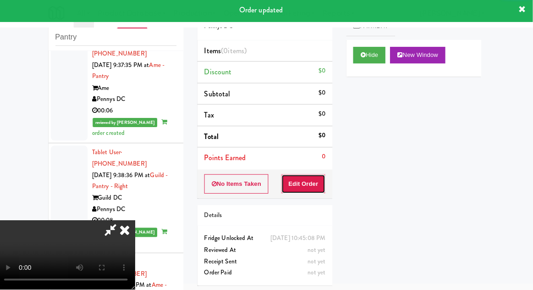
click at [316, 182] on button "Edit Order" at bounding box center [305, 184] width 44 height 19
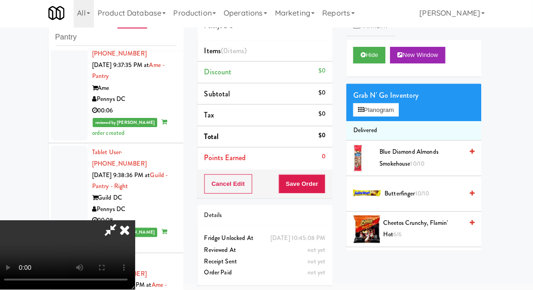
scroll to position [33, 0]
click at [369, 105] on button "Planogram" at bounding box center [376, 111] width 45 height 14
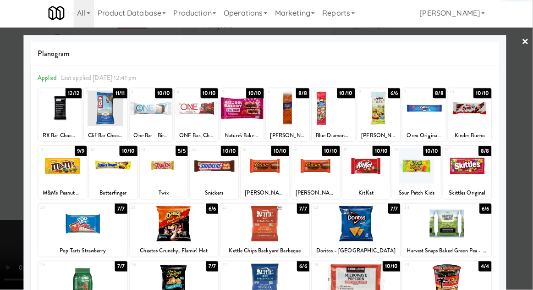
click at [446, 273] on div at bounding box center [447, 281] width 88 height 35
click at [11, 210] on div at bounding box center [266, 145] width 533 height 290
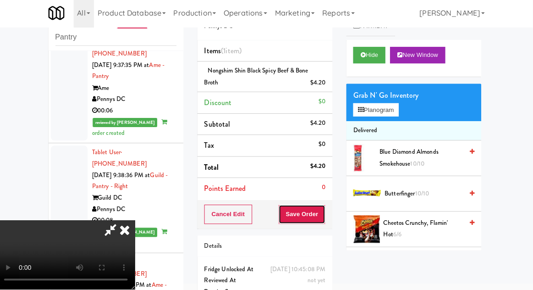
click at [324, 206] on button "Save Order" at bounding box center [303, 214] width 47 height 19
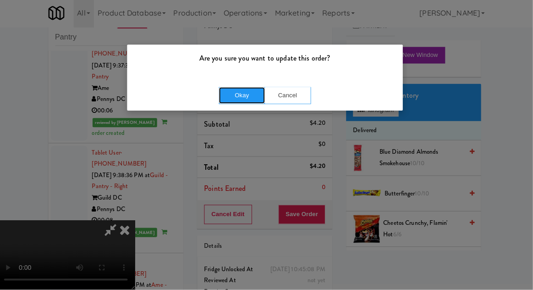
click at [233, 102] on button "Okay" at bounding box center [244, 96] width 46 height 16
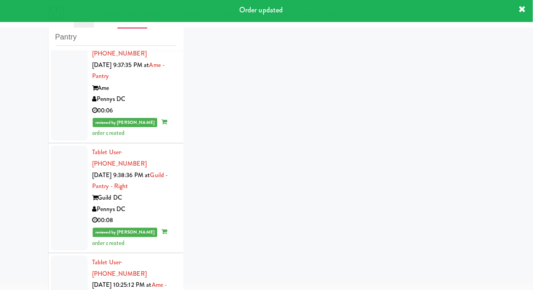
scroll to position [4225, 0]
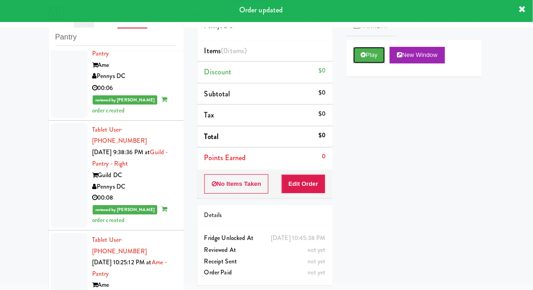
click at [359, 62] on button "Play" at bounding box center [370, 57] width 32 height 16
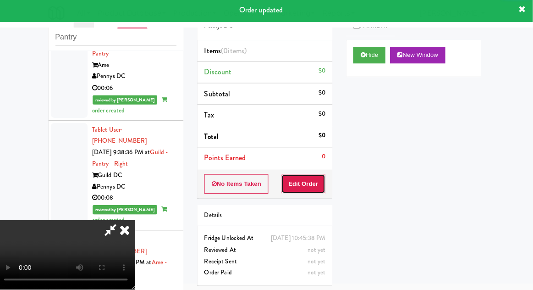
click at [301, 184] on button "Edit Order" at bounding box center [305, 184] width 44 height 19
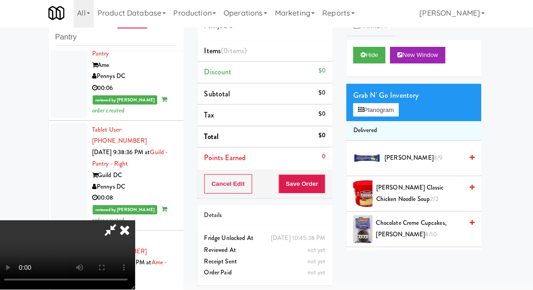
scroll to position [33, 0]
click at [364, 109] on icon at bounding box center [362, 111] width 6 height 6
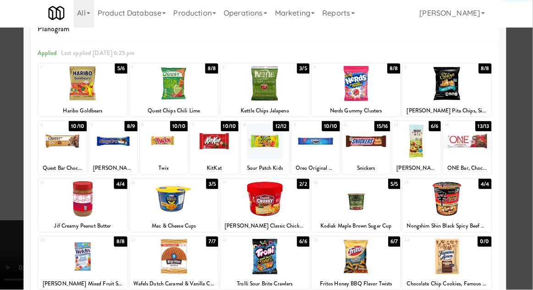
scroll to position [78, 0]
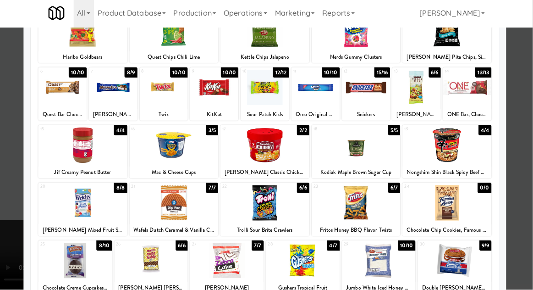
click at [309, 257] on div at bounding box center [304, 260] width 73 height 35
click at [15, 230] on div at bounding box center [266, 145] width 533 height 290
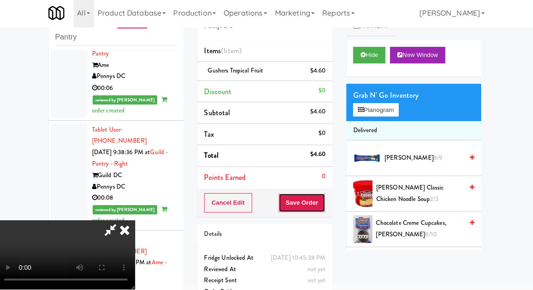
click at [325, 205] on button "Save Order" at bounding box center [303, 203] width 47 height 19
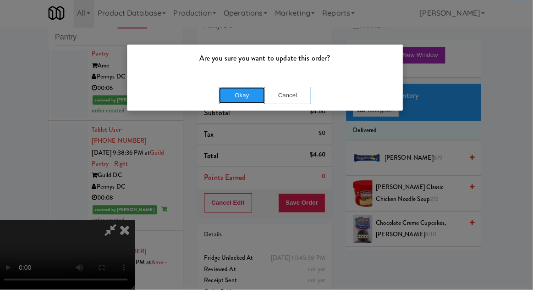
click at [238, 101] on button "Okay" at bounding box center [244, 96] width 46 height 16
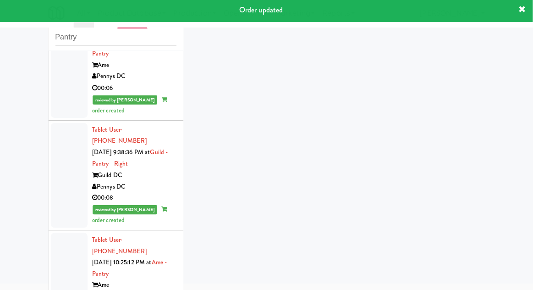
scroll to position [4248, 0]
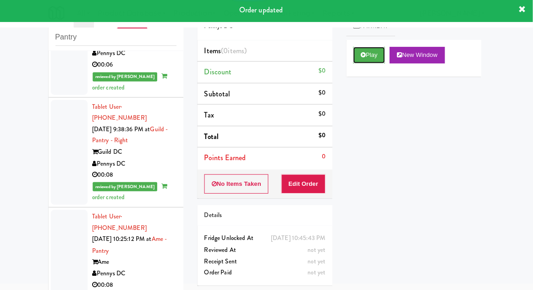
click at [361, 60] on button "Play" at bounding box center [370, 57] width 32 height 16
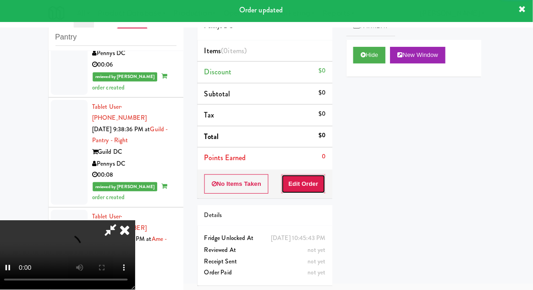
click at [292, 185] on button "Edit Order" at bounding box center [305, 184] width 44 height 19
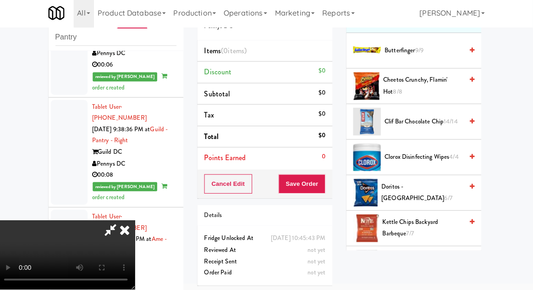
scroll to position [108, 0]
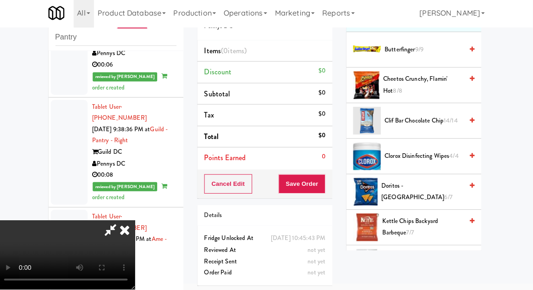
click at [400, 195] on span "Doritos - Cool Ranch 6/7" at bounding box center [422, 192] width 81 height 22
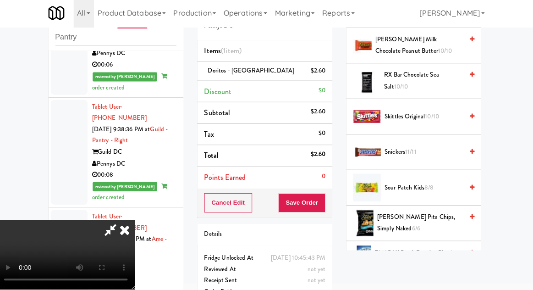
scroll to position [960, 0]
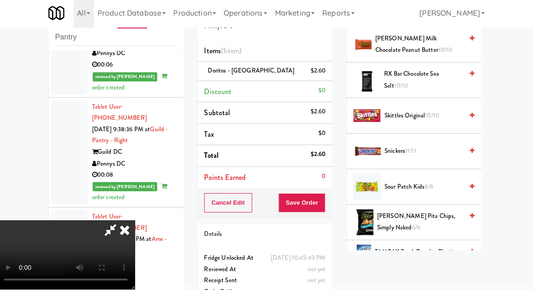
click at [399, 115] on span "Skittles Original 10/10" at bounding box center [424, 116] width 78 height 11
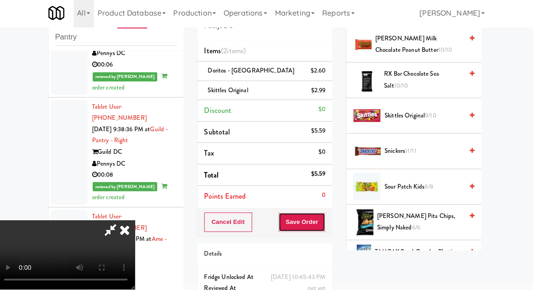
click at [325, 226] on button "Save Order" at bounding box center [303, 222] width 47 height 19
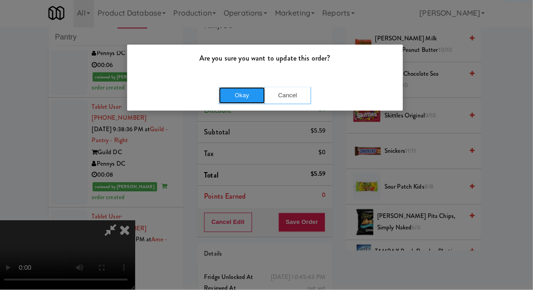
click at [242, 100] on button "Okay" at bounding box center [244, 96] width 46 height 16
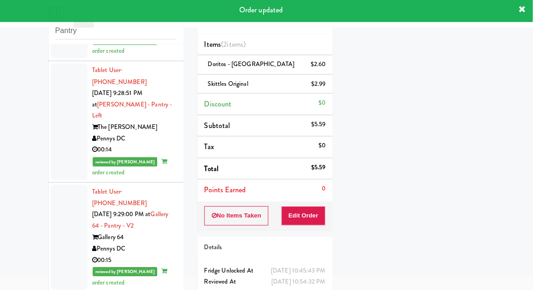
scroll to position [3279, 0]
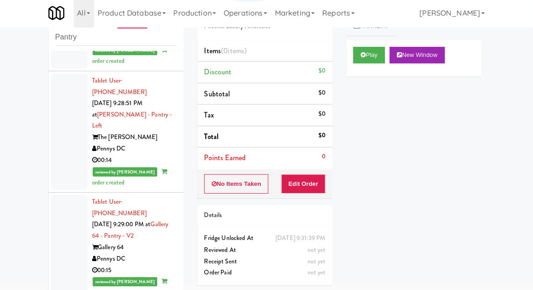
click at [356, 69] on div "Play New Window" at bounding box center [414, 60] width 134 height 37
click at [307, 187] on button "Edit Order" at bounding box center [305, 184] width 44 height 19
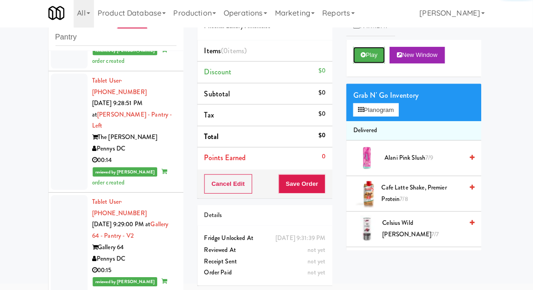
click at [356, 58] on button "Play" at bounding box center [370, 57] width 32 height 16
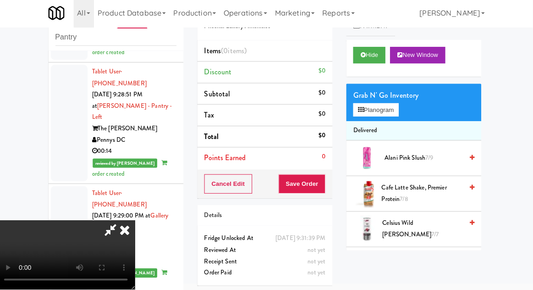
scroll to position [0, 0]
click at [397, 116] on button "Planogram" at bounding box center [376, 111] width 45 height 14
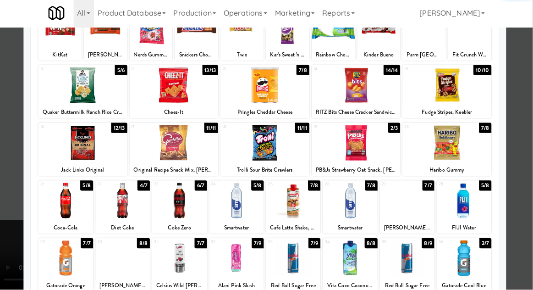
scroll to position [83, 0]
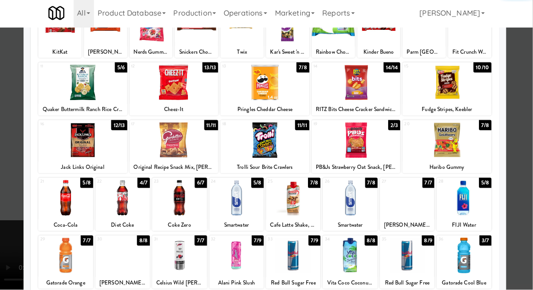
click at [471, 264] on div at bounding box center [464, 255] width 54 height 35
click at [522, 190] on div at bounding box center [266, 145] width 533 height 290
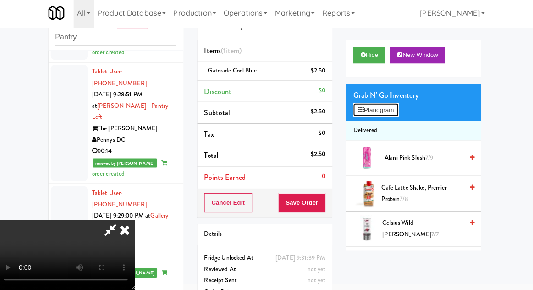
click at [393, 114] on button "Planogram" at bounding box center [376, 111] width 45 height 14
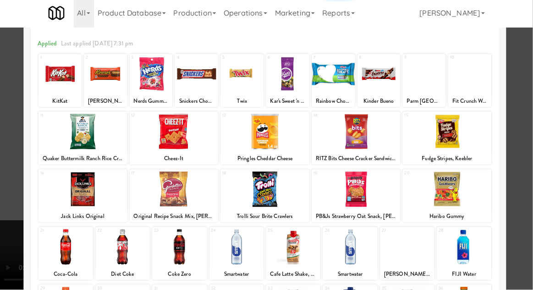
scroll to position [39, 0]
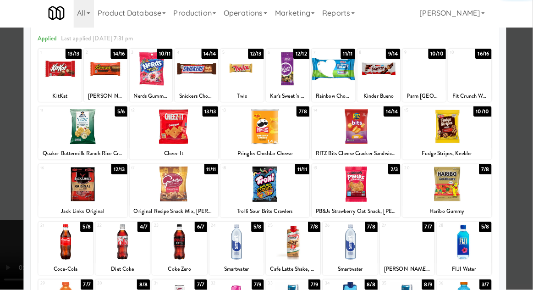
click at [530, 130] on div at bounding box center [266, 145] width 533 height 290
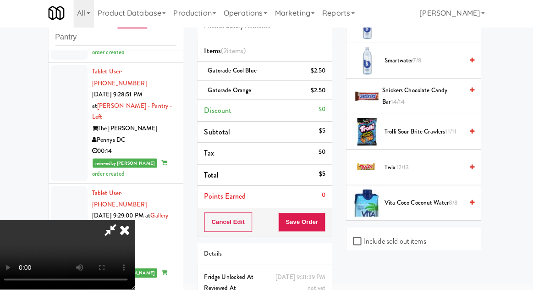
scroll to position [1191, 0]
click at [429, 162] on span "Twix 12/13" at bounding box center [424, 167] width 78 height 11
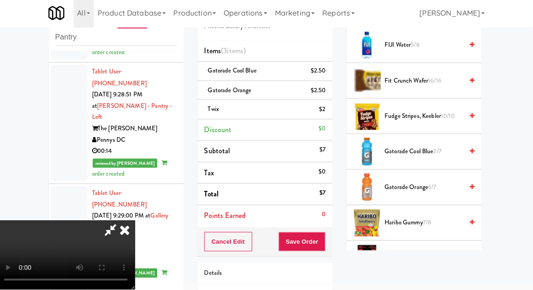
scroll to position [356, 0]
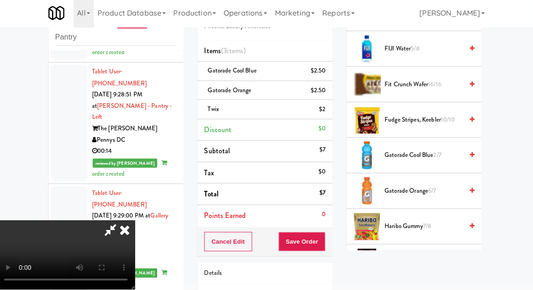
click at [442, 152] on span "2/7" at bounding box center [438, 156] width 8 height 9
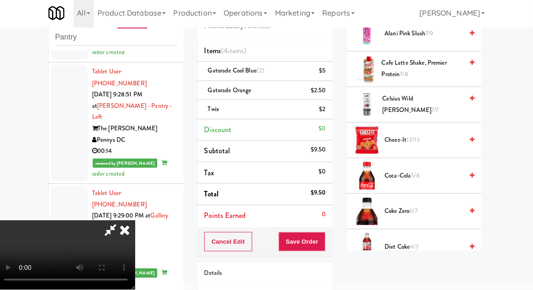
scroll to position [124, 0]
click at [422, 177] on span "Coca-Cola 5/8" at bounding box center [424, 176] width 78 height 11
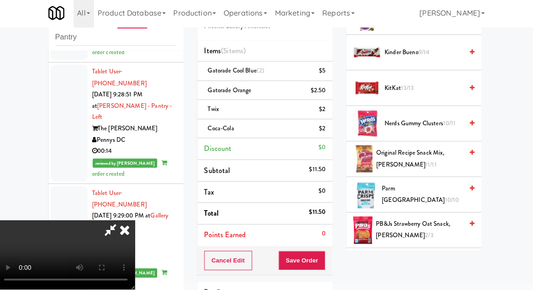
scroll to position [638, 0]
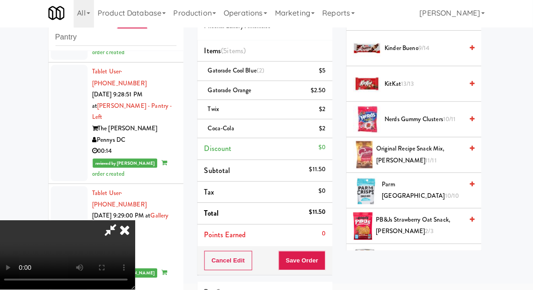
click at [447, 121] on span "10/11" at bounding box center [450, 120] width 13 height 9
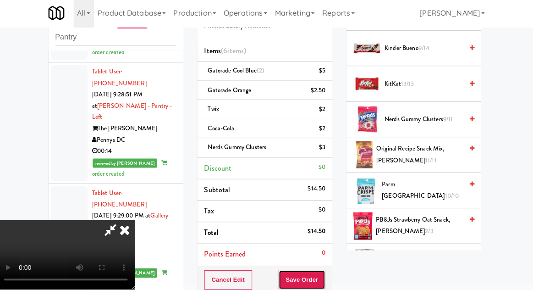
click at [324, 273] on button "Save Order" at bounding box center [303, 279] width 47 height 19
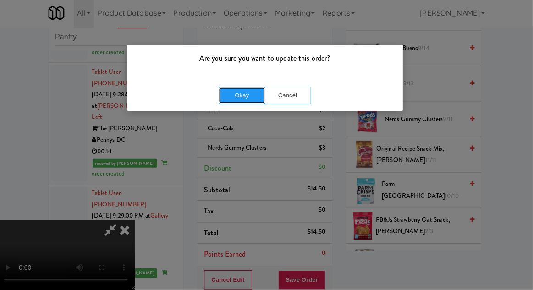
click at [238, 98] on button "Okay" at bounding box center [244, 96] width 46 height 16
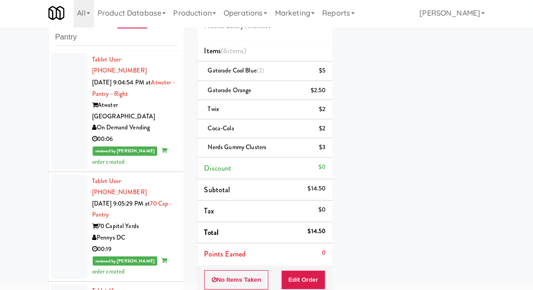
scroll to position [1830, 0]
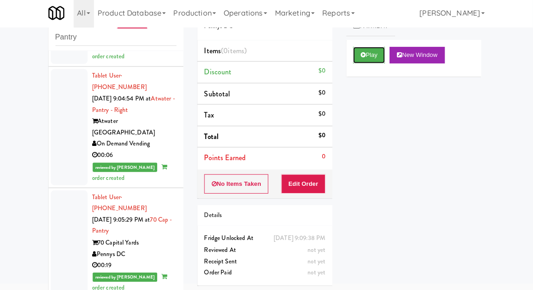
click at [360, 60] on button "Play" at bounding box center [370, 57] width 32 height 16
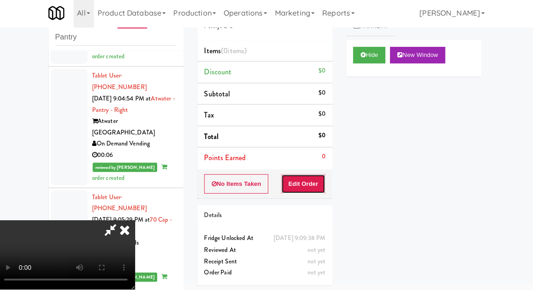
click at [318, 191] on button "Edit Order" at bounding box center [305, 184] width 44 height 19
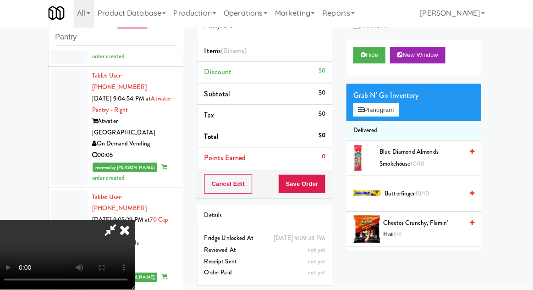
scroll to position [33, 0]
click at [379, 61] on button "Hide" at bounding box center [370, 57] width 32 height 16
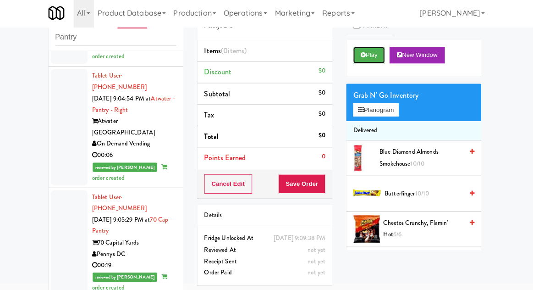
click at [368, 57] on button "Play" at bounding box center [370, 57] width 32 height 16
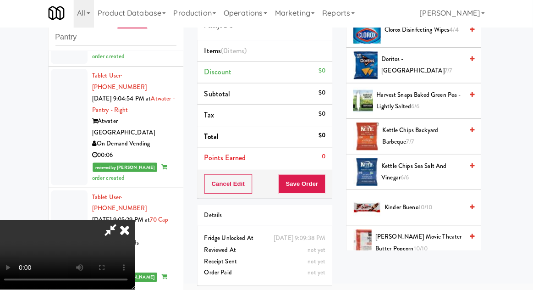
scroll to position [266, 0]
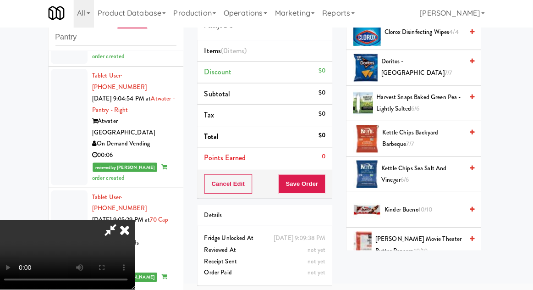
click at [445, 132] on span "Kettle Chips Backyard Barbeque 7/7" at bounding box center [424, 139] width 80 height 22
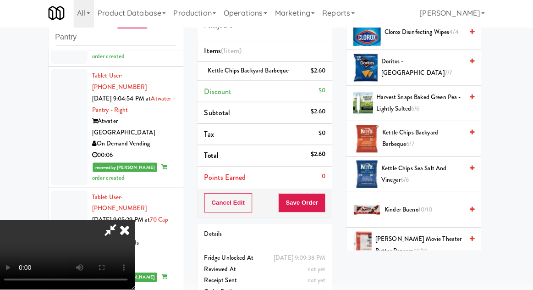
click at [332, 71] on li "Kettle Chips Backyard Barbeque $2.60" at bounding box center [266, 72] width 134 height 19
click at [328, 76] on icon at bounding box center [327, 76] width 5 height 6
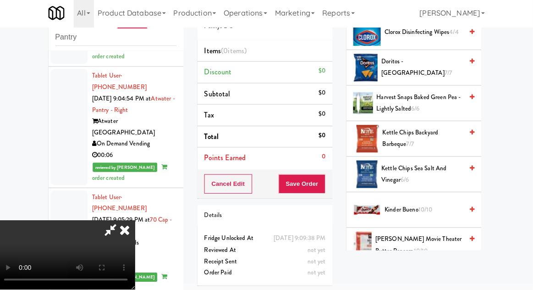
click at [447, 139] on span "Kettle Chips Backyard Barbeque 7/7" at bounding box center [424, 139] width 80 height 22
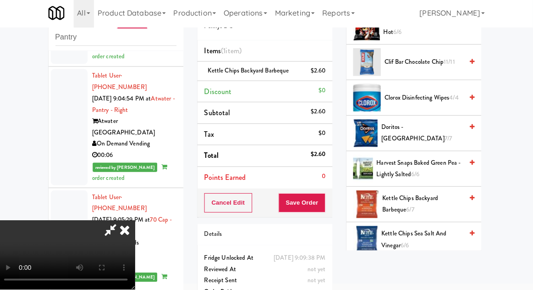
scroll to position [0, 0]
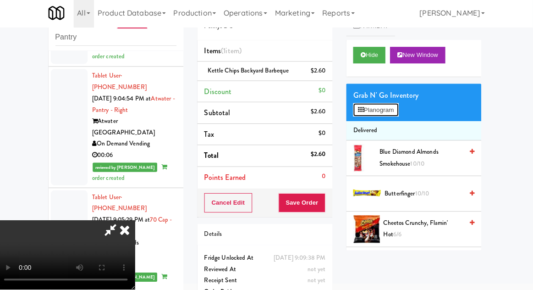
click at [399, 114] on button "Planogram" at bounding box center [376, 111] width 45 height 14
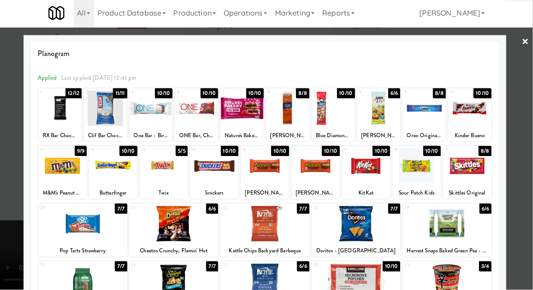
click at [432, 121] on div at bounding box center [424, 109] width 43 height 35
click at [19, 235] on div at bounding box center [266, 145] width 533 height 290
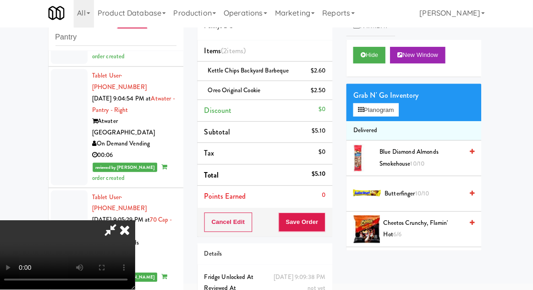
scroll to position [33, 0]
click at [325, 223] on button "Save Order" at bounding box center [303, 222] width 47 height 19
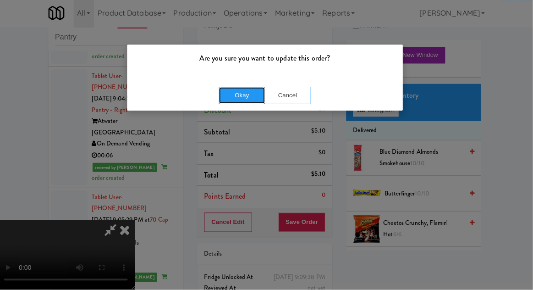
click at [237, 99] on button "Okay" at bounding box center [244, 96] width 46 height 16
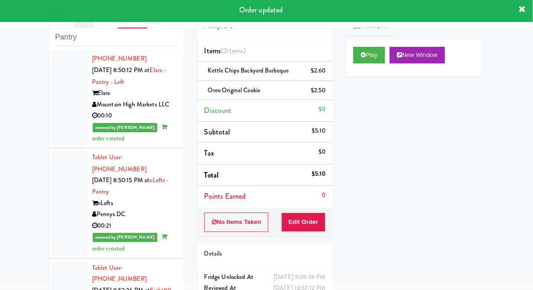
scroll to position [0, 0]
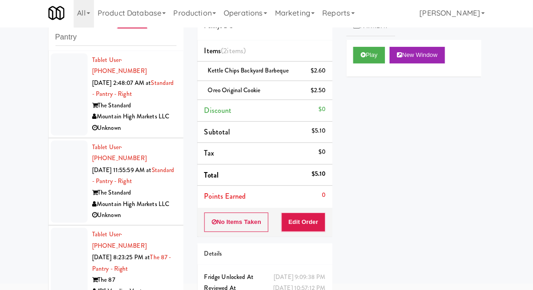
click at [71, 253] on div at bounding box center [72, 280] width 37 height 104
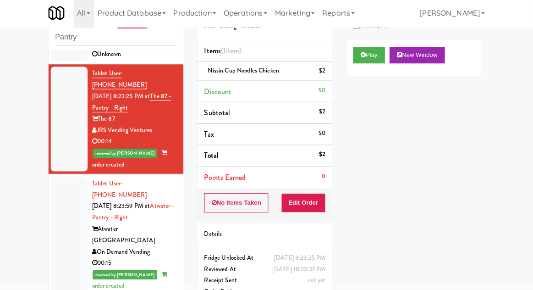
click at [70, 195] on div at bounding box center [72, 234] width 37 height 115
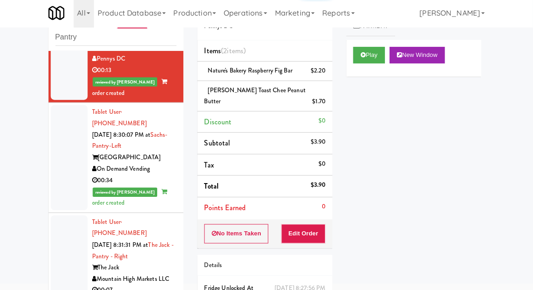
scroll to position [473, 0]
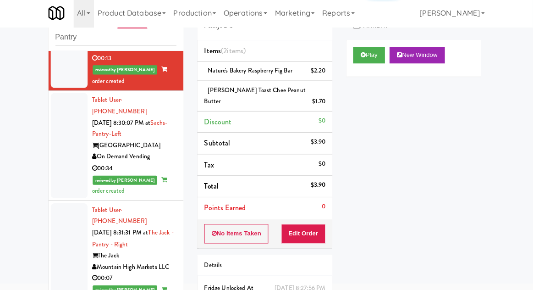
click at [68, 94] on div at bounding box center [72, 146] width 37 height 104
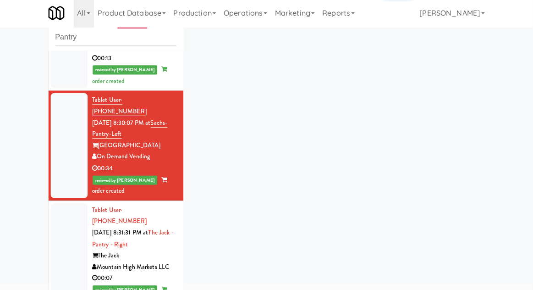
click at [65, 204] on div at bounding box center [72, 256] width 37 height 104
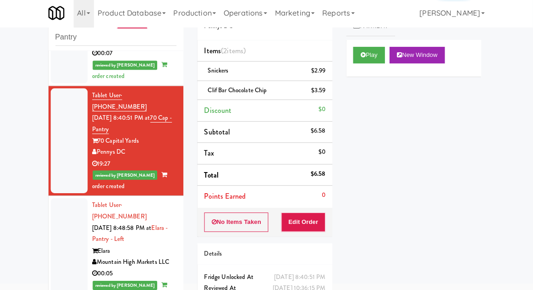
click at [71, 199] on div at bounding box center [72, 251] width 37 height 104
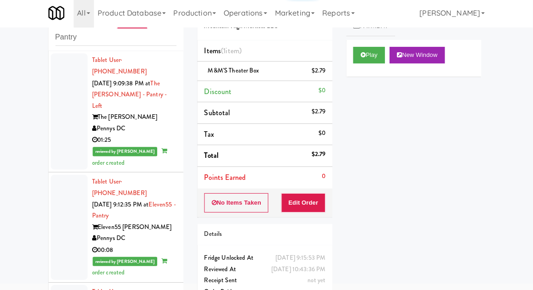
scroll to position [2216, 0]
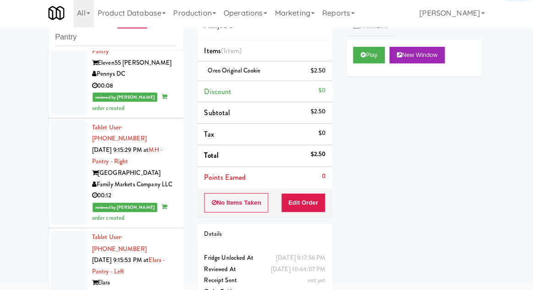
scroll to position [2351, 0]
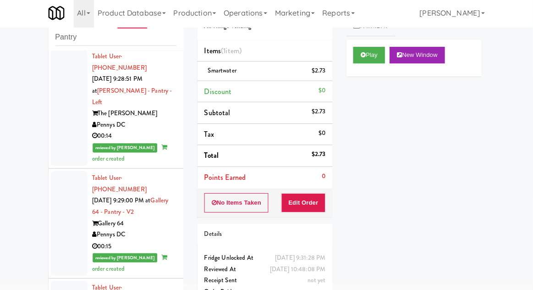
scroll to position [3346, 0]
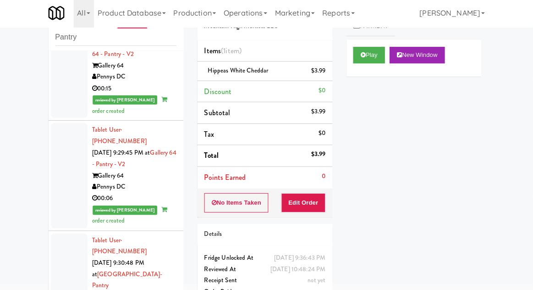
scroll to position [3482, 0]
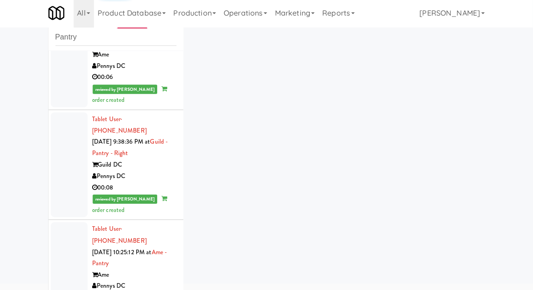
scroll to position [4315, 0]
